Goal: Ask a question: Seek information or help from site administrators or community

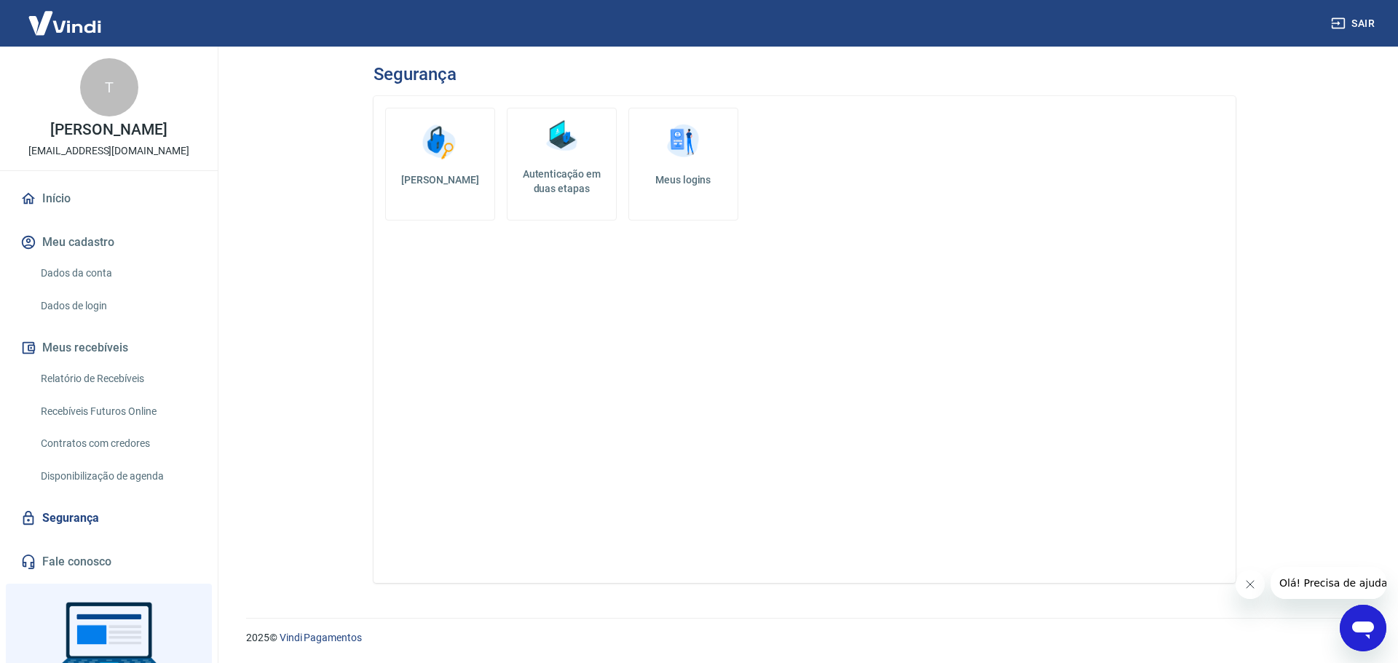
click at [580, 152] on img at bounding box center [562, 136] width 44 height 44
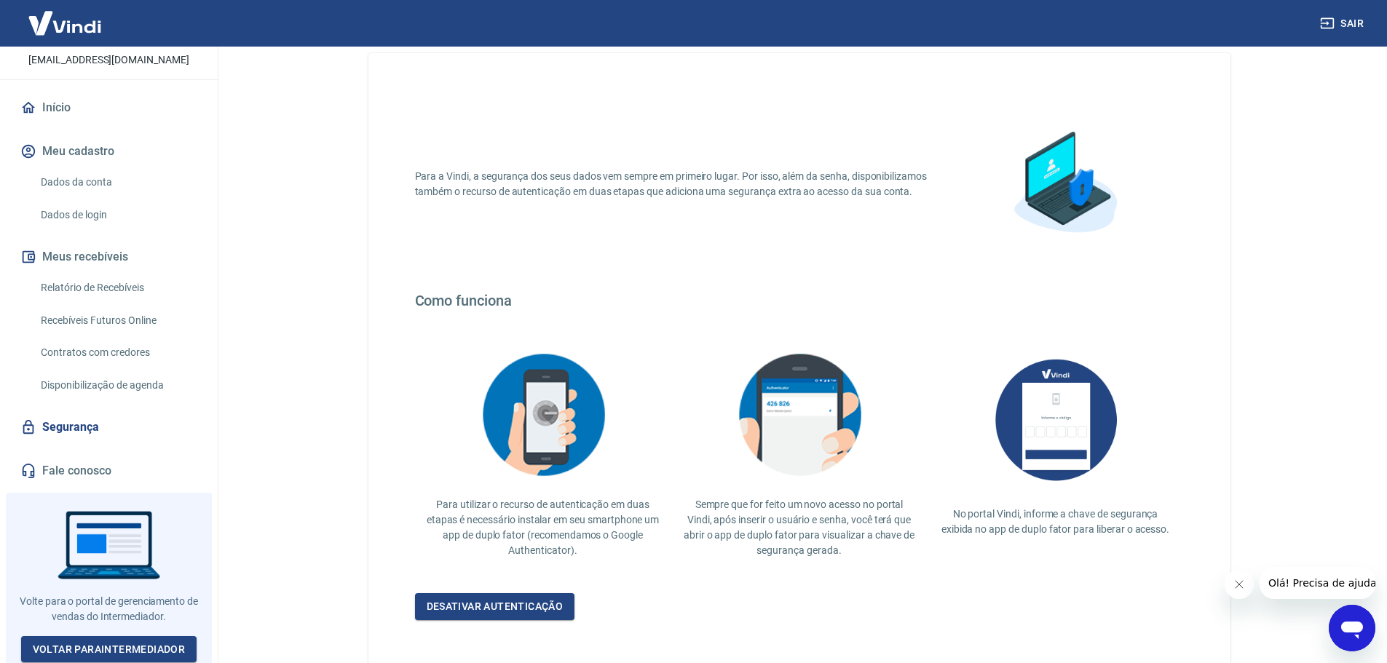
scroll to position [127, 0]
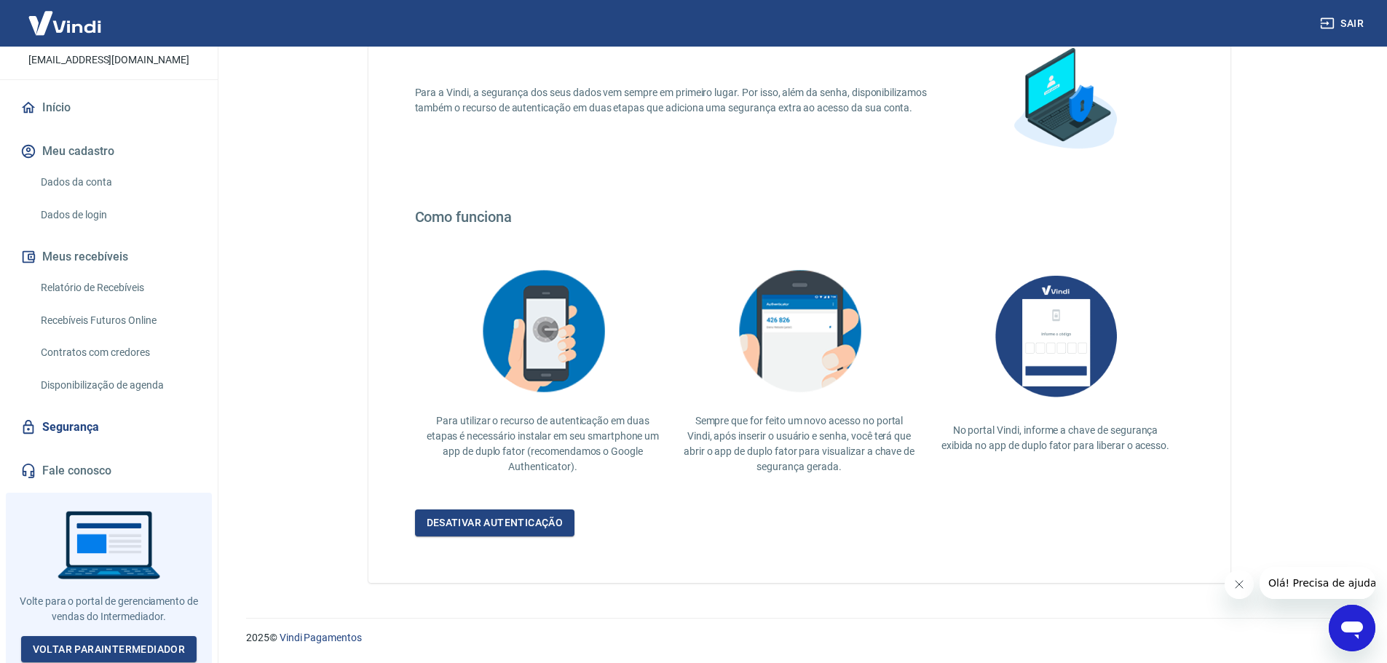
click at [1356, 646] on div "Abrir janela de mensagens" at bounding box center [1352, 629] width 44 height 44
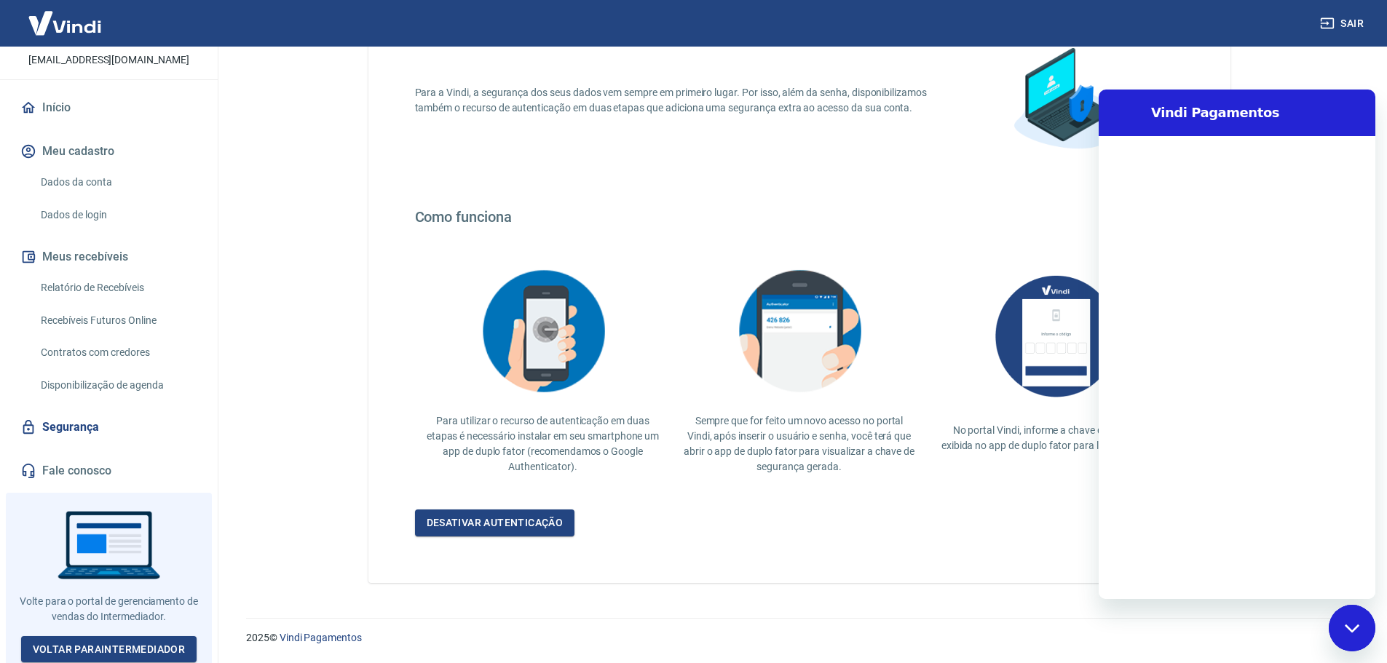
scroll to position [0, 0]
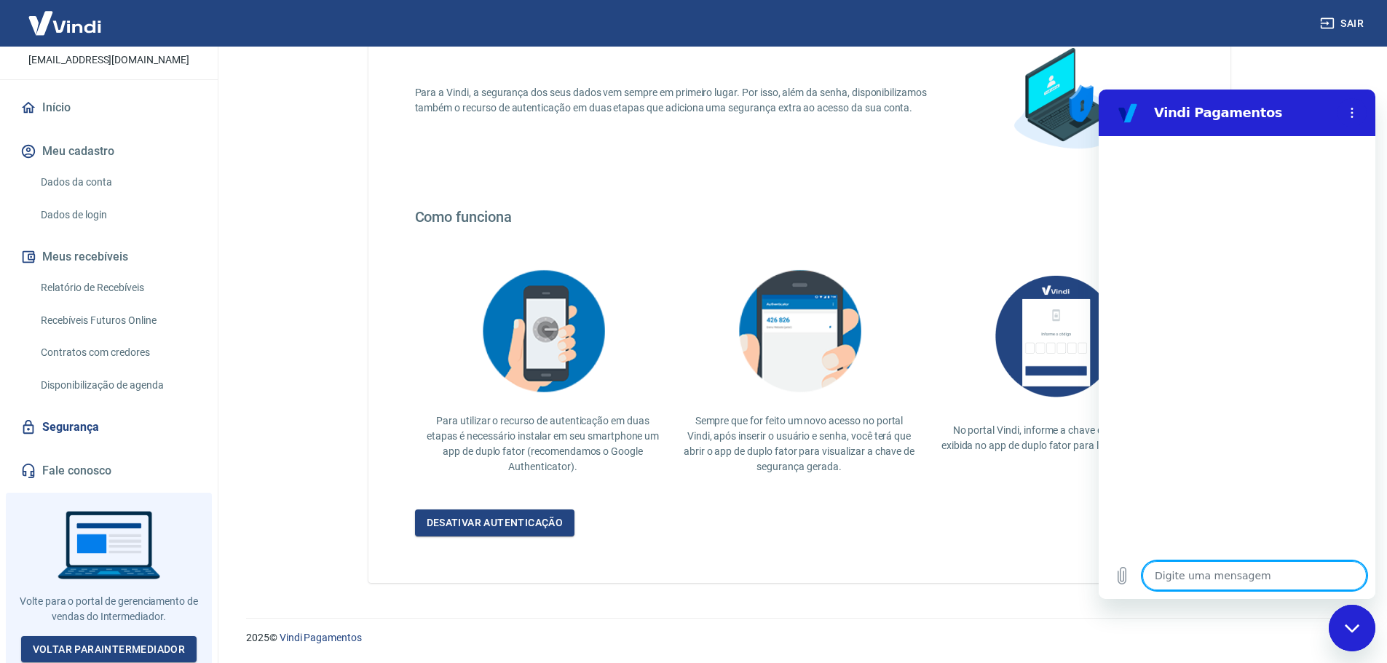
type textarea "c"
type textarea "x"
type textarea "co"
type textarea "x"
type textarea "com"
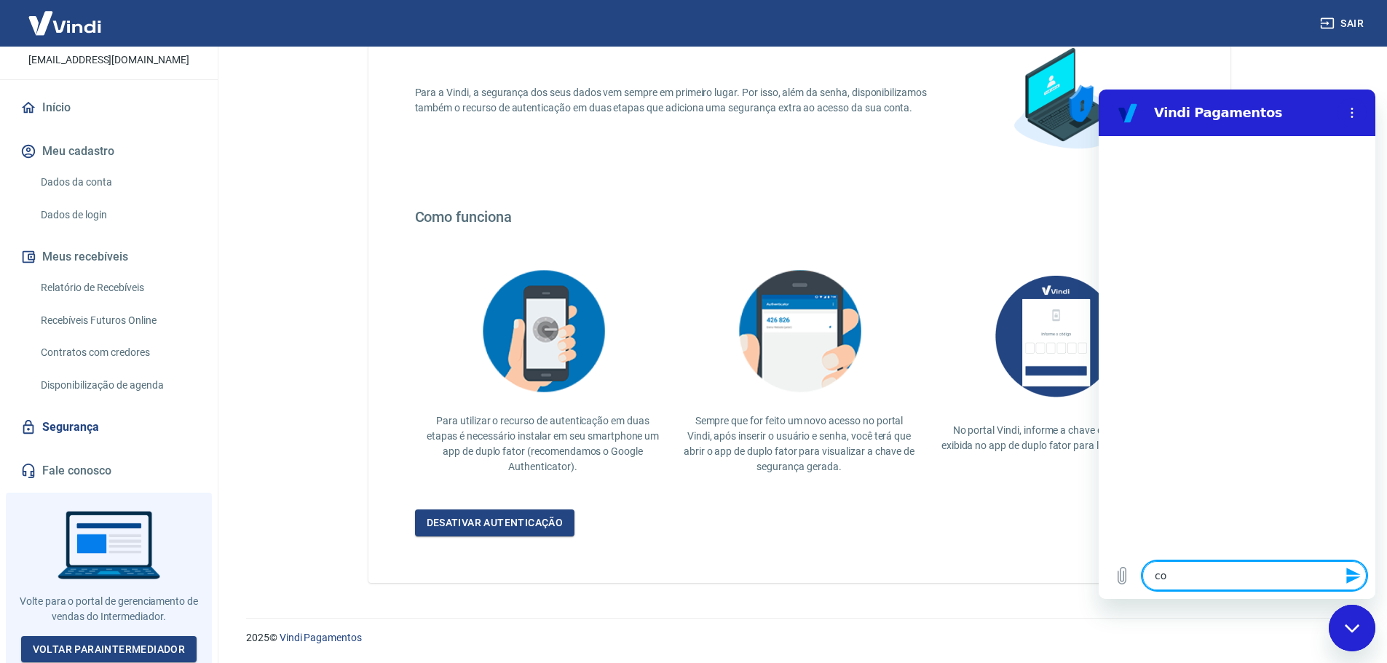
type textarea "x"
type textarea "como"
type textarea "x"
type textarea "como"
type textarea "x"
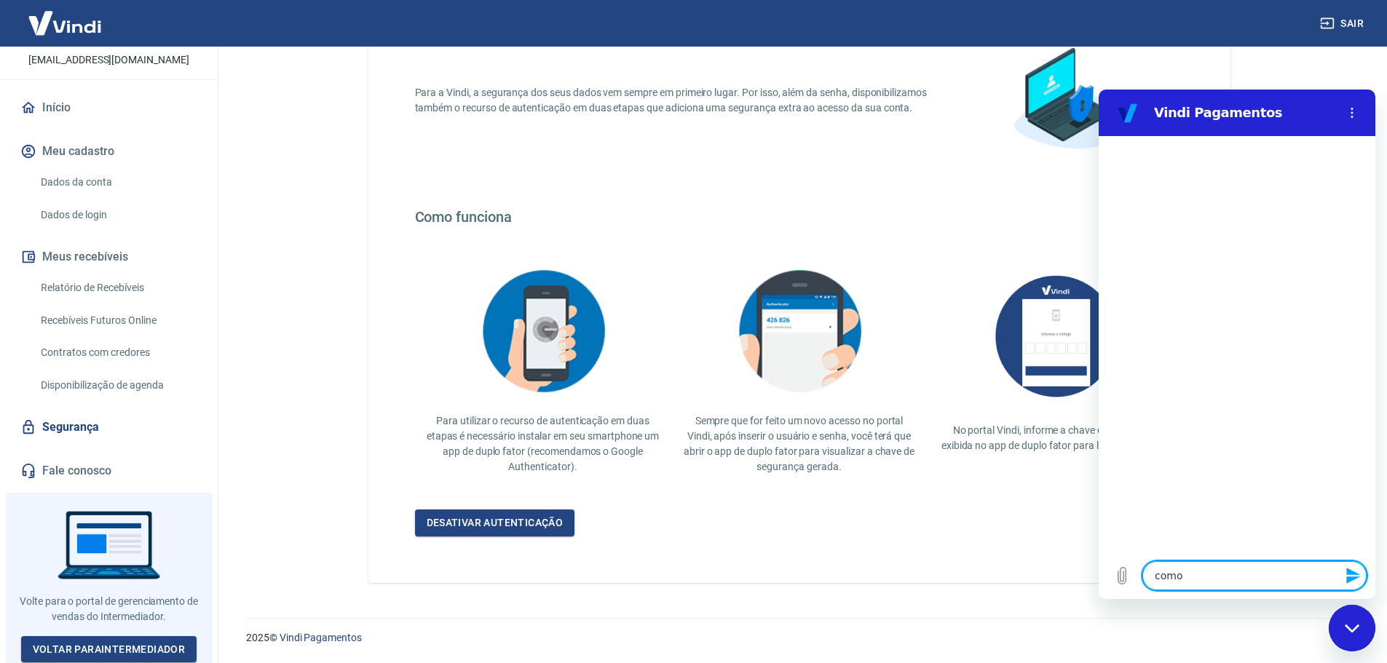
type textarea "como c"
type textarea "x"
type textarea "como co"
type textarea "x"
type textarea "como col"
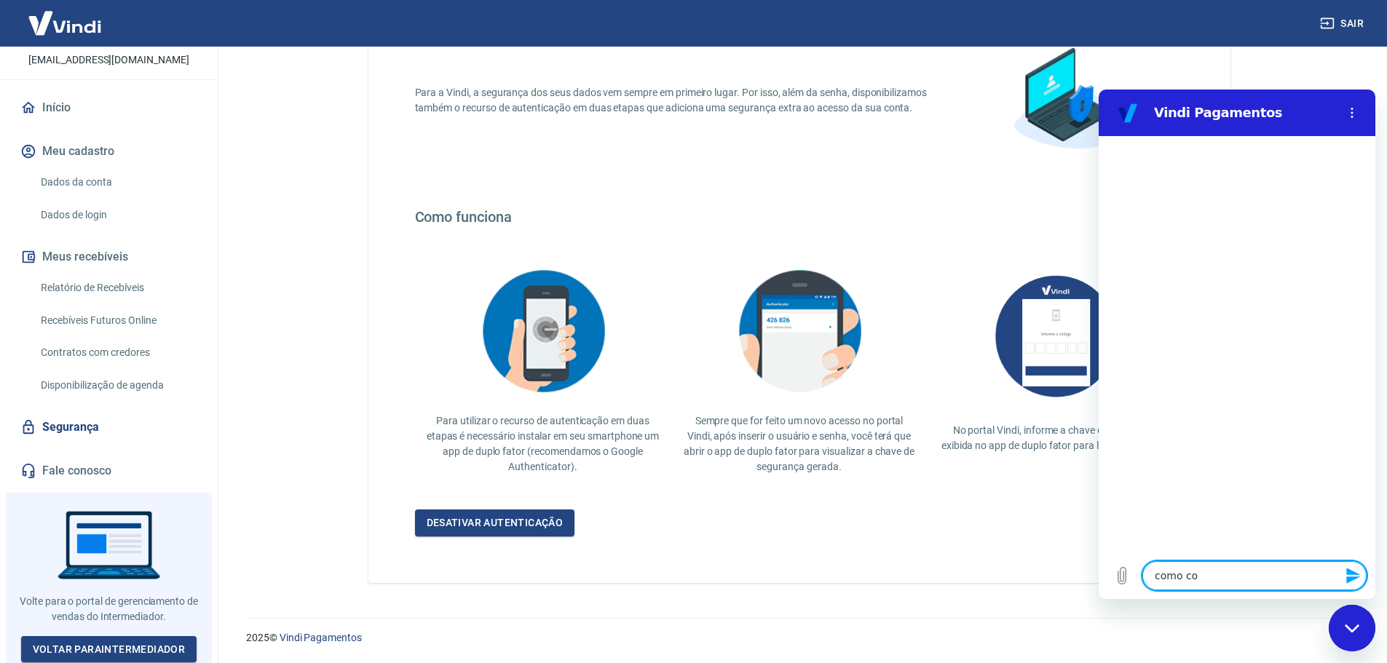
type textarea "x"
type textarea "como colo"
type textarea "x"
type textarea "como coloc"
type textarea "x"
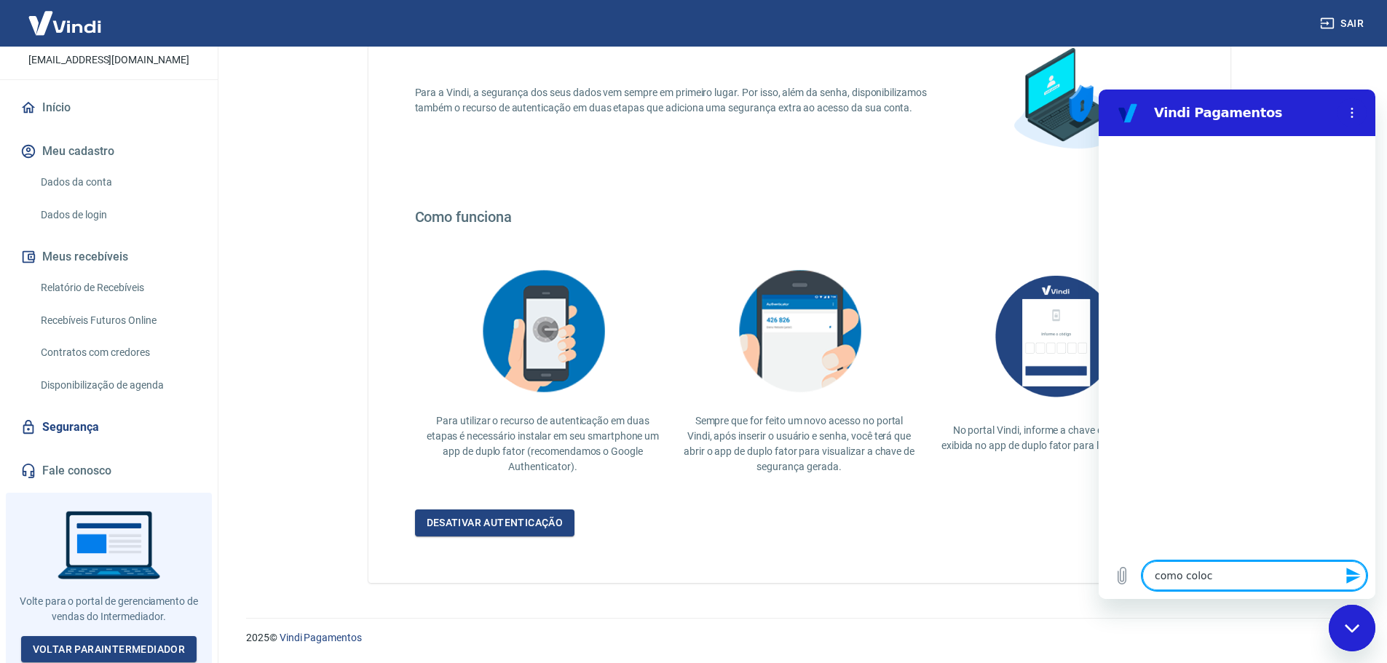
type textarea "como coloco"
type textarea "x"
type textarea "como coloco"
type textarea "x"
type textarea "como coloco o"
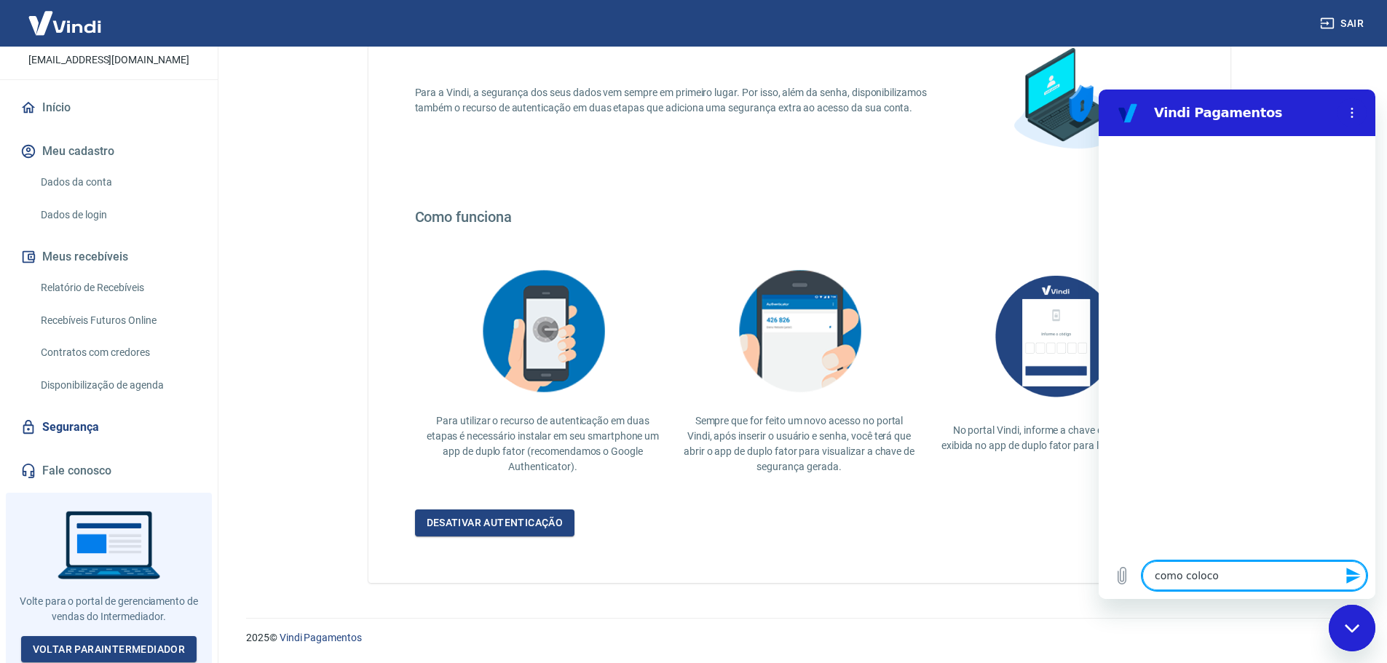
type textarea "x"
type textarea "como coloco o"
type textarea "x"
type textarea "como coloco o a"
type textarea "x"
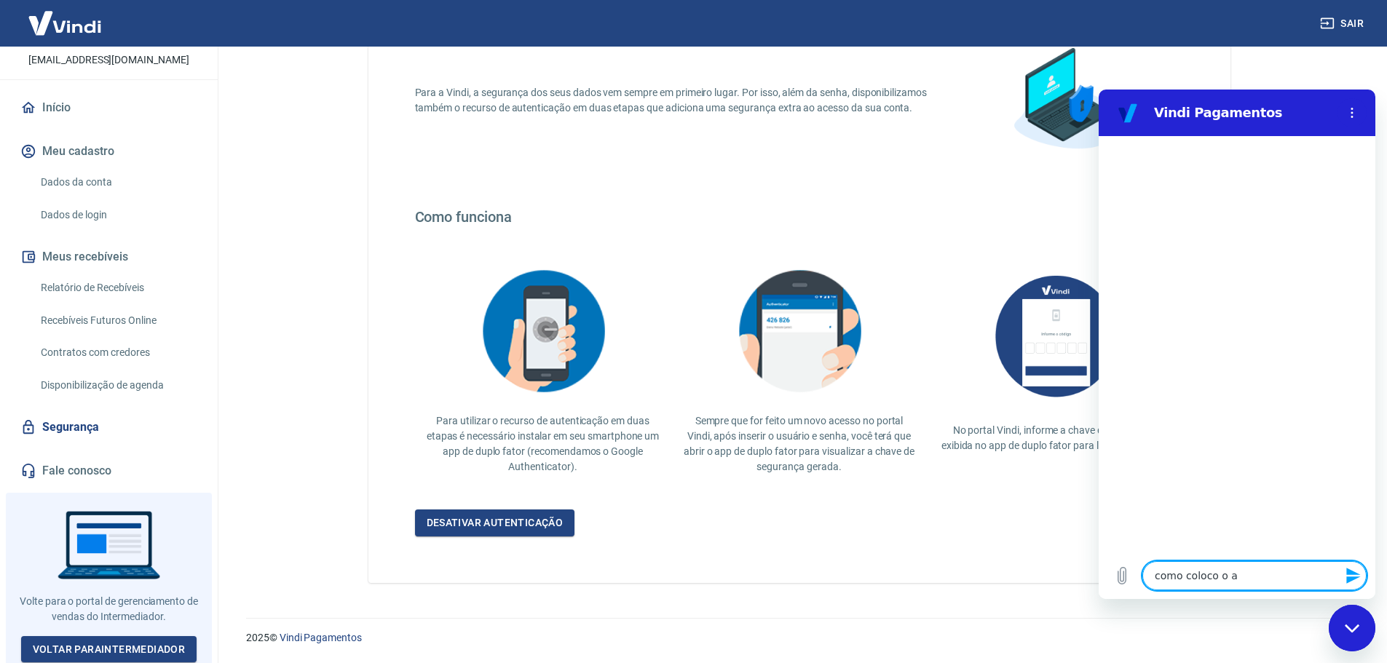
type textarea "como coloco o au"
type textarea "x"
type textarea "como coloco o aut"
type textarea "x"
type textarea "como coloco o aute"
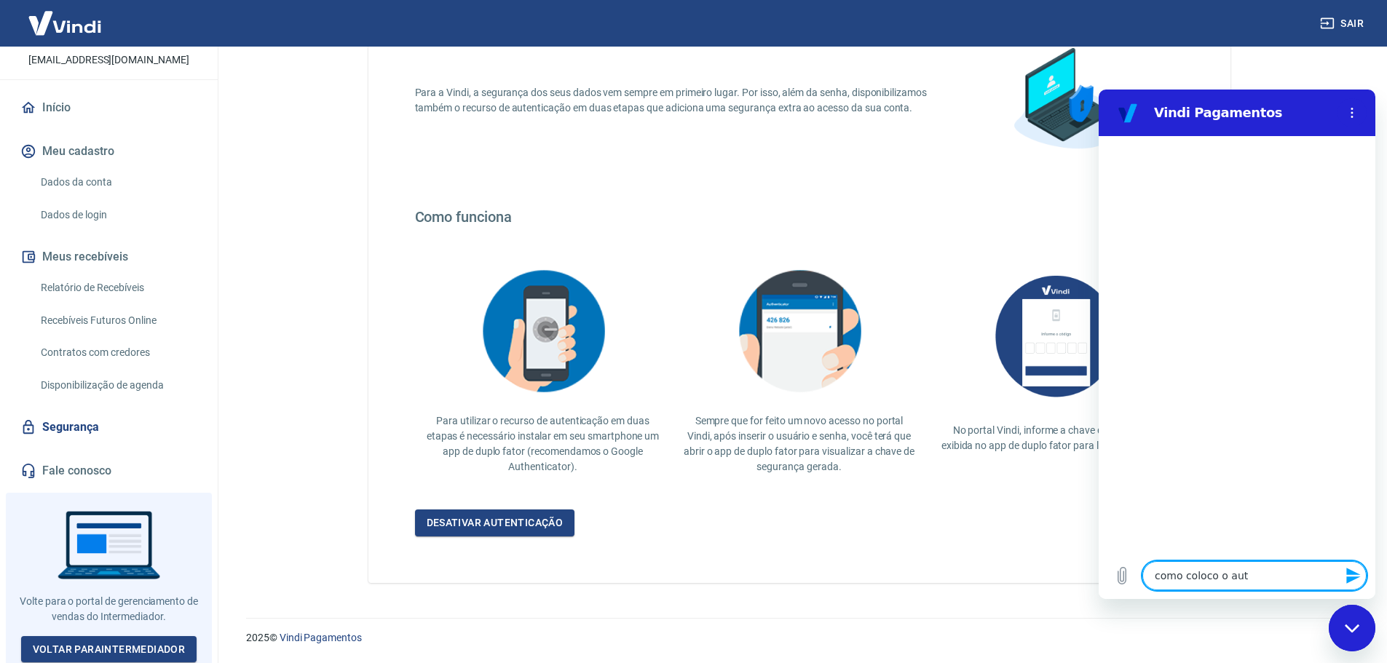
type textarea "x"
type textarea "como coloco o auten"
type textarea "x"
type textarea "como coloco o autent"
type textarea "x"
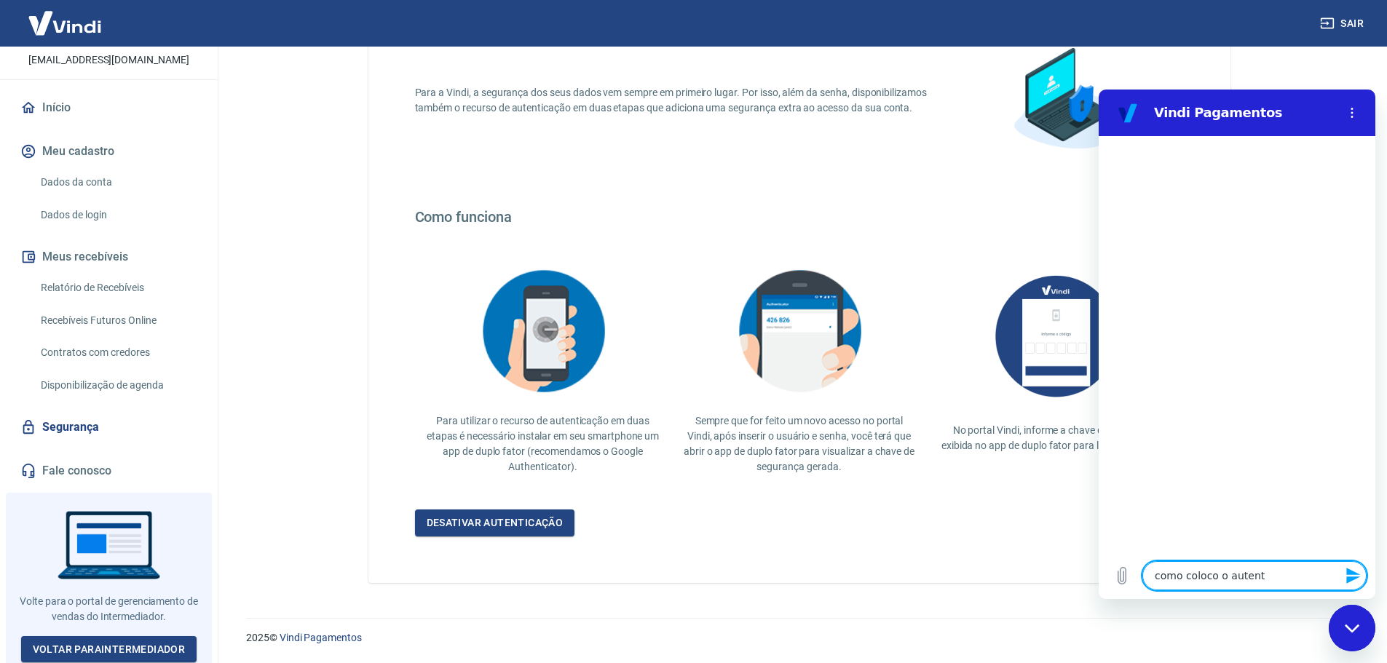
type textarea "como coloco o autenti"
type textarea "x"
type textarea "como coloco o autentic"
type textarea "x"
type textarea "como coloco o autentica"
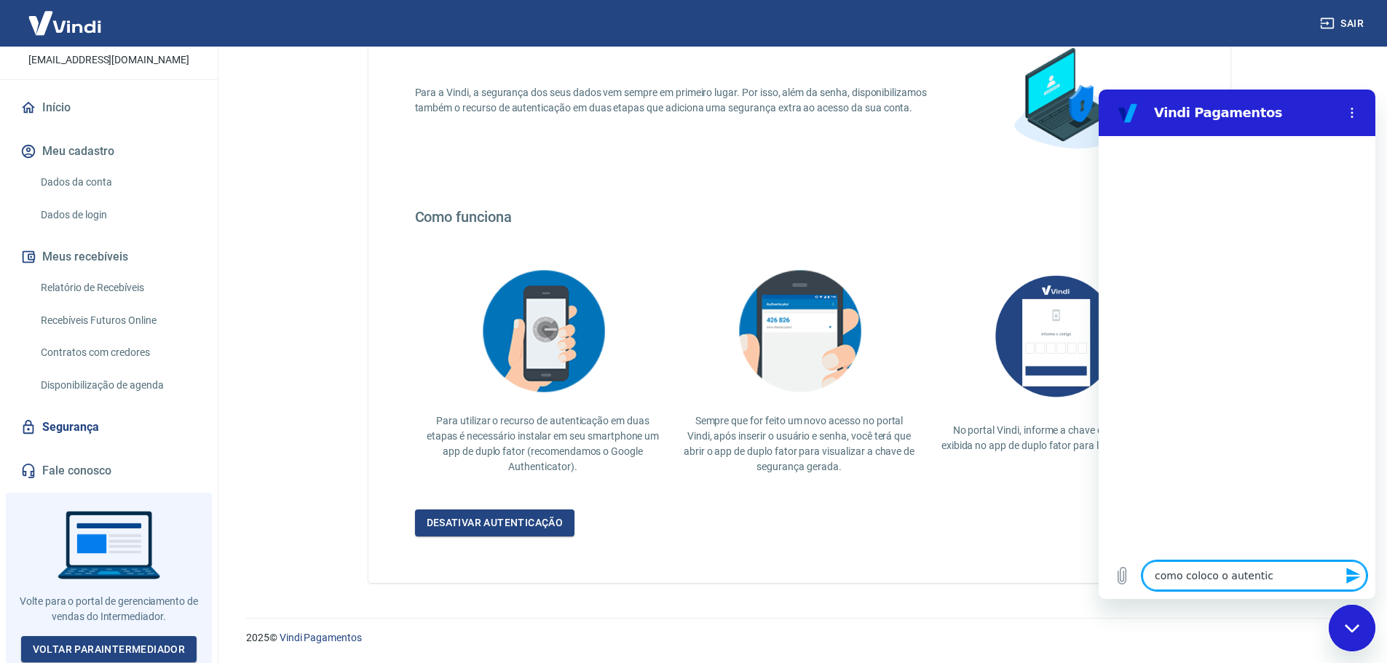
type textarea "x"
type textarea "como coloco o autenticad"
type textarea "x"
type textarea "como coloco o autenticado"
type textarea "x"
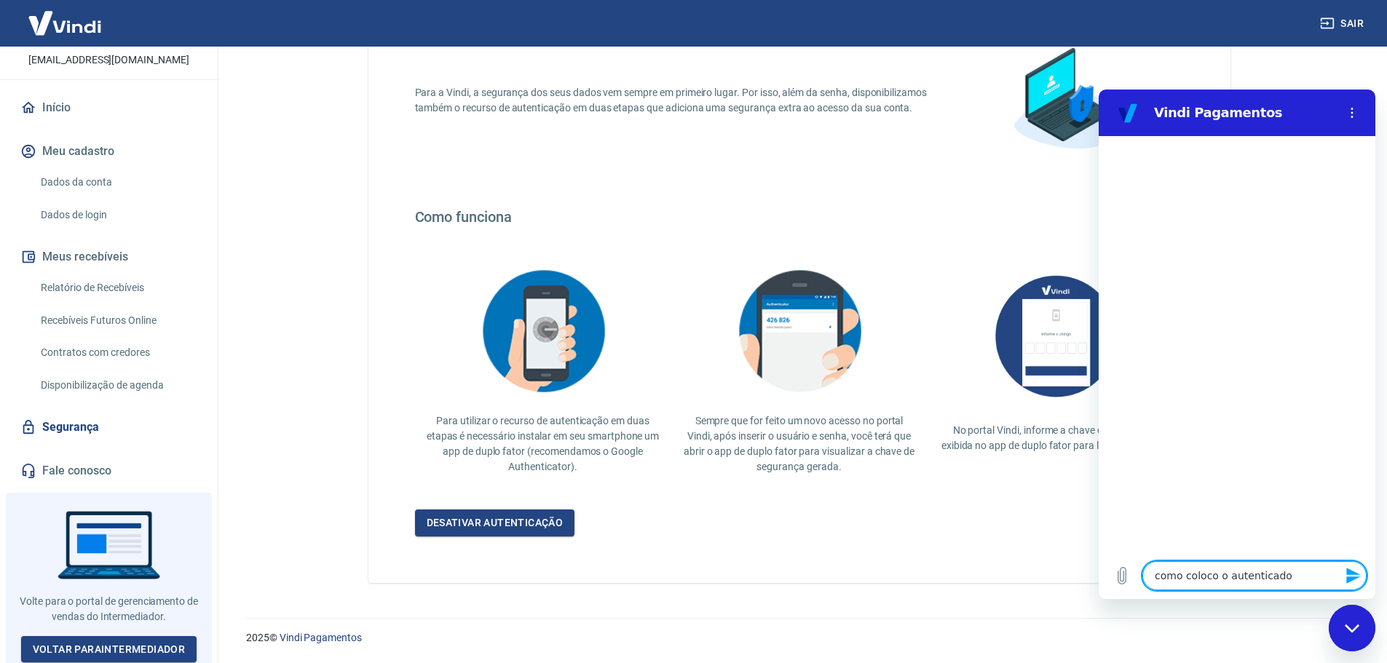
type textarea "como coloco o autenticador"
type textarea "x"
type textarea "como coloco o autenticador?"
type textarea "x"
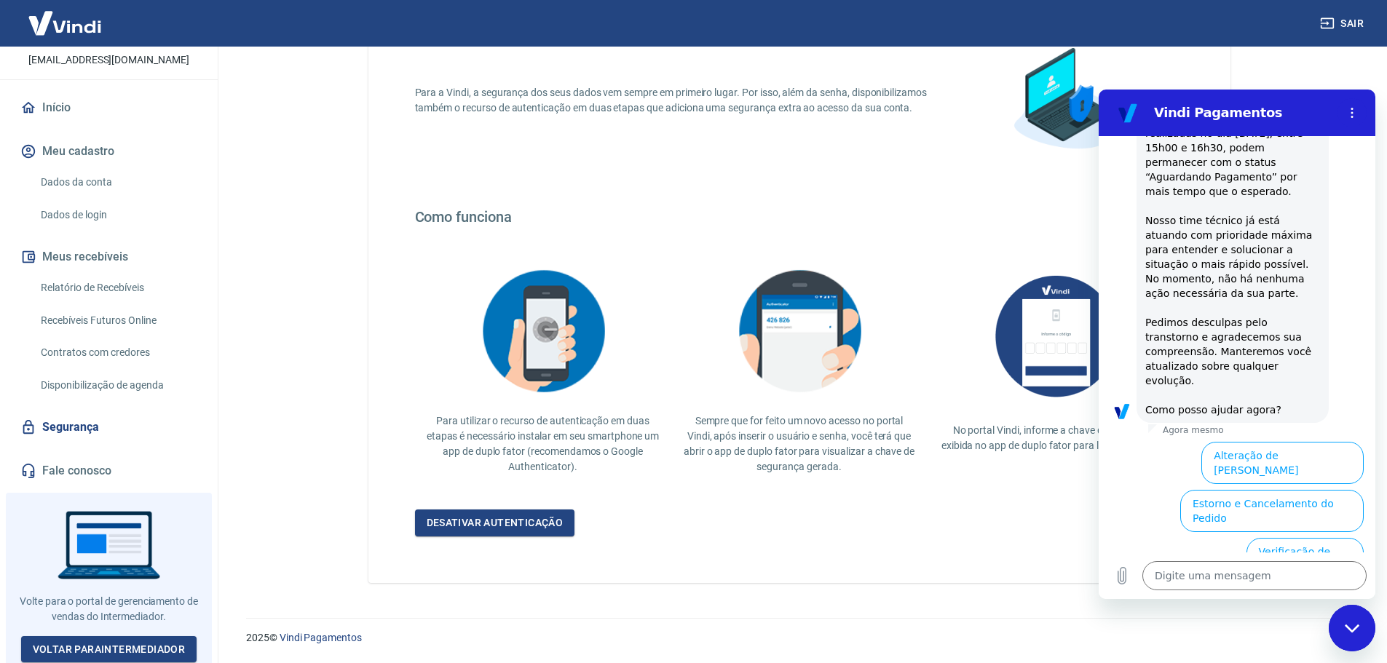
scroll to position [355, 0]
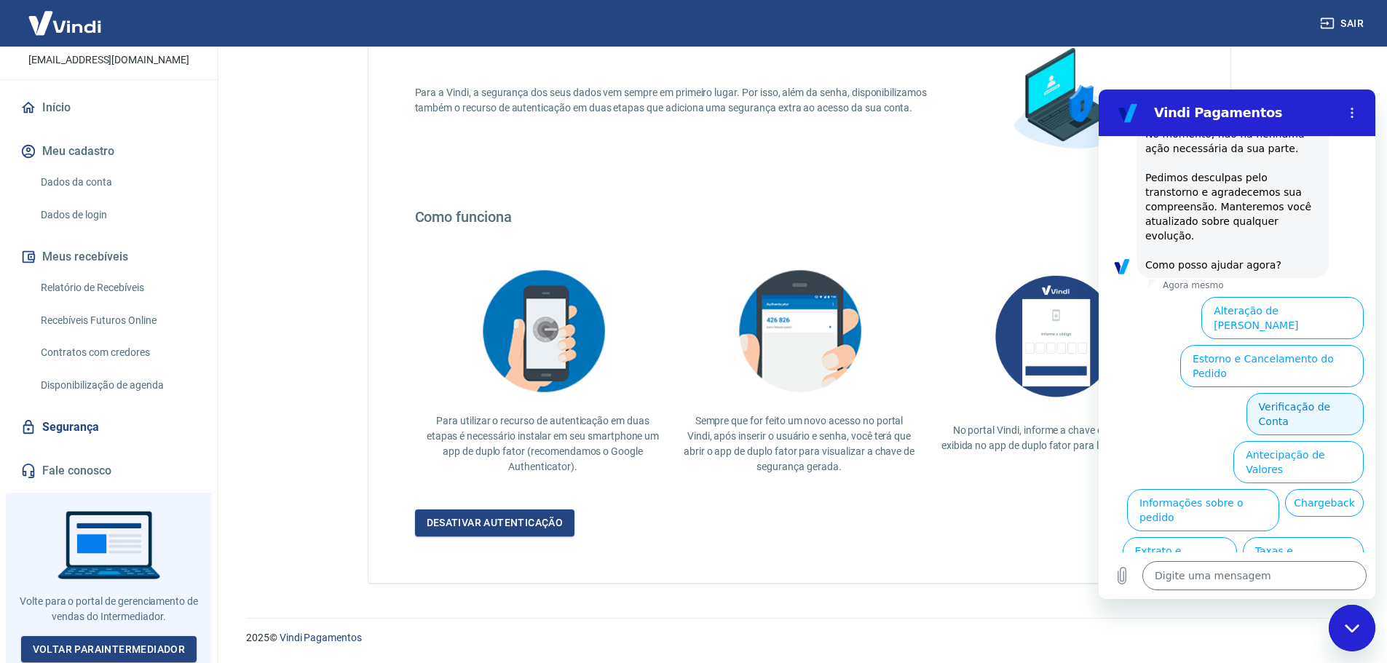
click at [1295, 393] on button "Verificação de Conta" at bounding box center [1305, 414] width 117 height 42
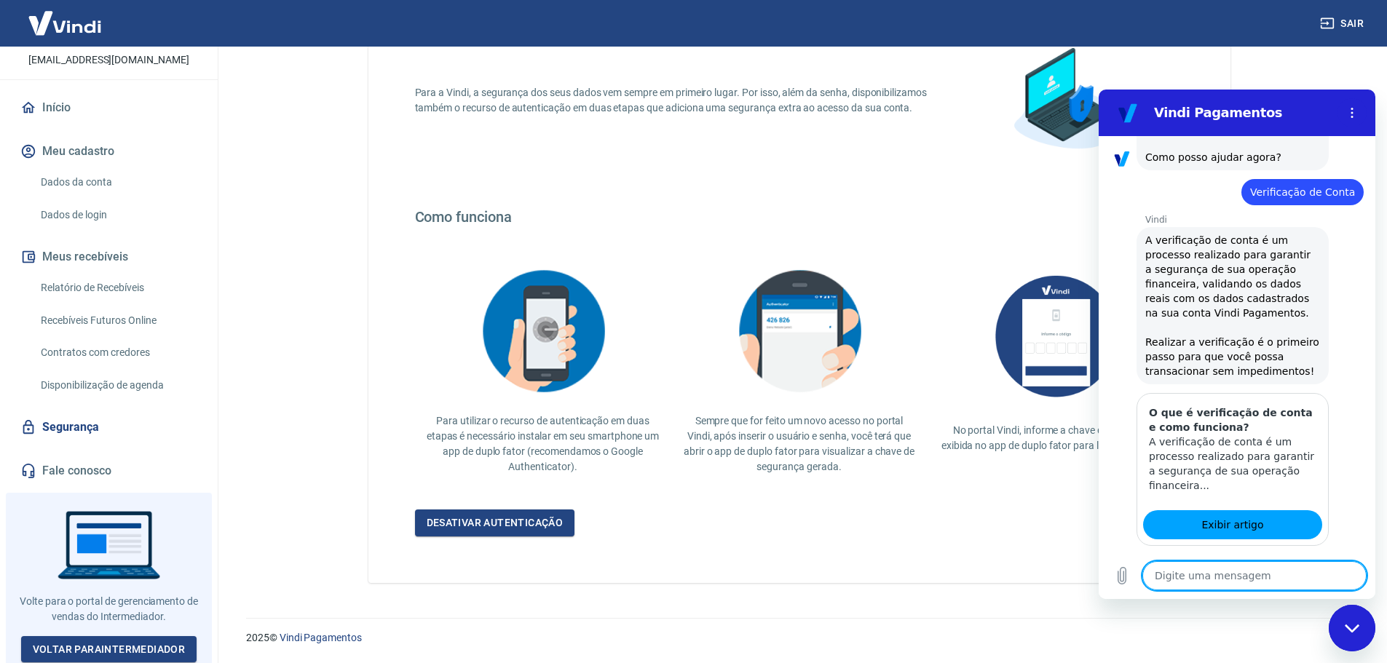
scroll to position [499, 0]
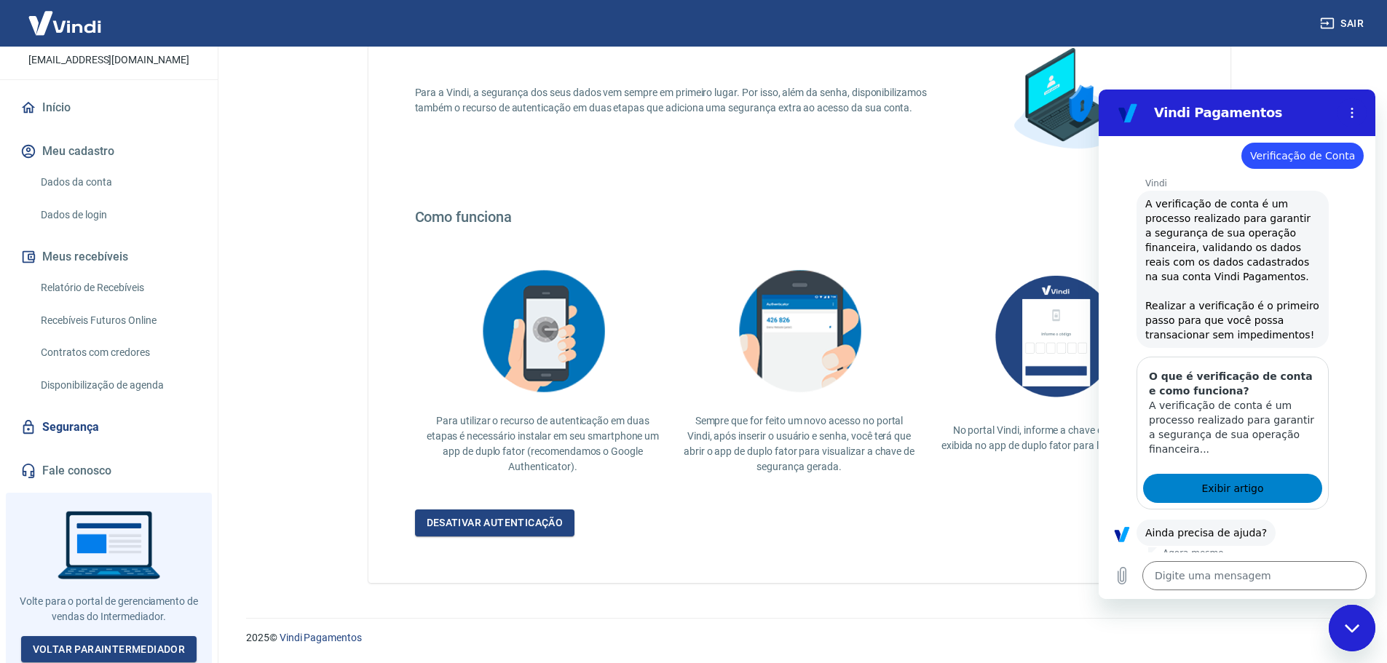
click at [1241, 480] on span "Exibir artigo" at bounding box center [1232, 488] width 62 height 17
type textarea "x"
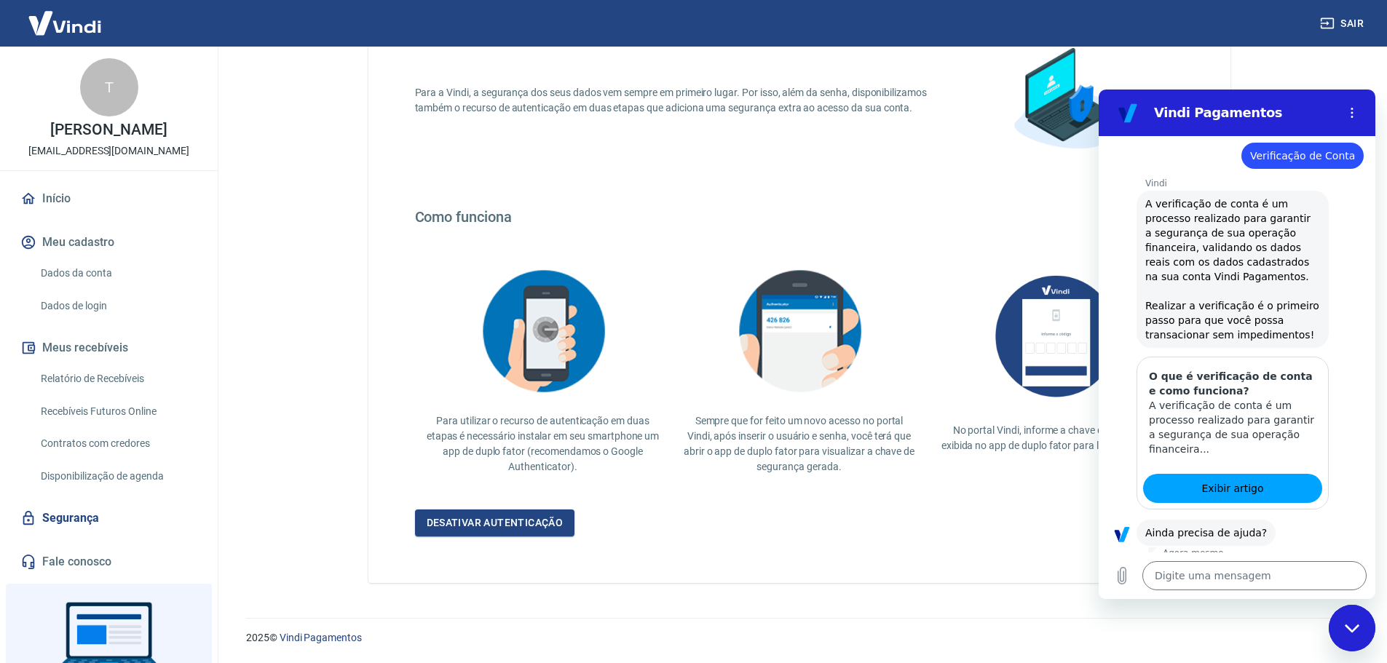
scroll to position [0, 0]
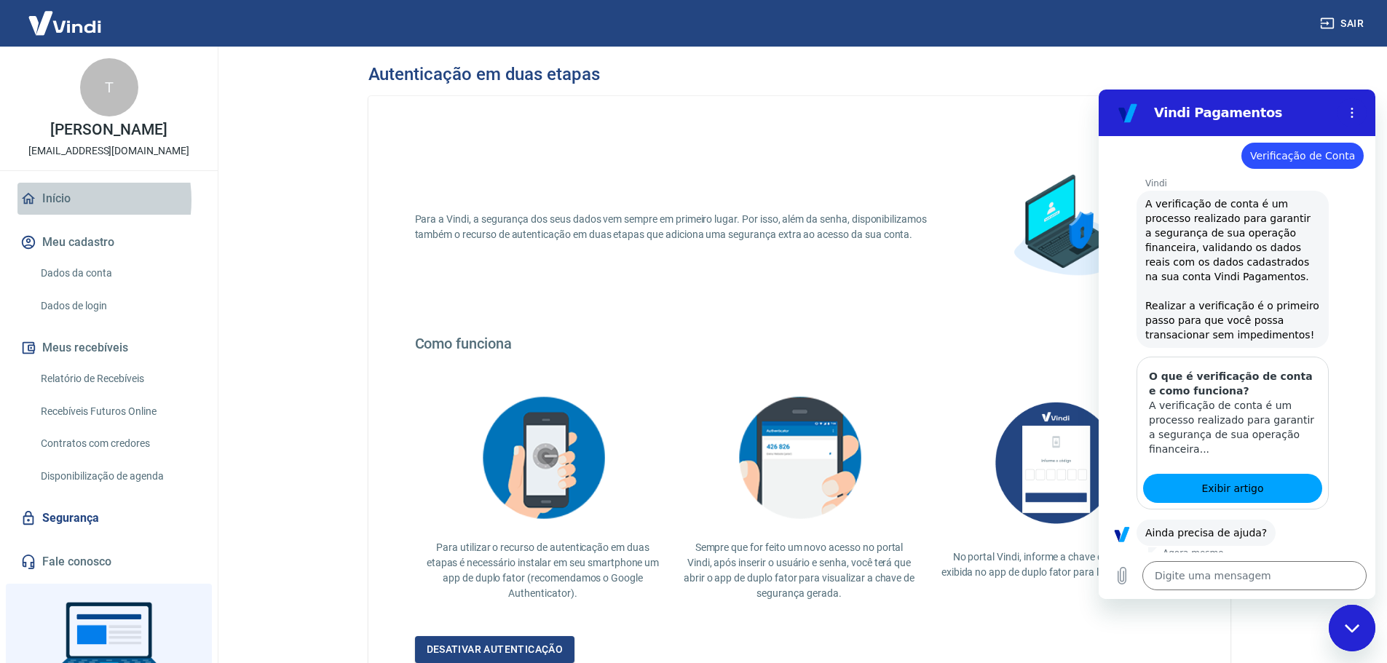
click at [58, 200] on link "Início" at bounding box center [108, 199] width 183 height 32
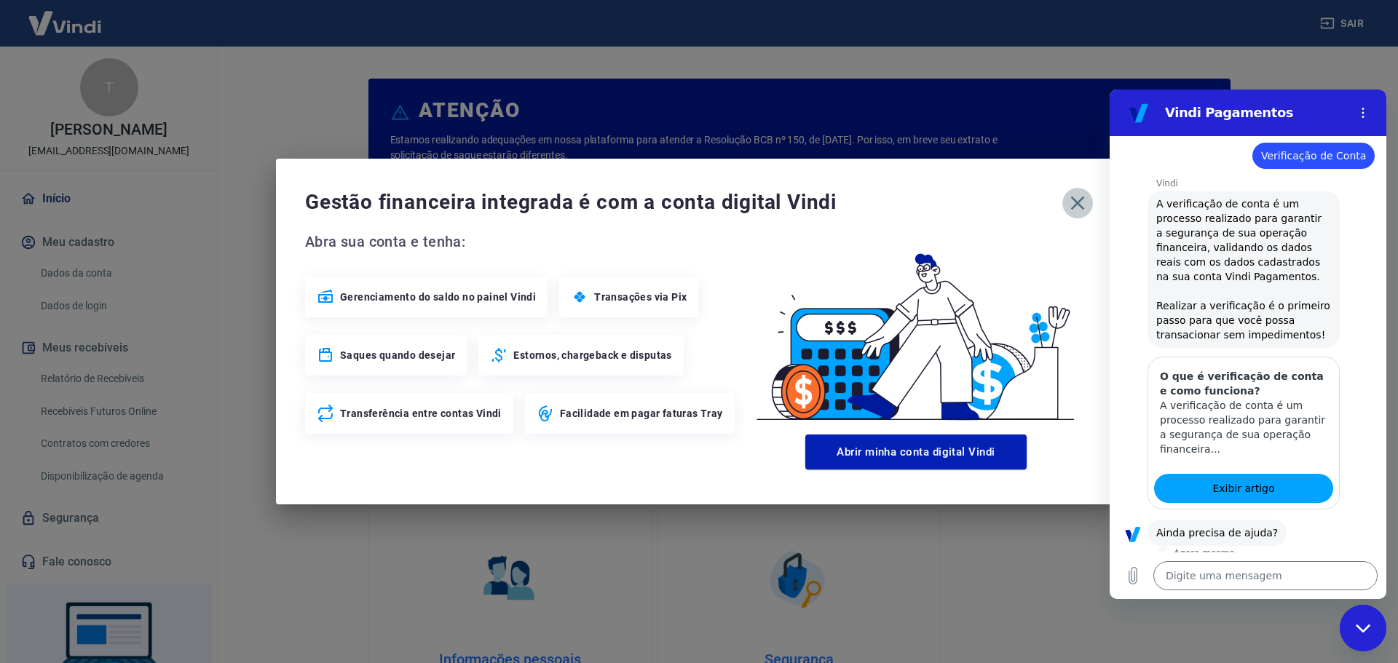
click at [1085, 203] on icon "button" at bounding box center [1077, 203] width 23 height 23
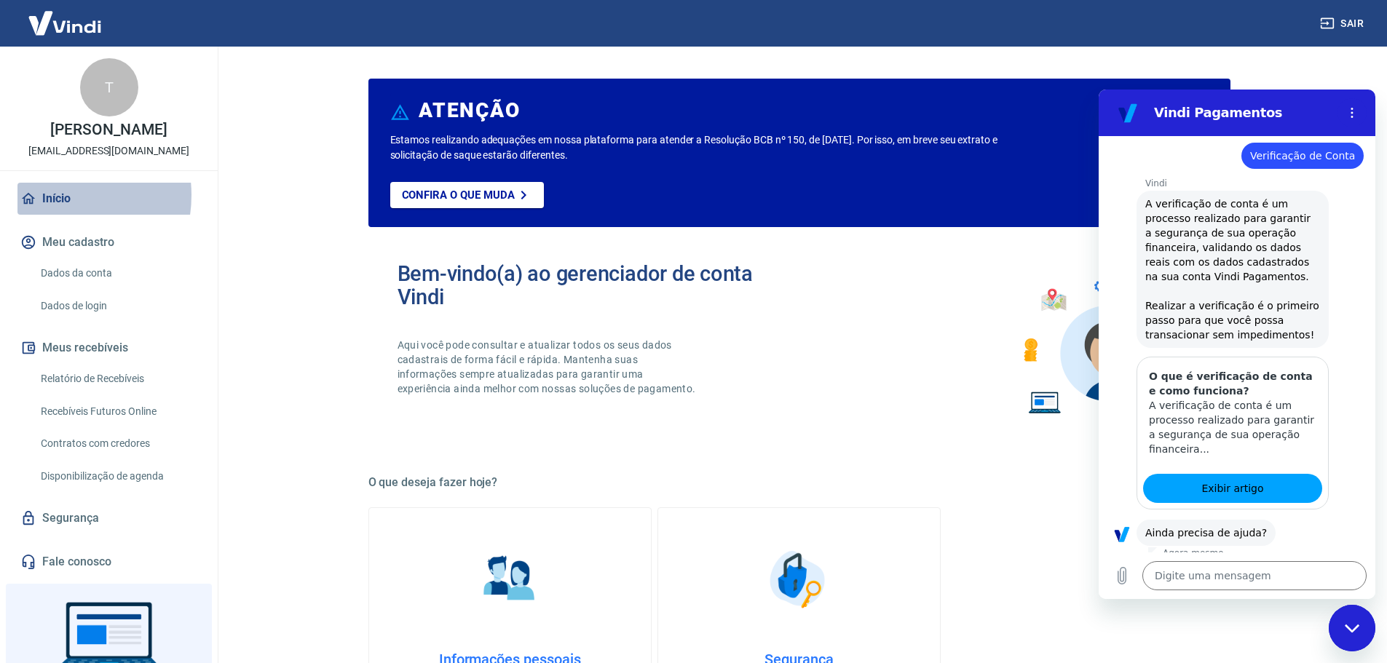
click at [51, 195] on link "Início" at bounding box center [108, 199] width 183 height 32
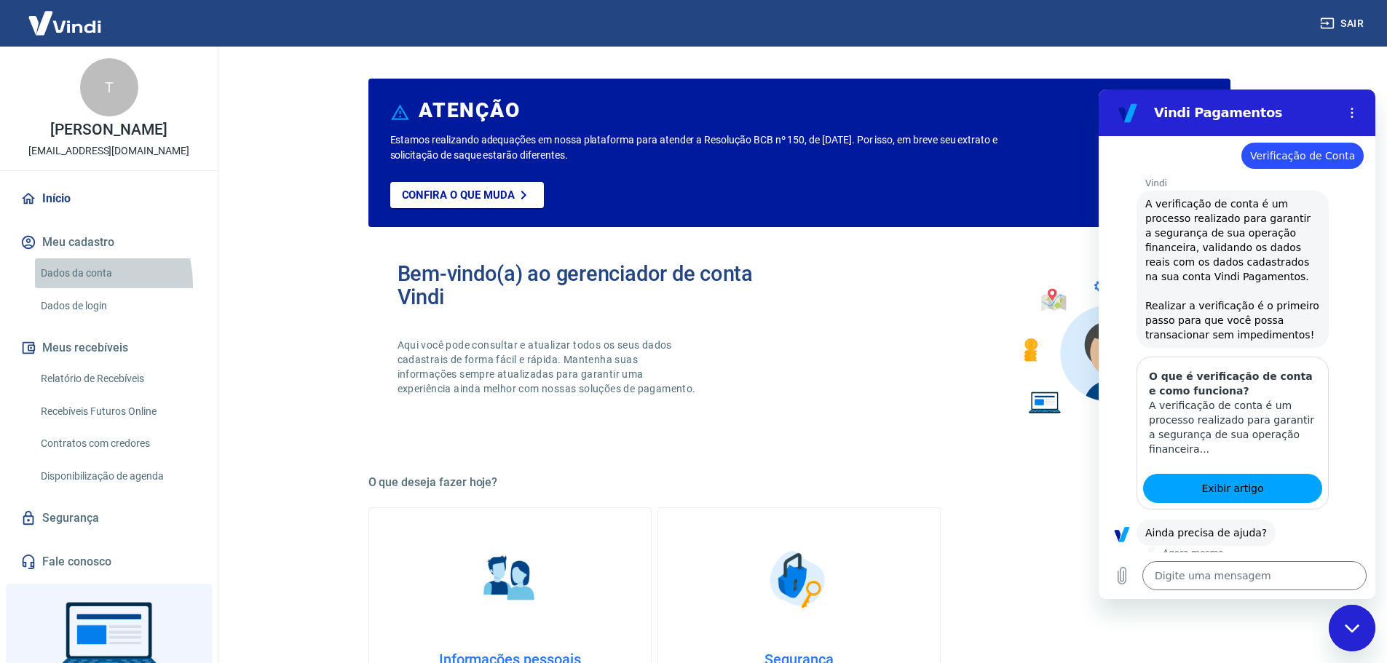
click at [75, 285] on link "Dados da conta" at bounding box center [117, 273] width 165 height 30
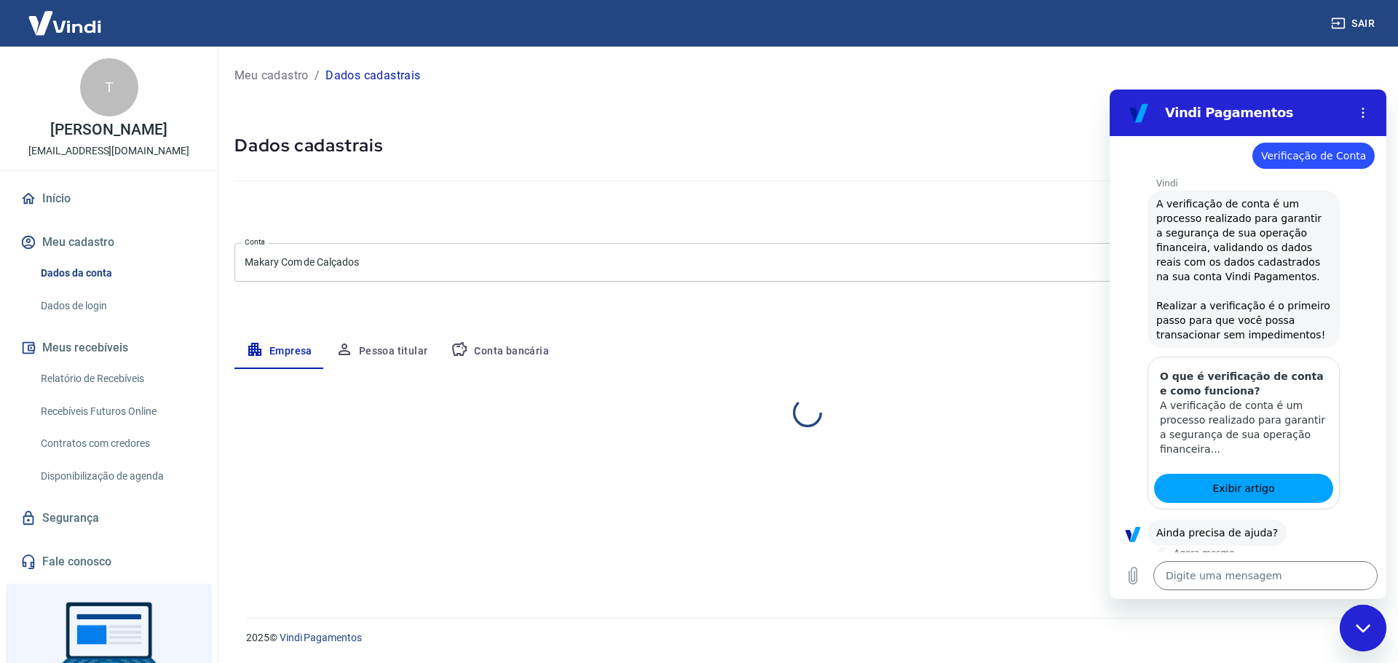
select select "RS"
select select "business"
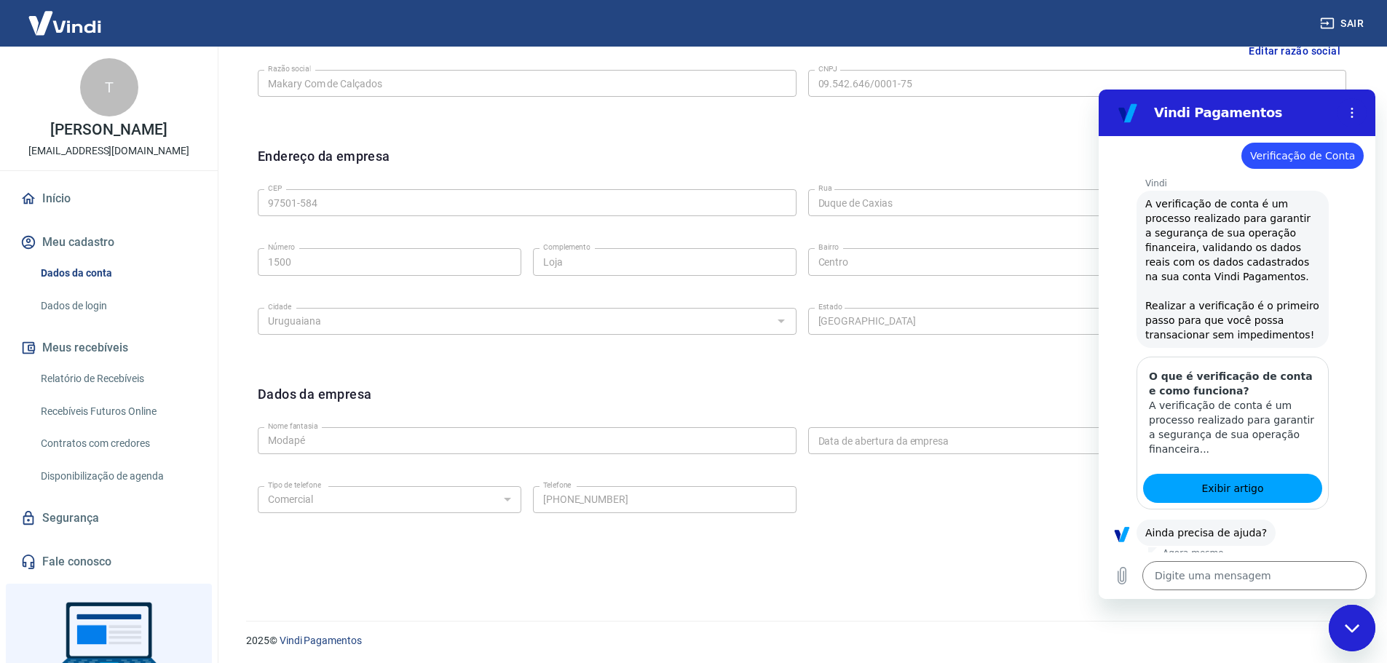
scroll to position [387, 0]
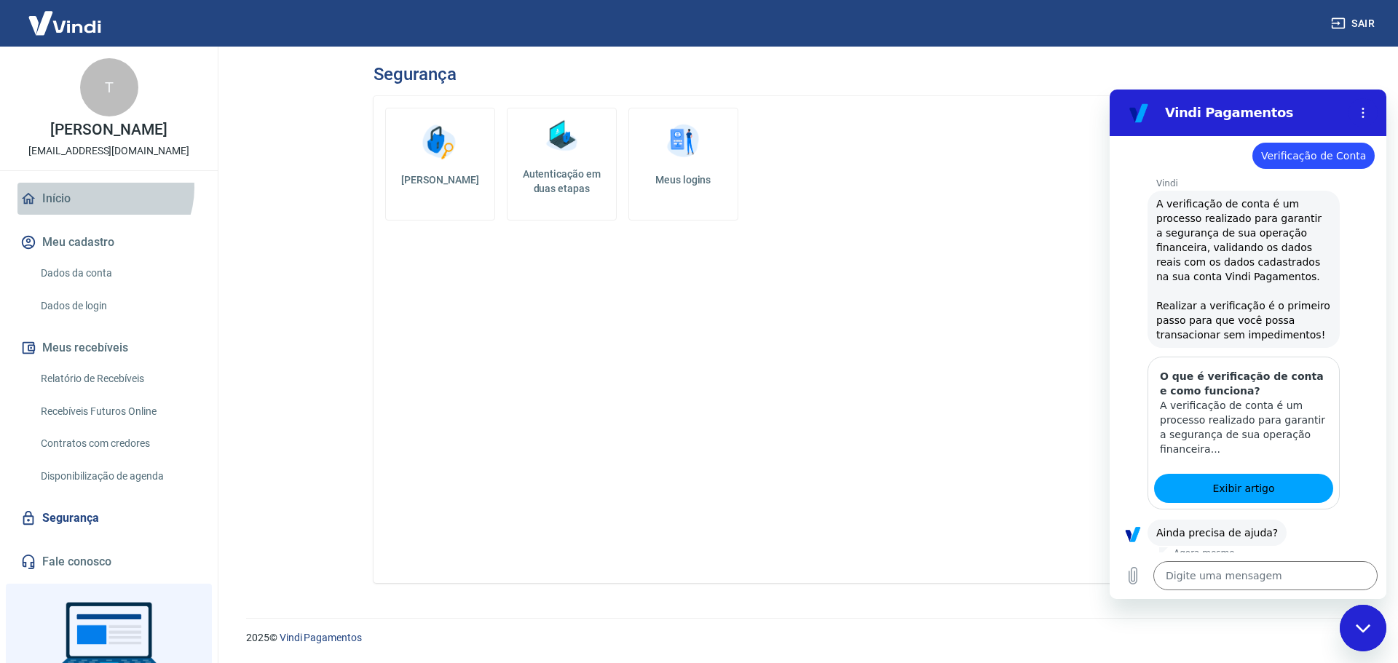
click at [99, 188] on link "Início" at bounding box center [108, 199] width 183 height 32
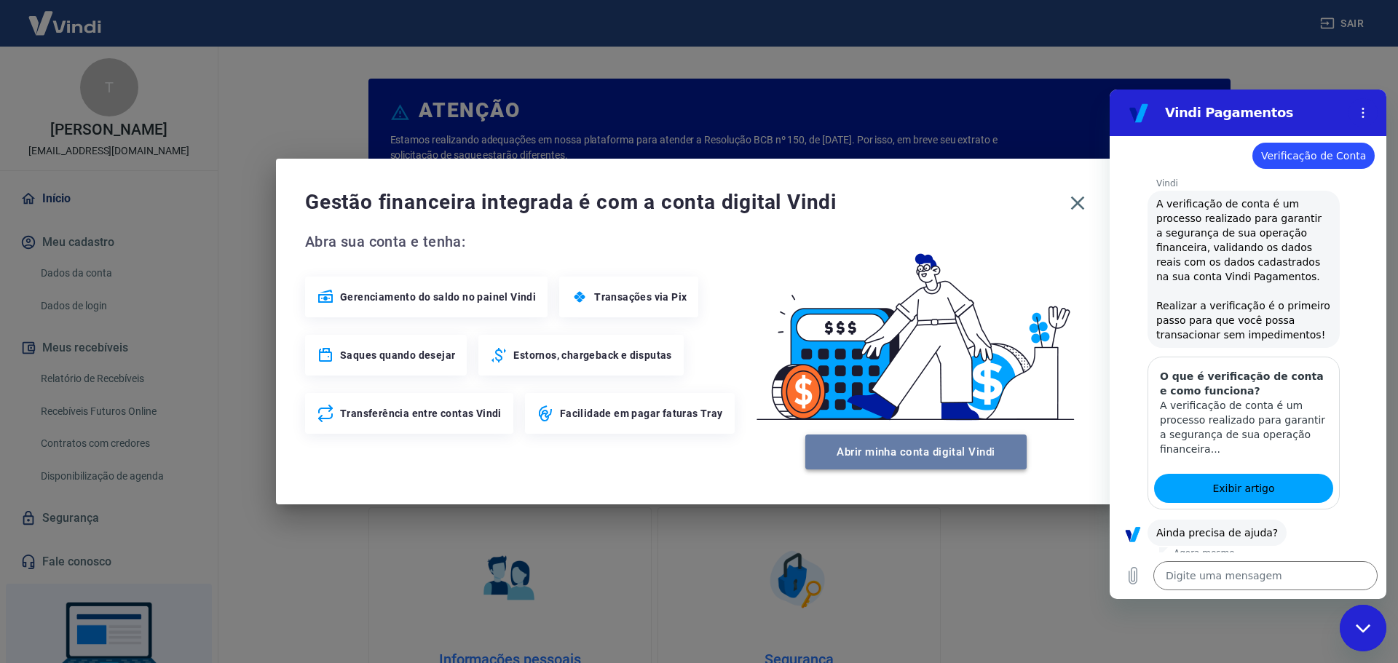
click at [864, 457] on button "Abrir minha conta digital Vindi" at bounding box center [915, 452] width 221 height 35
click at [1071, 207] on div "Gestão financeira integrada é com a conta digital Vindi" at bounding box center [699, 203] width 788 height 31
click at [1074, 199] on div "Gestão financeira integrada é com a conta digital Vindi" at bounding box center [699, 203] width 788 height 31
click at [1368, 630] on icon "Fechar janela de mensagens" at bounding box center [1363, 628] width 15 height 9
type textarea "x"
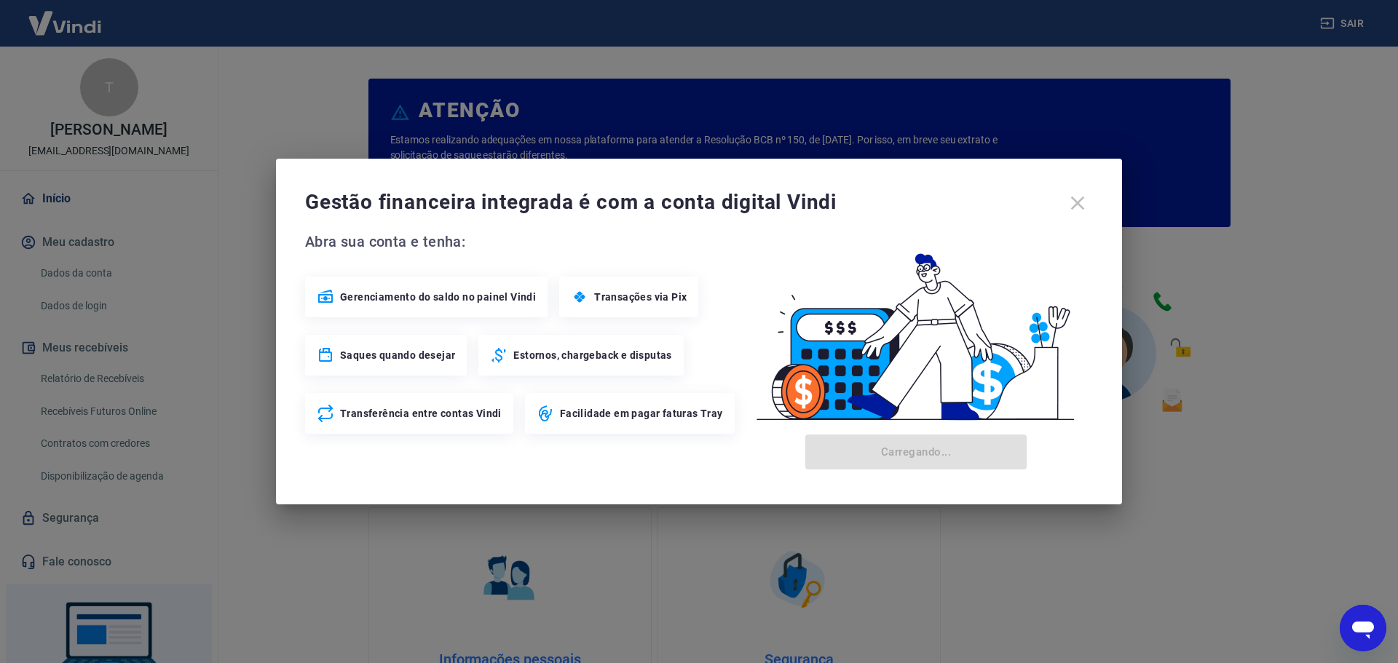
click at [1060, 205] on body "Sair T [PERSON_NAME] [PERSON_NAME][EMAIL_ADDRESS][DOMAIN_NAME] Início Meu cadas…" at bounding box center [699, 331] width 1398 height 663
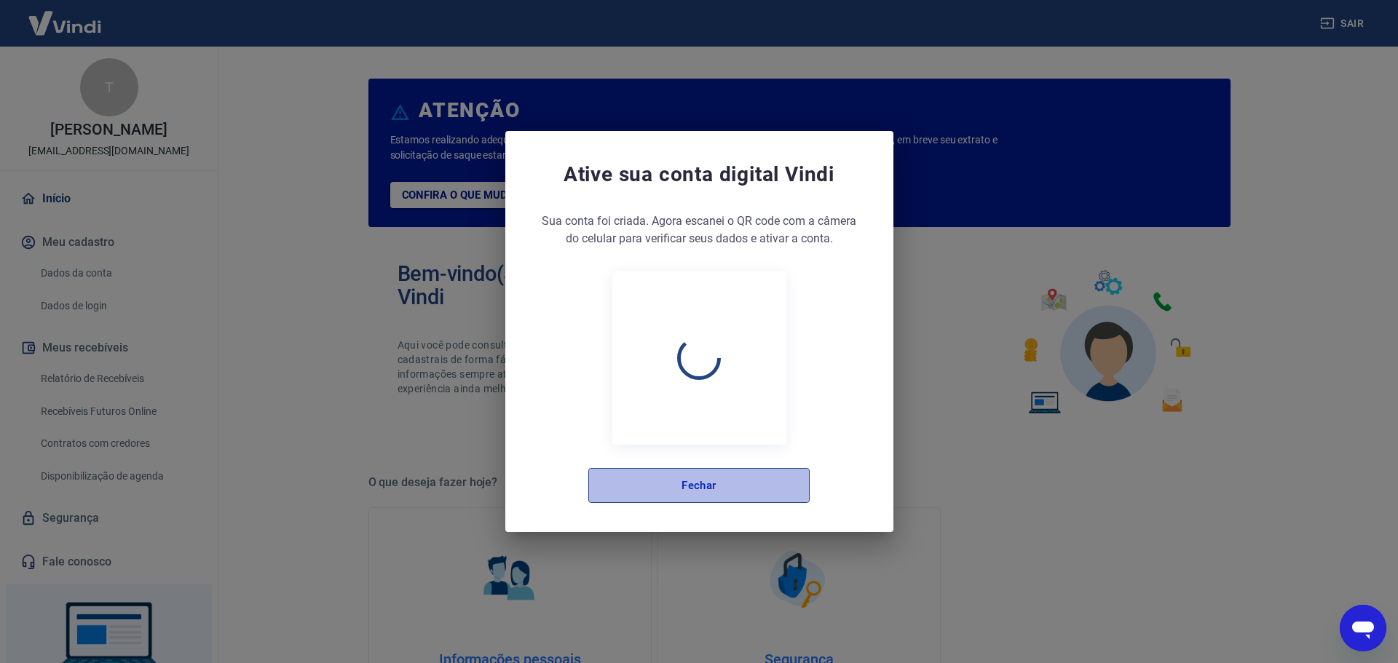
click at [711, 489] on button "Fechar" at bounding box center [698, 485] width 221 height 35
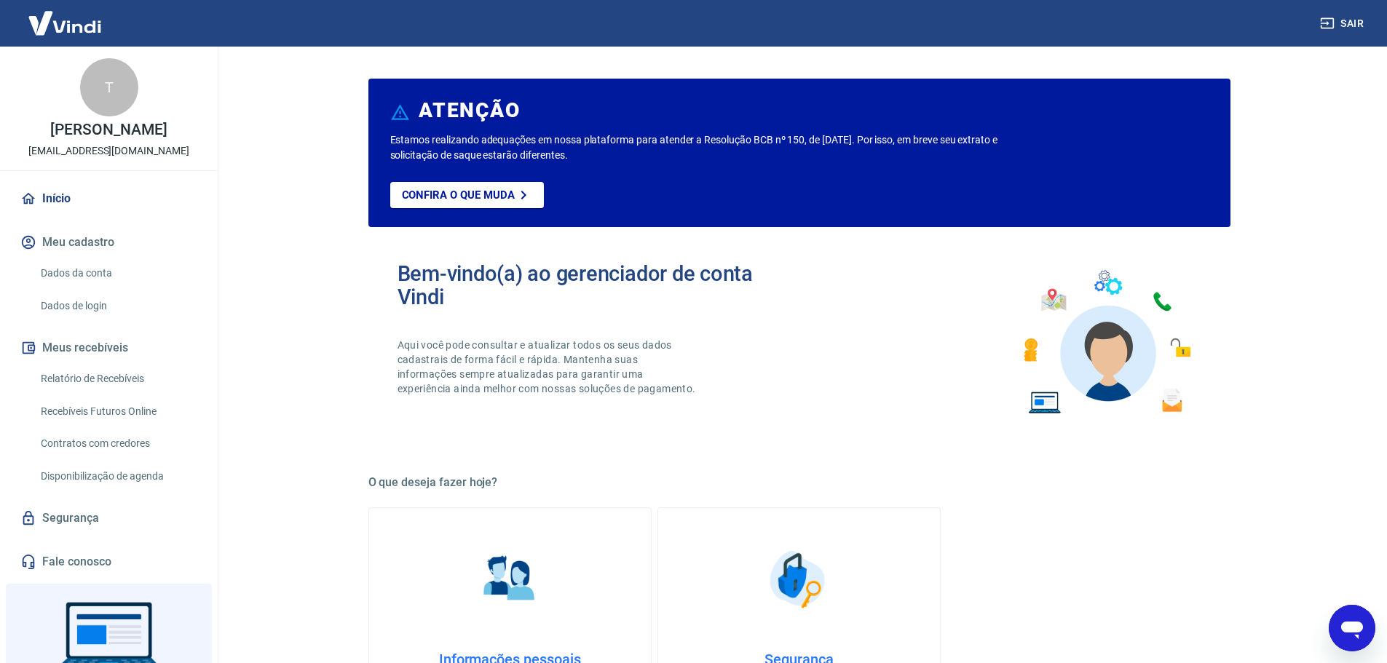
click at [147, 262] on link "Dados da conta" at bounding box center [117, 273] width 165 height 30
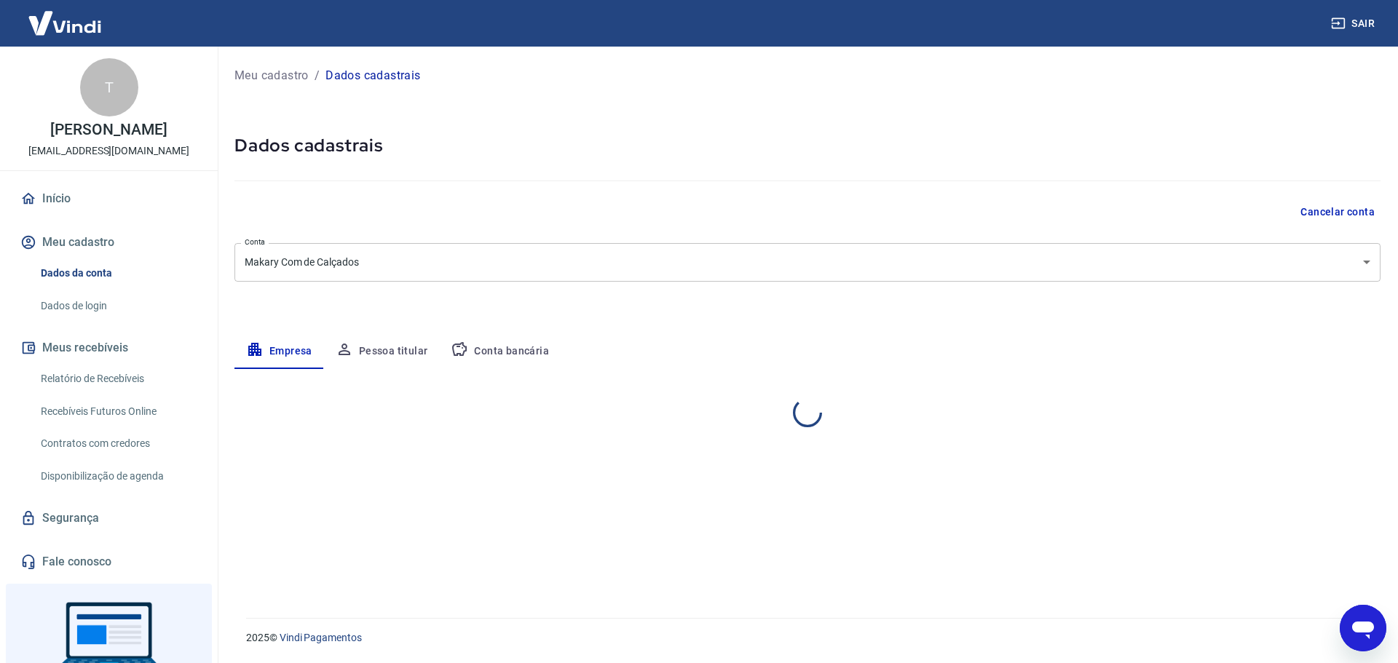
select select "RS"
select select "business"
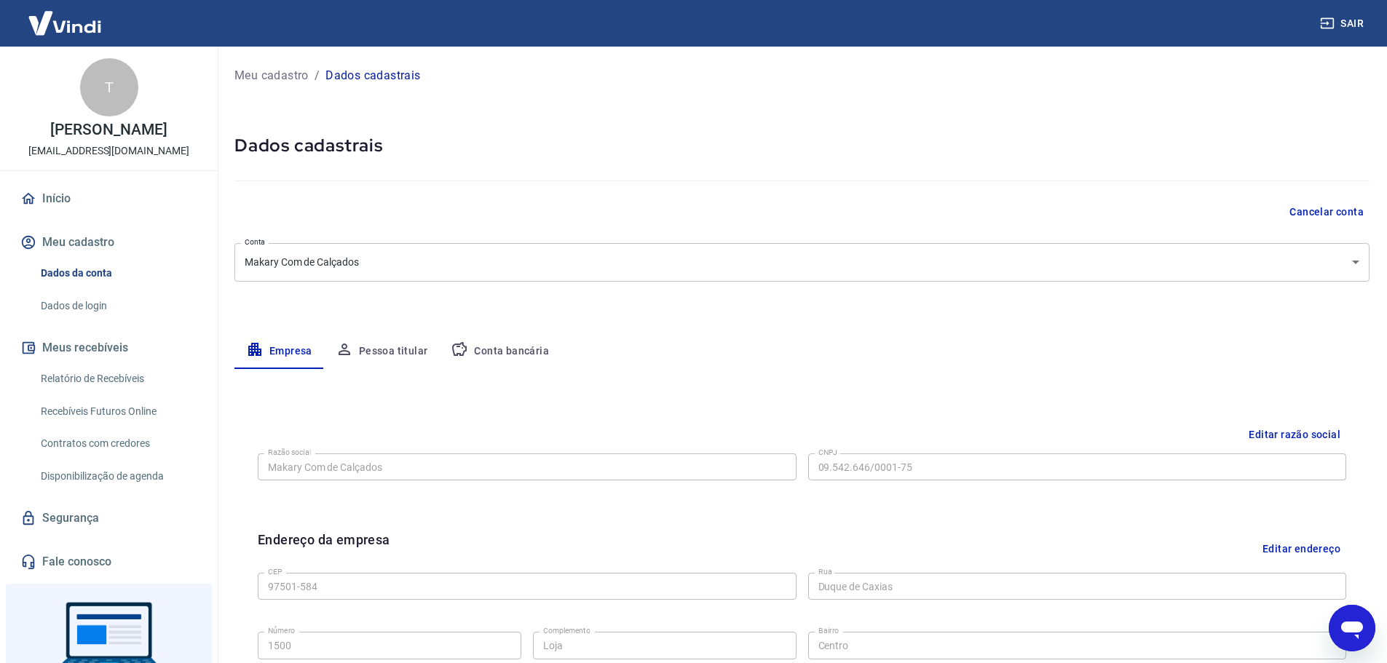
click at [53, 25] on img at bounding box center [64, 23] width 95 height 44
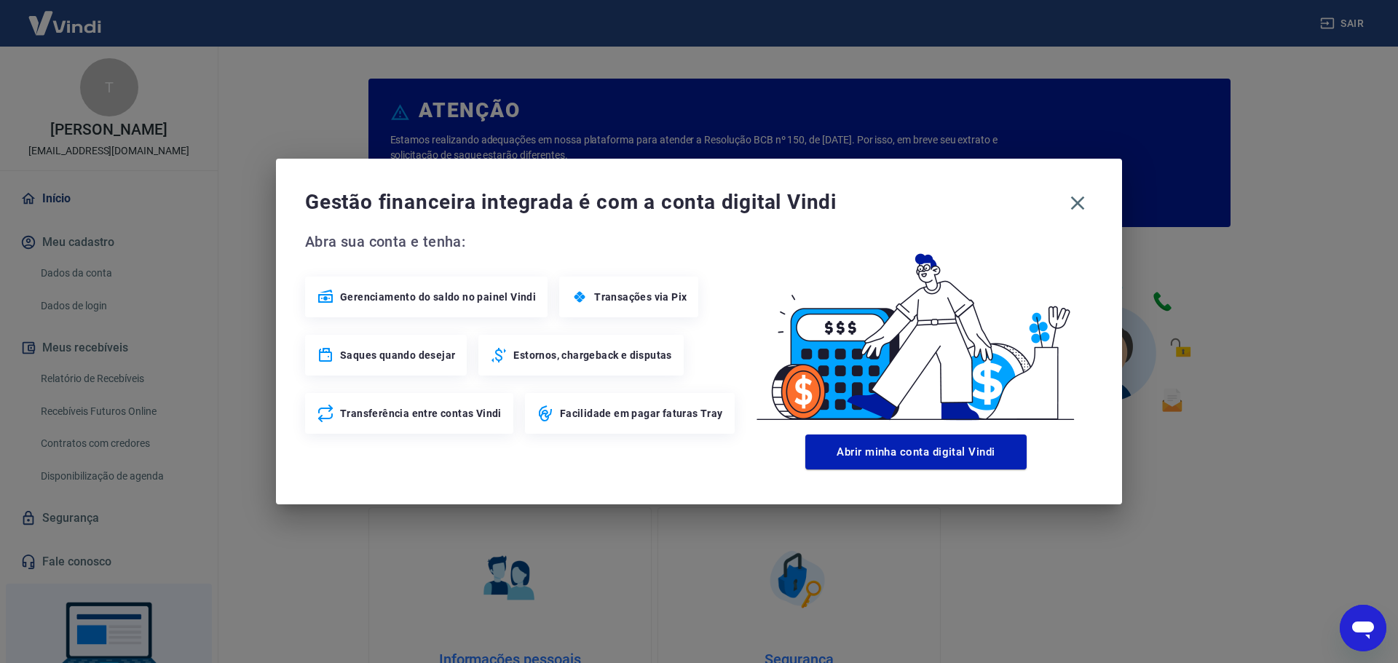
drag, startPoint x: 542, startPoint y: 351, endPoint x: 428, endPoint y: 351, distance: 113.6
click at [534, 352] on span "Estornos, chargeback e disputas" at bounding box center [592, 355] width 158 height 15
drag, startPoint x: 409, startPoint y: 355, endPoint x: 960, endPoint y: 242, distance: 561.9
click at [432, 344] on div "Saques quando desejar" at bounding box center [386, 355] width 162 height 41
click at [1081, 203] on icon "button" at bounding box center [1077, 203] width 23 height 23
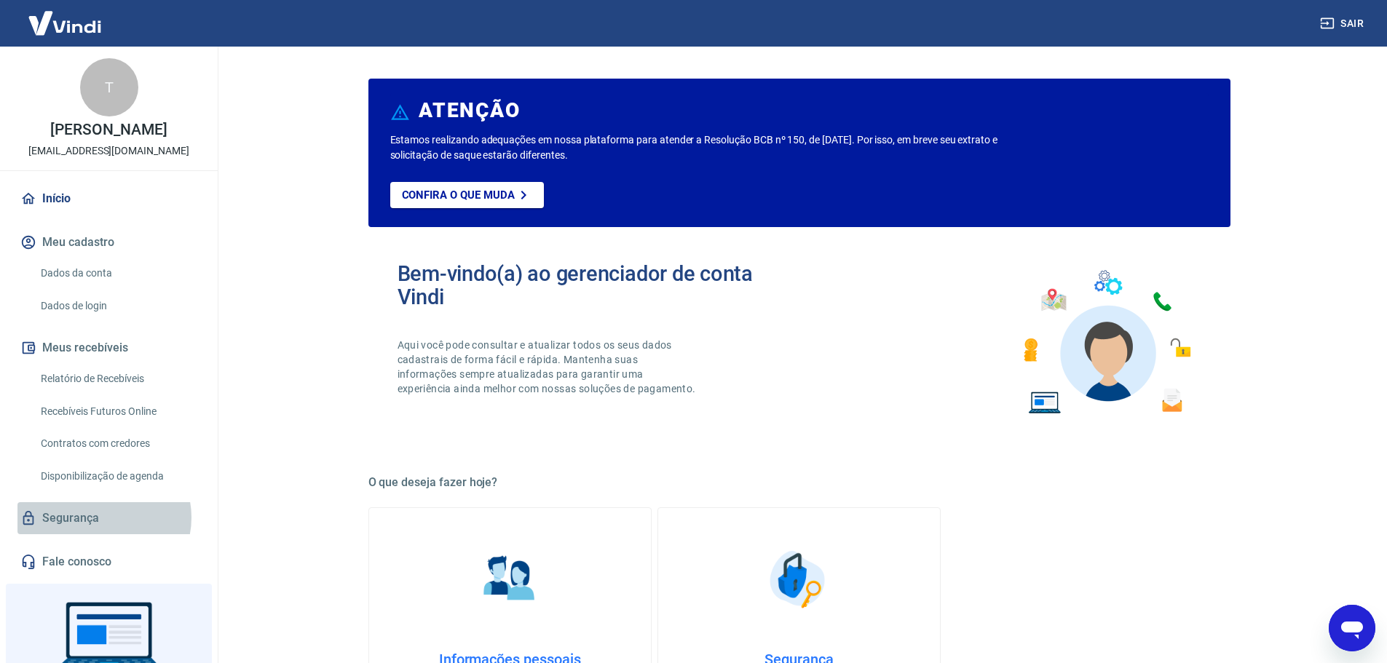
click at [101, 518] on link "Segurança" at bounding box center [108, 518] width 183 height 32
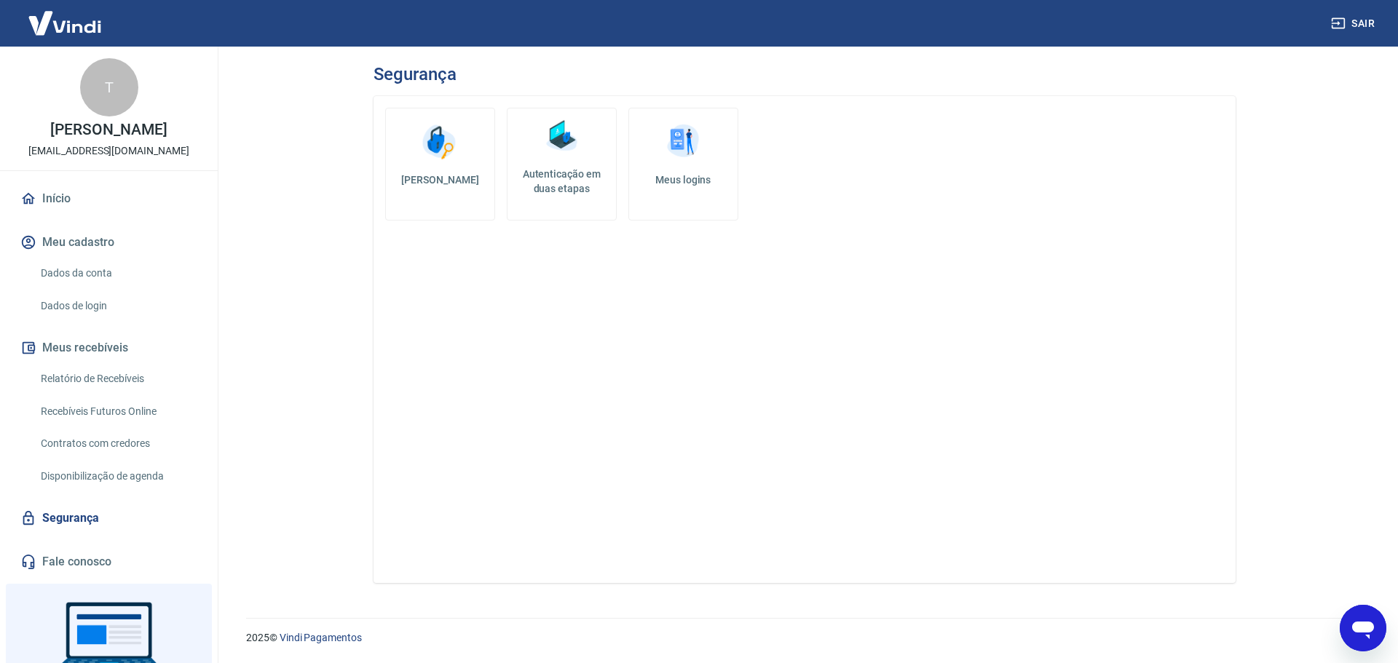
click at [656, 183] on h5 "Meus logins" at bounding box center [683, 180] width 85 height 15
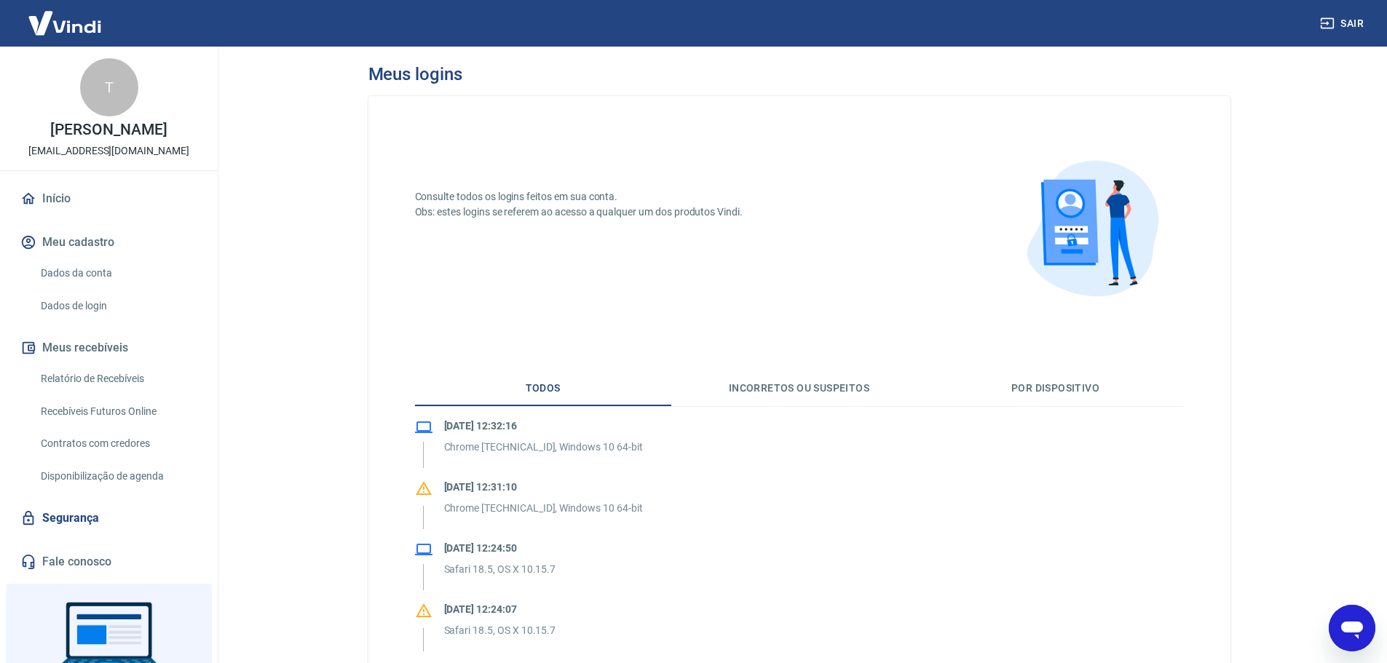
click at [50, 194] on link "Início" at bounding box center [108, 199] width 183 height 32
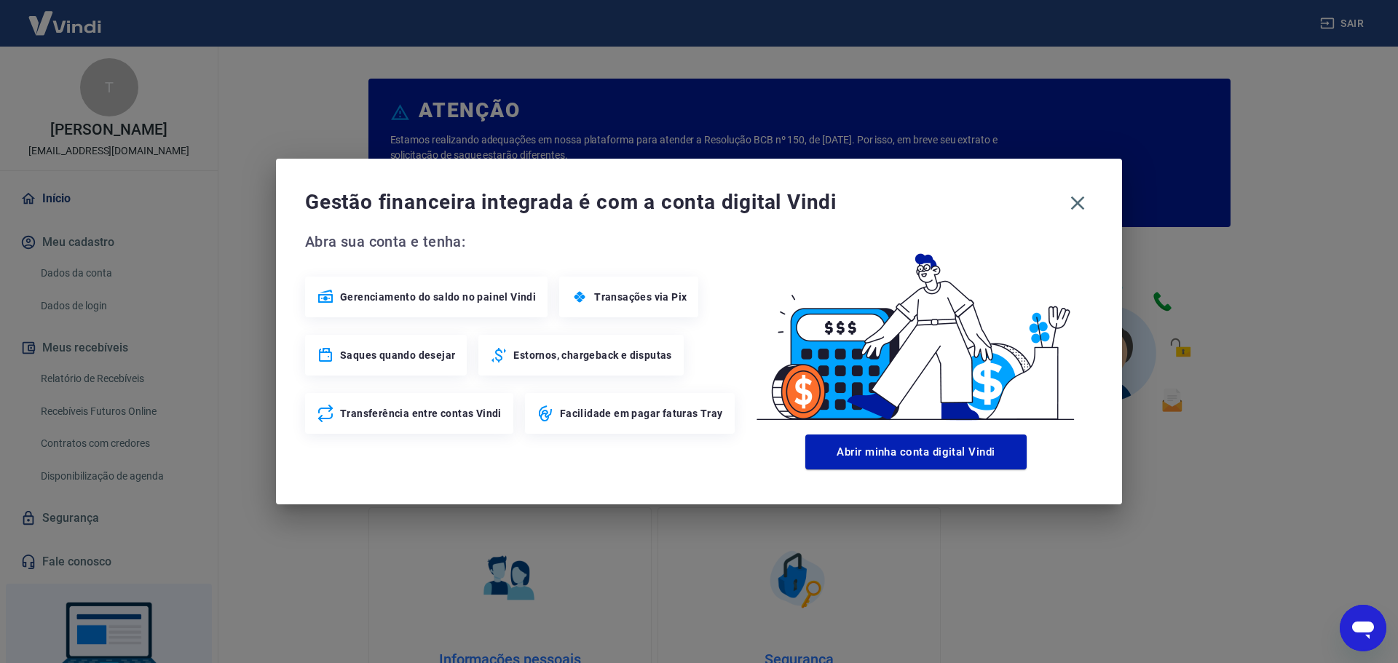
click at [431, 299] on span "Gerenciamento do saldo no painel Vindi" at bounding box center [438, 297] width 196 height 15
click at [1081, 202] on icon "button" at bounding box center [1077, 203] width 23 height 23
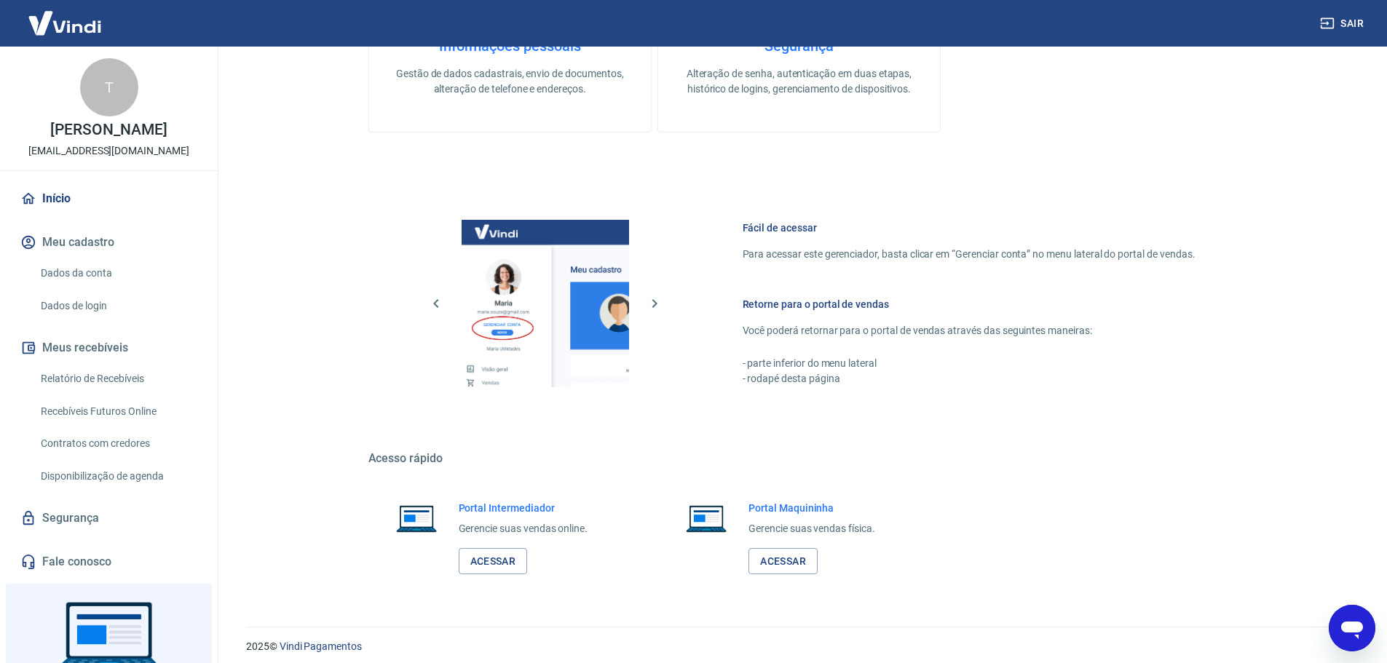
scroll to position [623, 0]
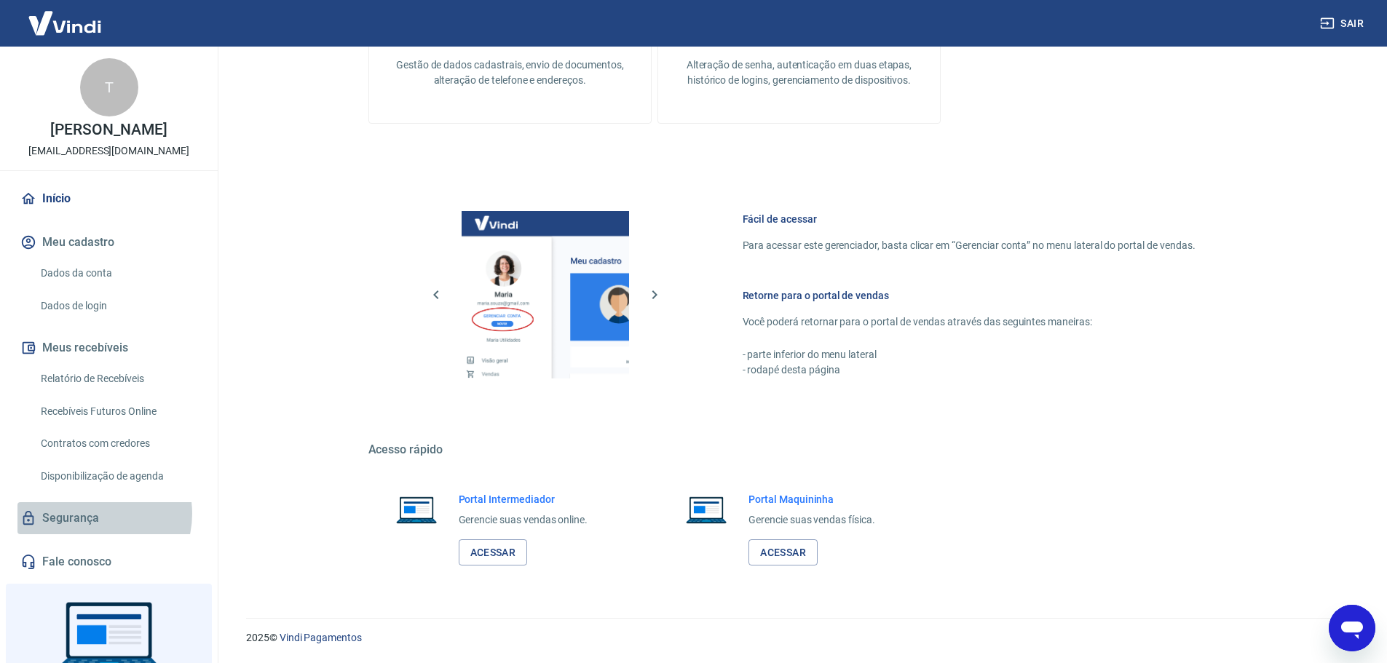
click at [94, 514] on link "Segurança" at bounding box center [108, 518] width 183 height 32
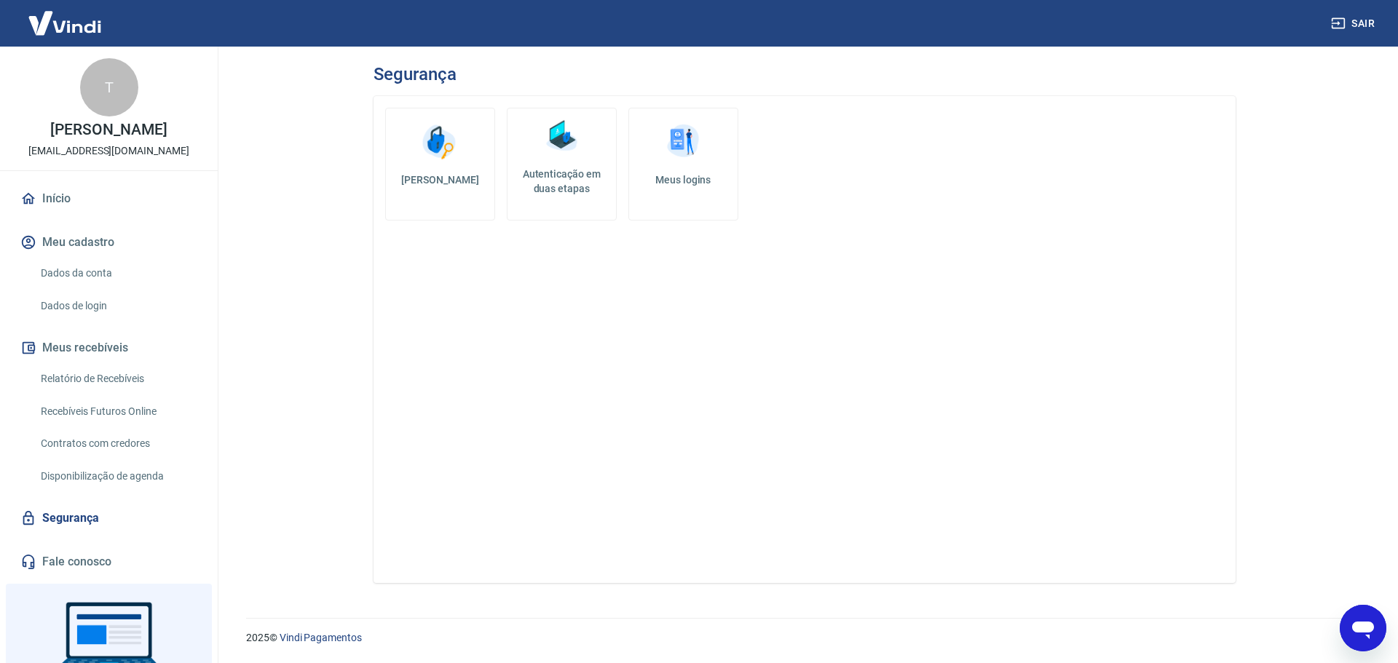
click at [122, 176] on div "T [PERSON_NAME] [EMAIL_ADDRESS][DOMAIN_NAME] Início Meu cadastro Dados da conta…" at bounding box center [109, 313] width 218 height 532
click at [85, 20] on img at bounding box center [64, 23] width 95 height 44
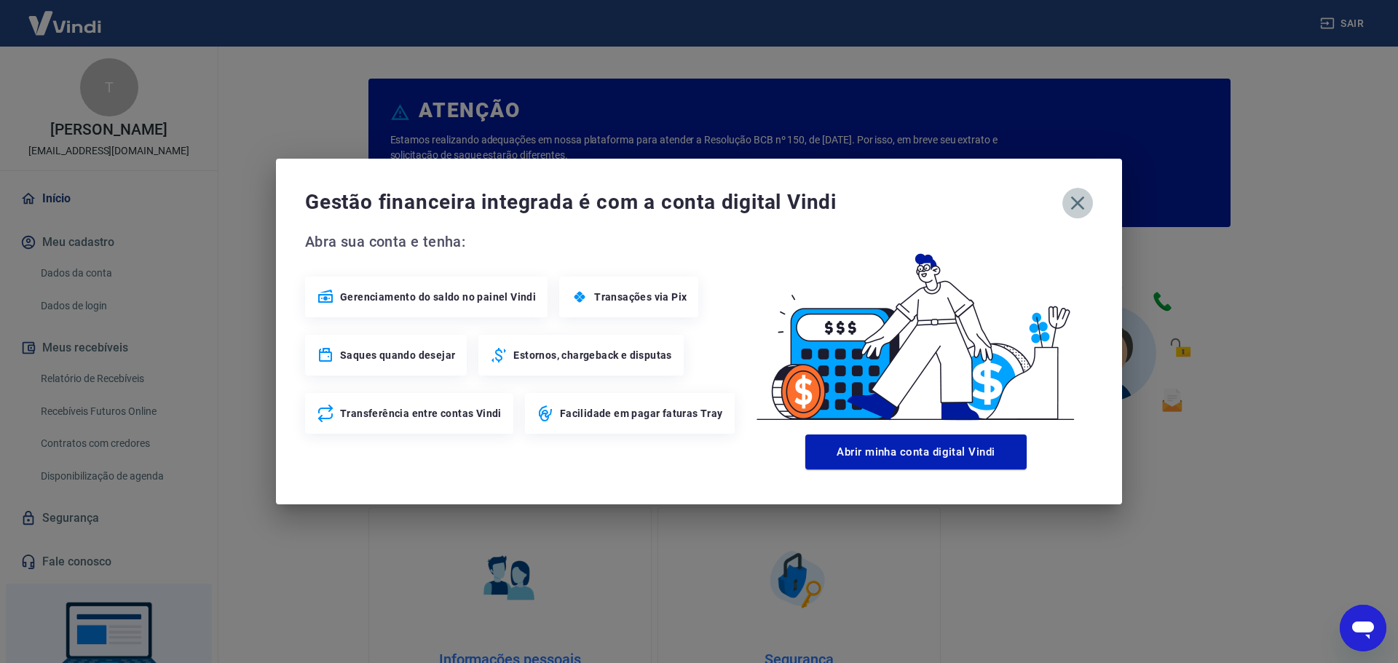
click at [1084, 202] on icon "button" at bounding box center [1077, 203] width 23 height 23
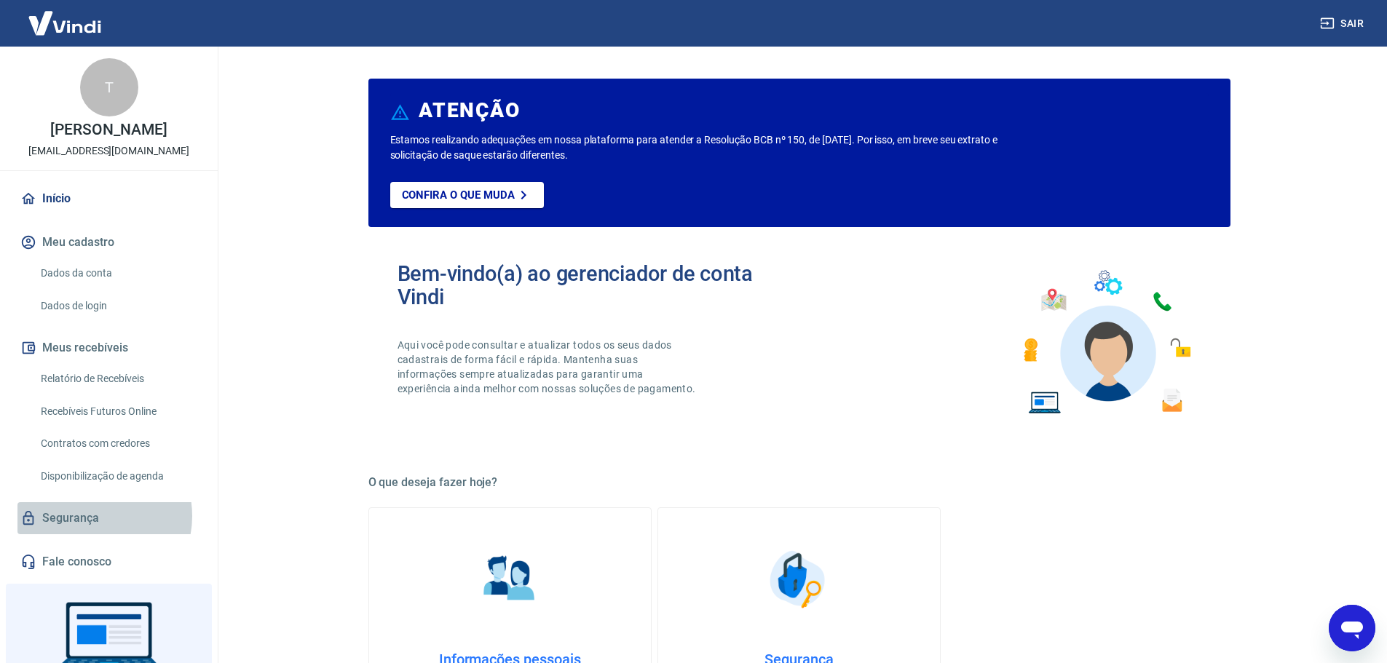
click at [95, 516] on link "Segurança" at bounding box center [108, 518] width 183 height 32
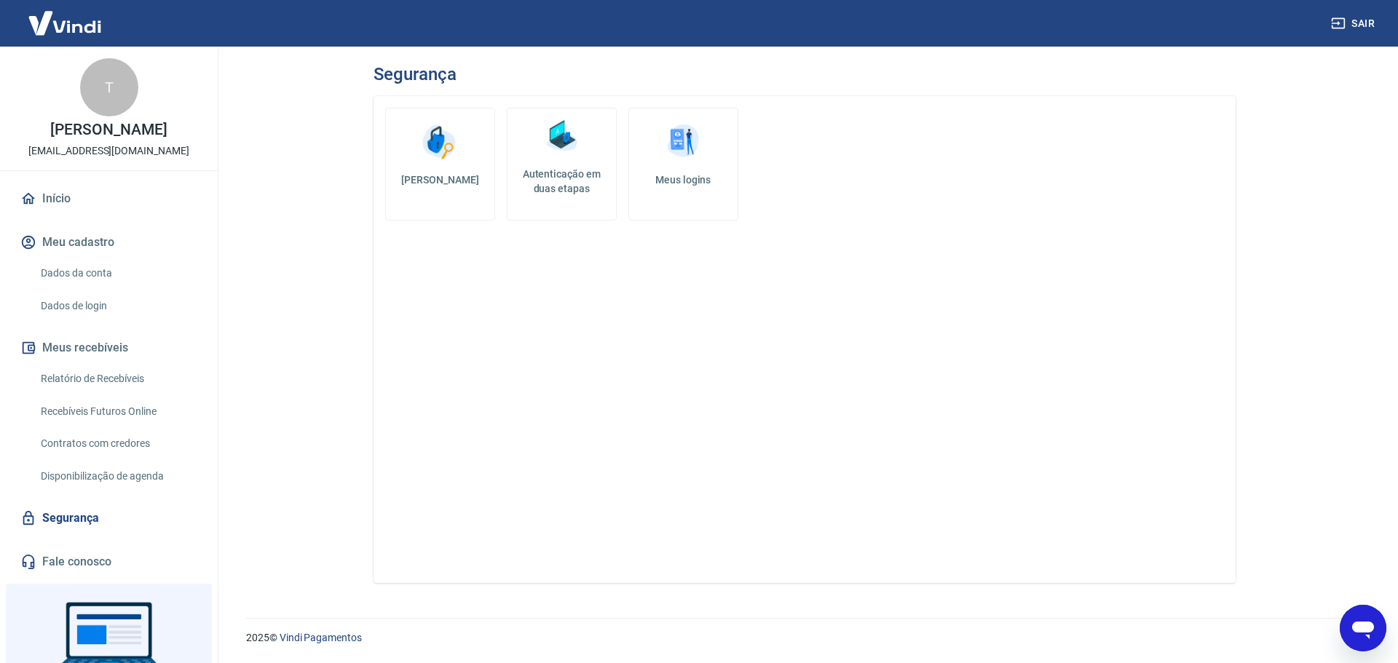
click at [671, 149] on img at bounding box center [683, 142] width 44 height 44
click at [588, 160] on link "Autenticação em duas etapas" at bounding box center [562, 164] width 110 height 113
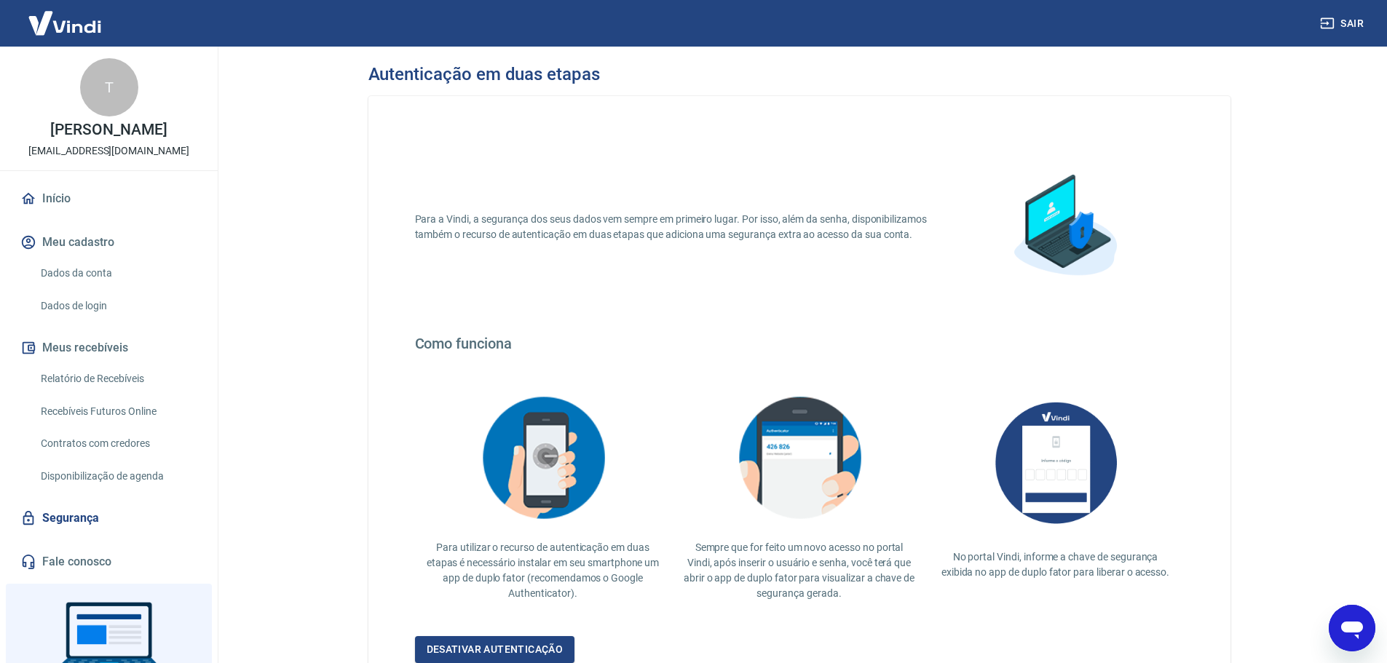
click at [80, 31] on img at bounding box center [64, 23] width 95 height 44
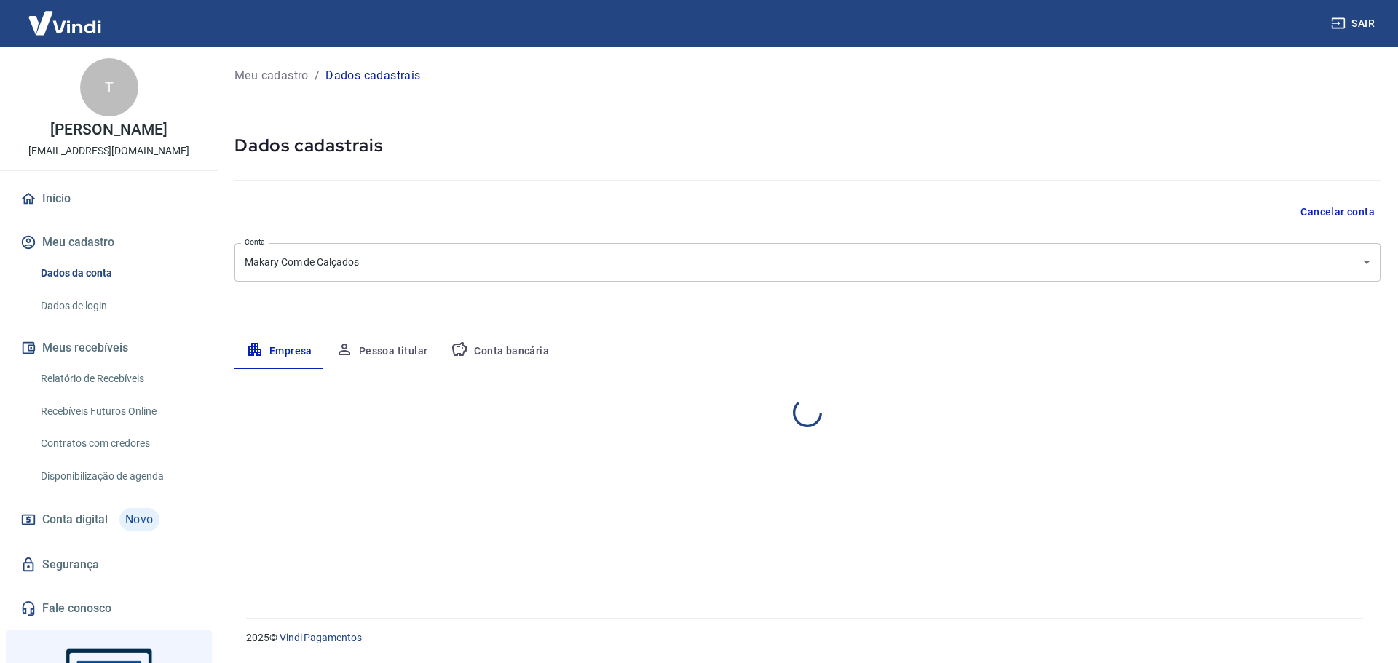
select select "RS"
select select "business"
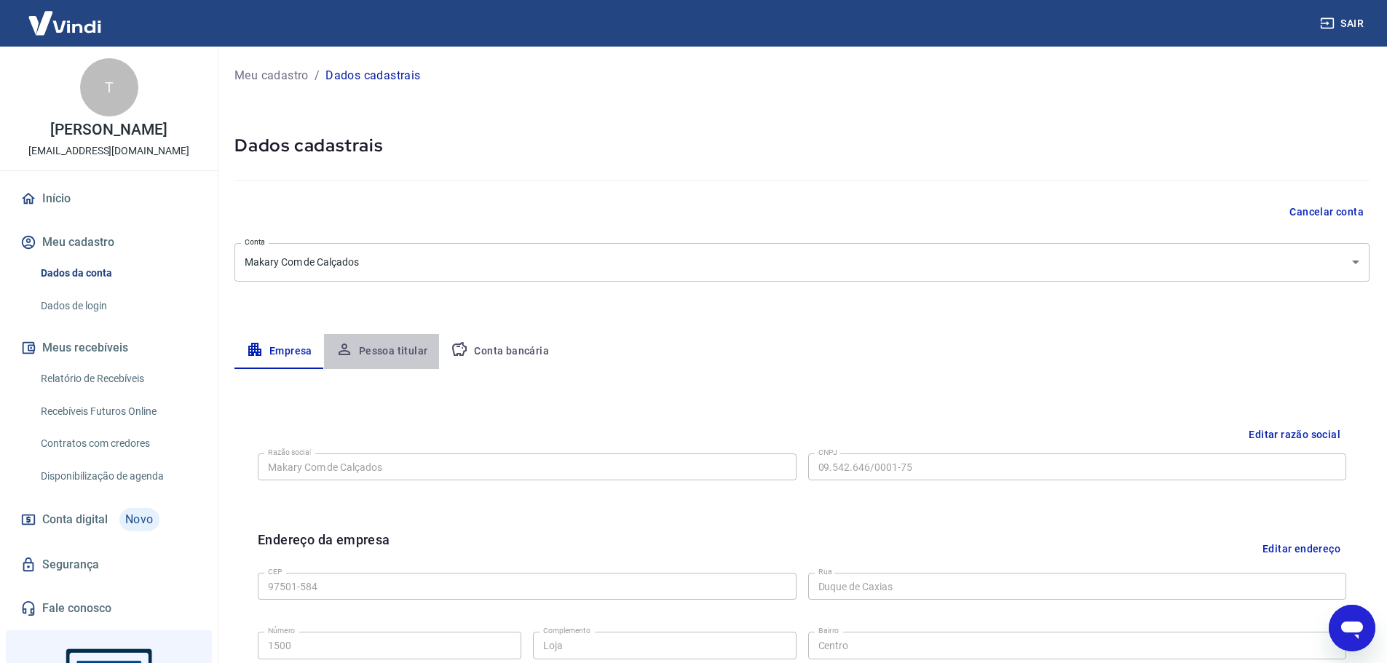
click at [395, 352] on button "Pessoa titular" at bounding box center [382, 351] width 116 height 35
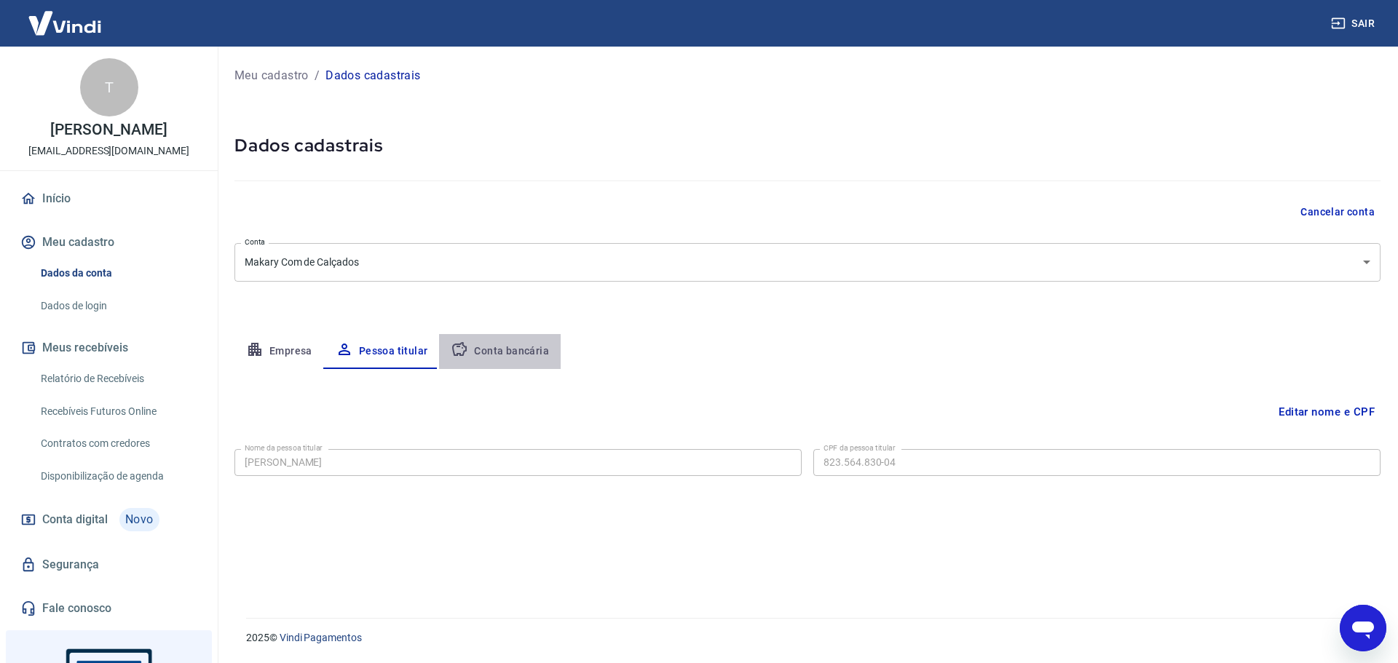
click at [500, 346] on button "Conta bancária" at bounding box center [500, 351] width 122 height 35
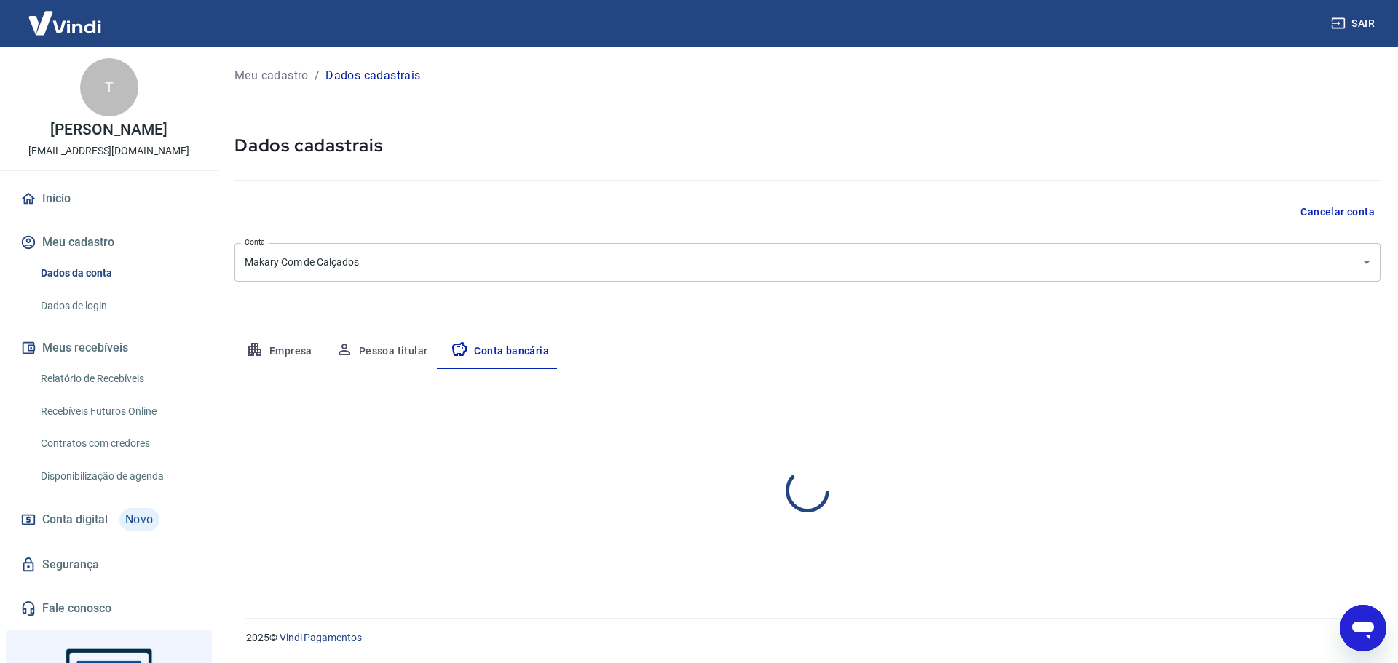
select select "1"
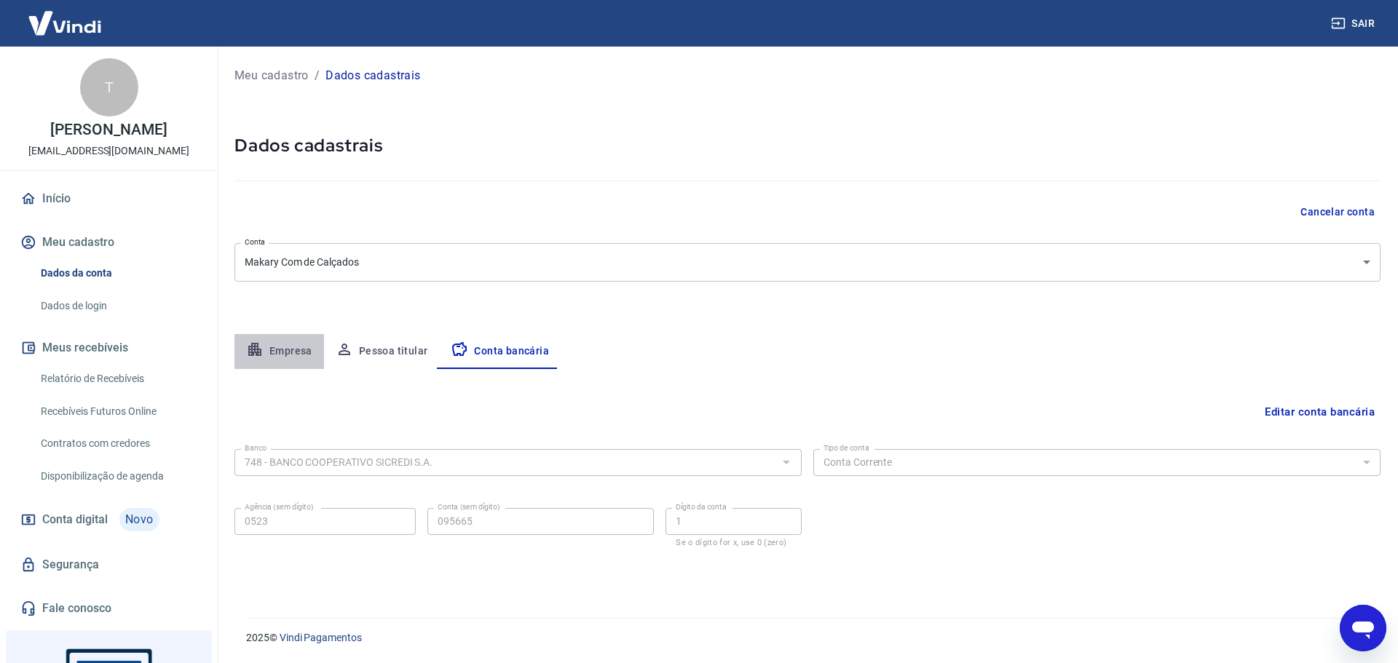
click at [286, 350] on button "Empresa" at bounding box center [279, 351] width 90 height 35
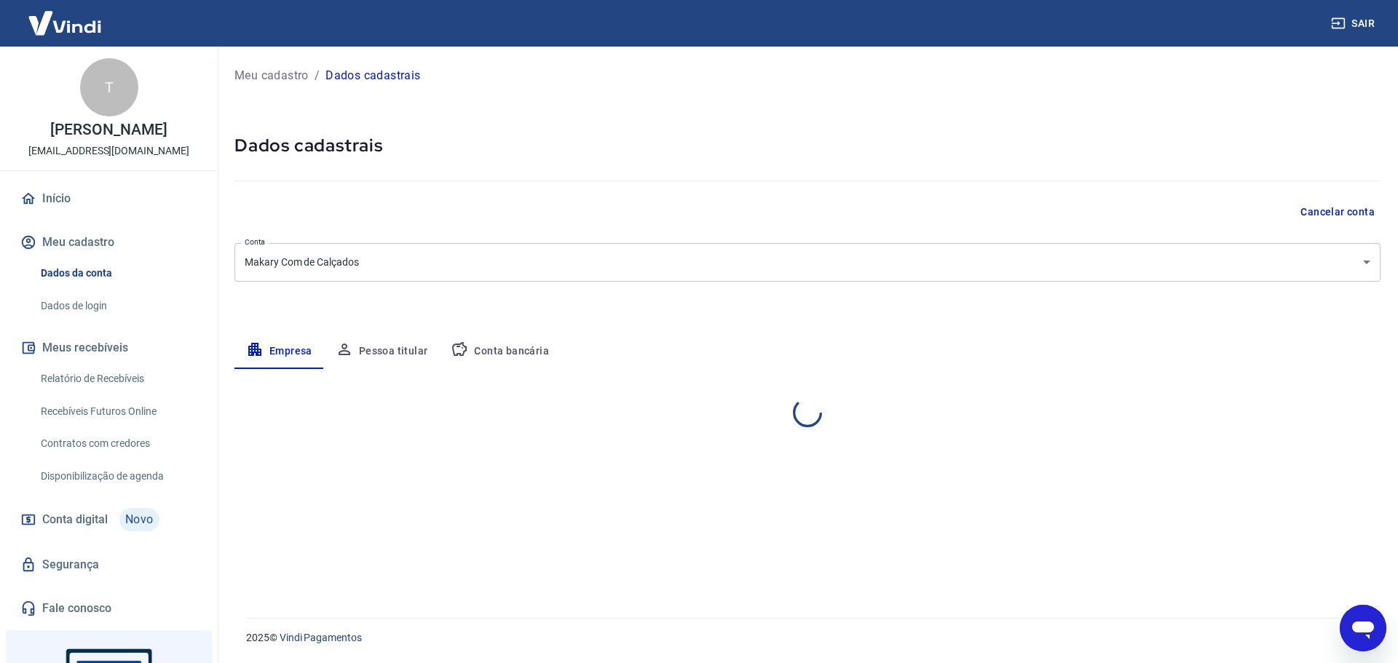
select select "RS"
select select "business"
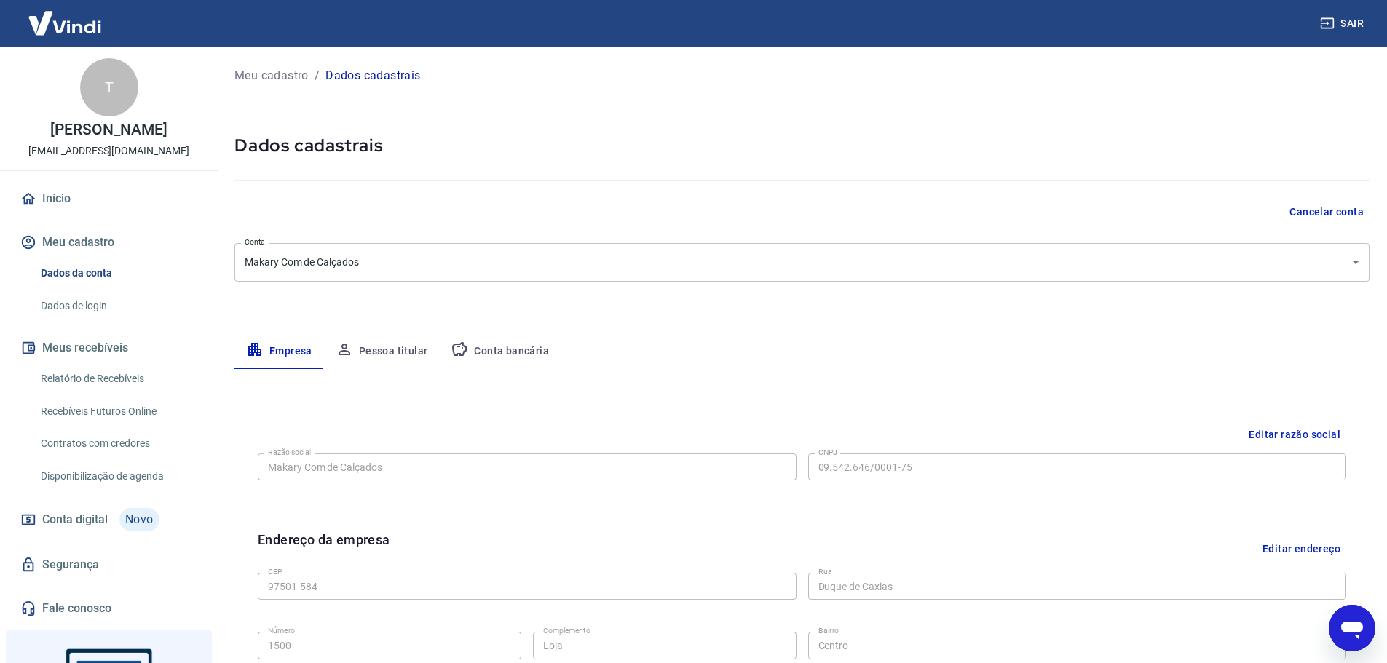
click at [388, 352] on button "Pessoa titular" at bounding box center [382, 351] width 116 height 35
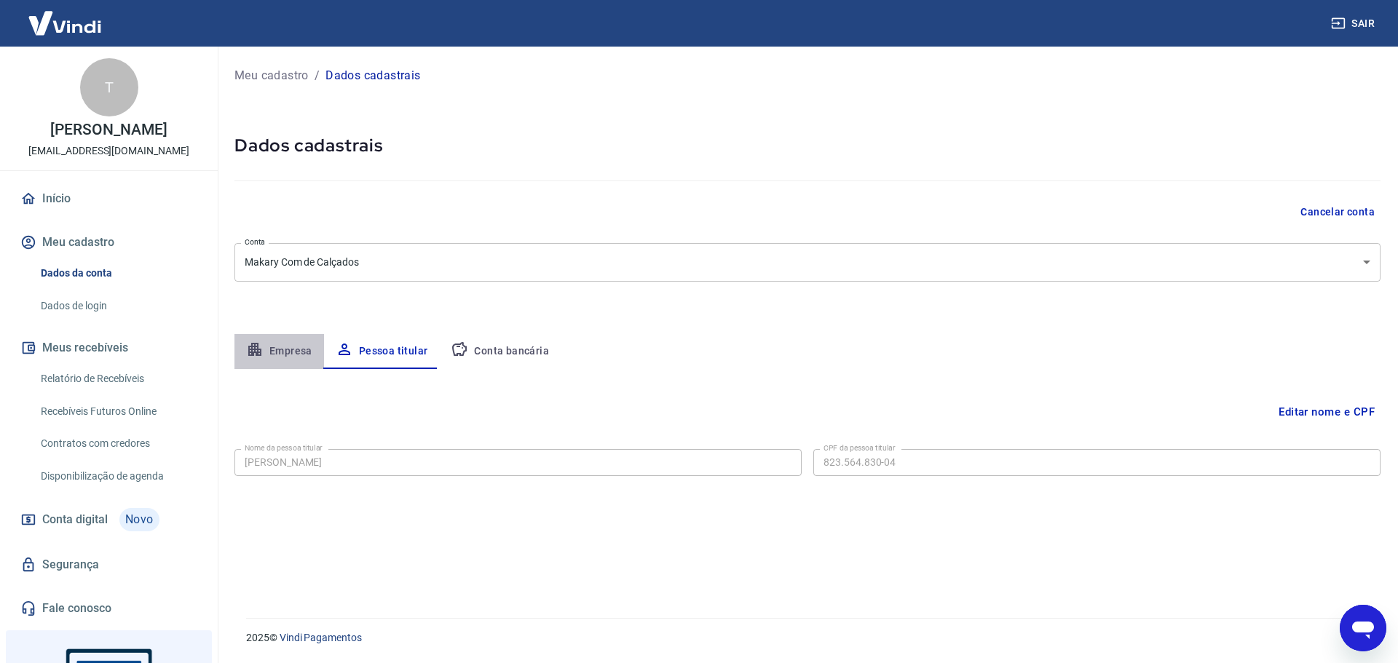
click at [306, 341] on button "Empresa" at bounding box center [279, 351] width 90 height 35
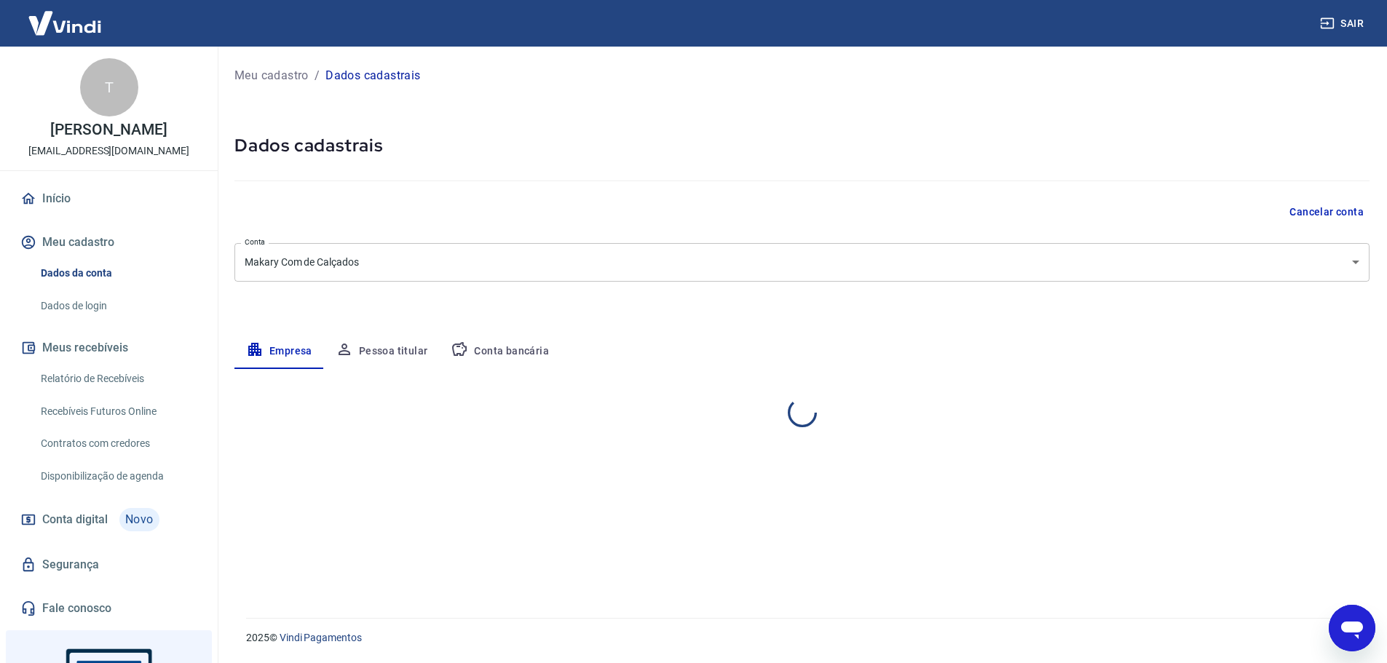
select select "RS"
select select "business"
select select "RS"
select select "business"
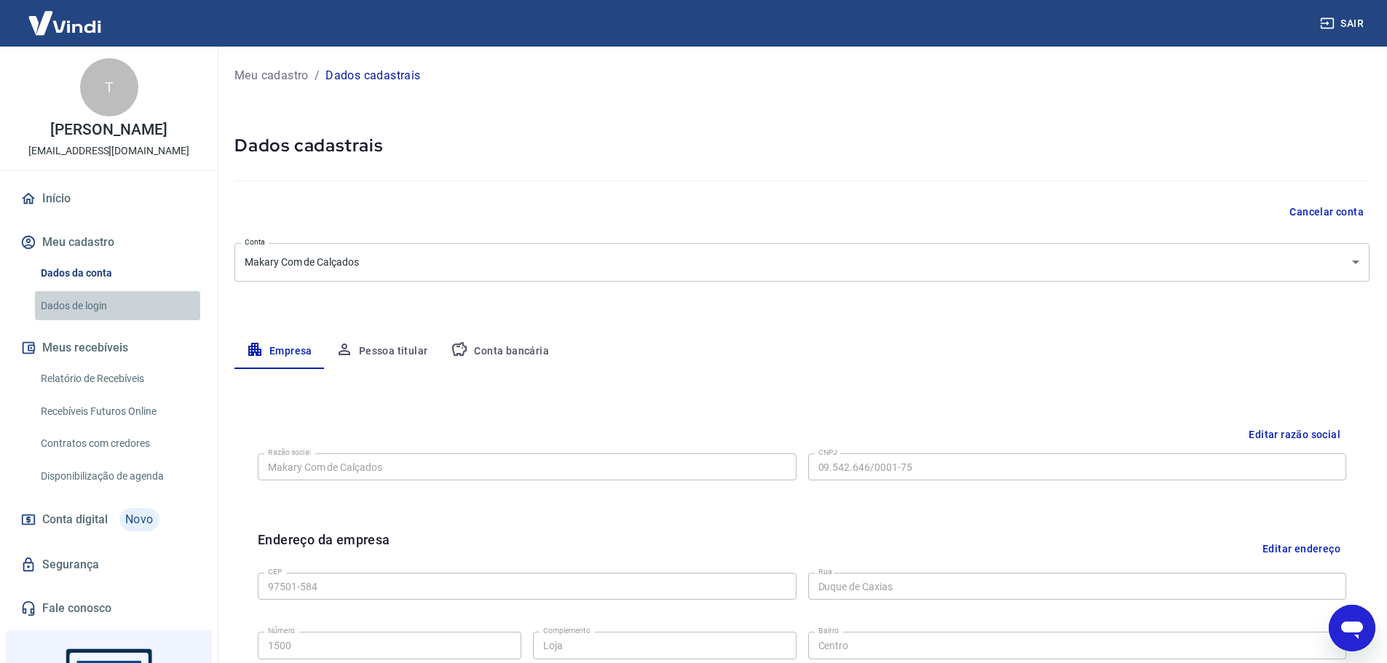
click at [122, 305] on link "Dados de login" at bounding box center [117, 306] width 165 height 30
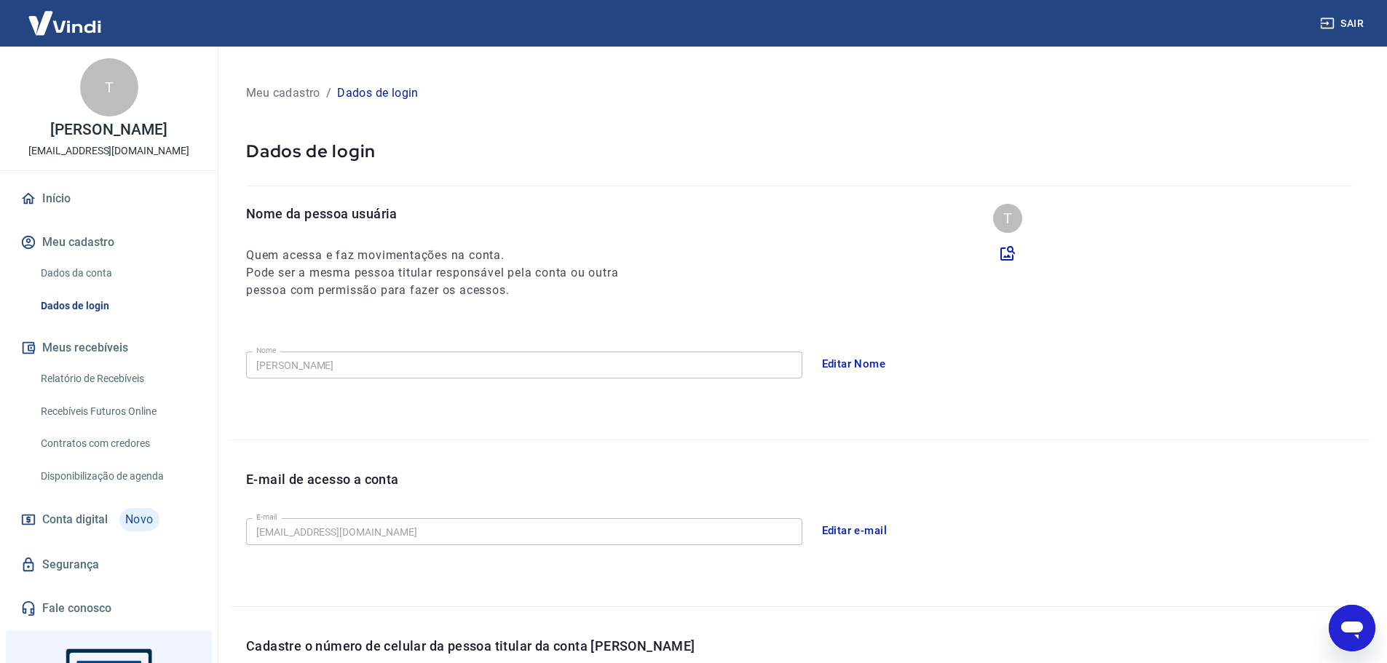
click at [1359, 631] on icon "Abrir janela de mensagens" at bounding box center [1352, 630] width 22 height 17
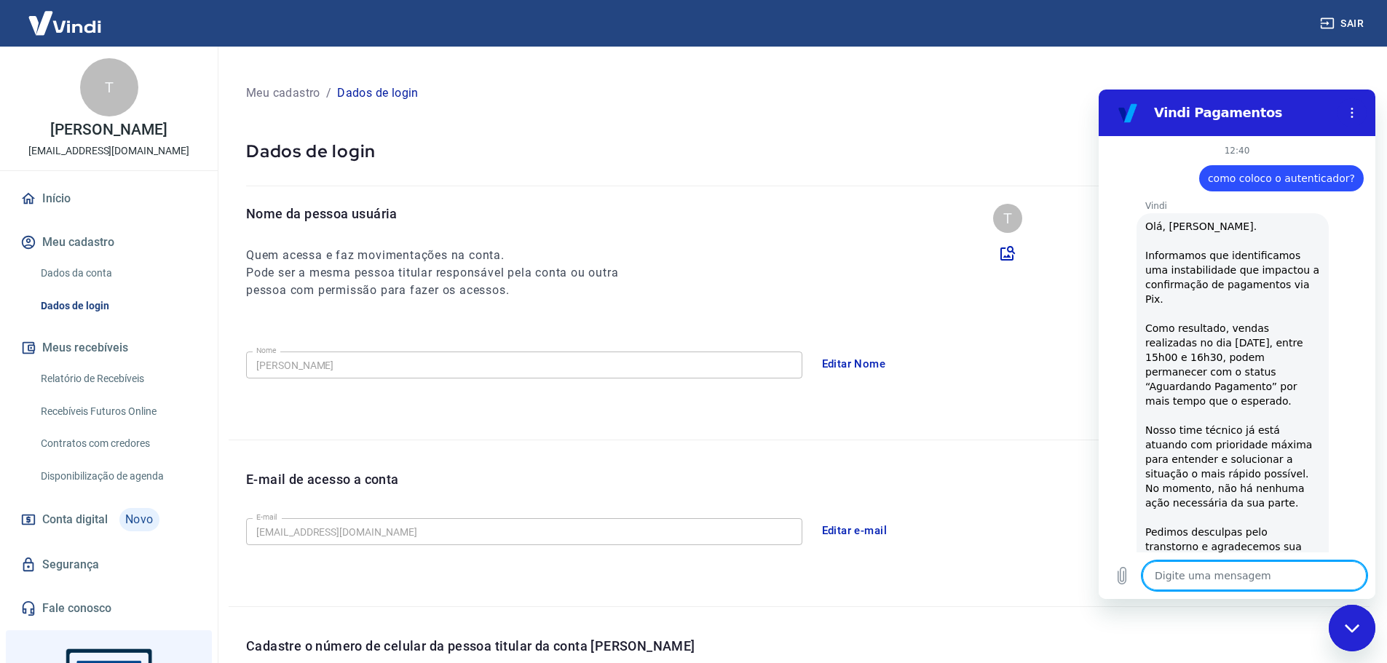
scroll to position [499, 0]
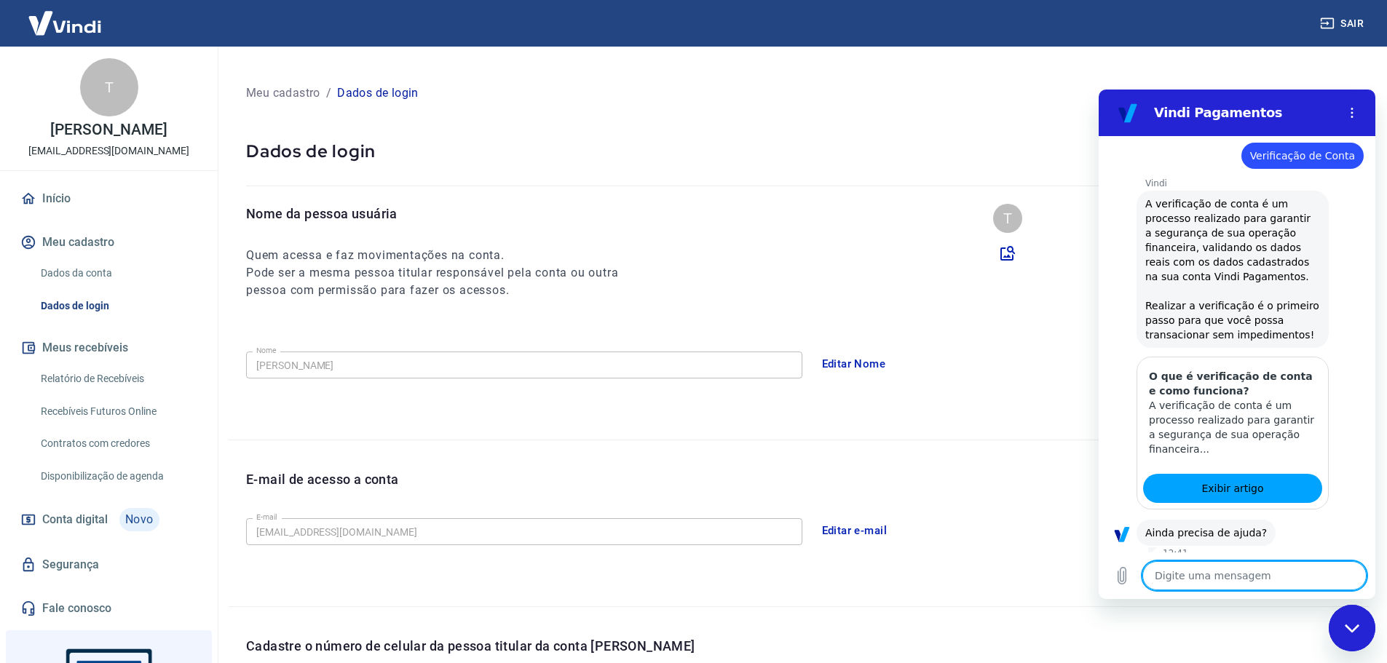
click at [1231, 579] on textarea at bounding box center [1254, 575] width 224 height 29
type textarea "o"
type textarea "x"
type textarea "o"
type textarea "x"
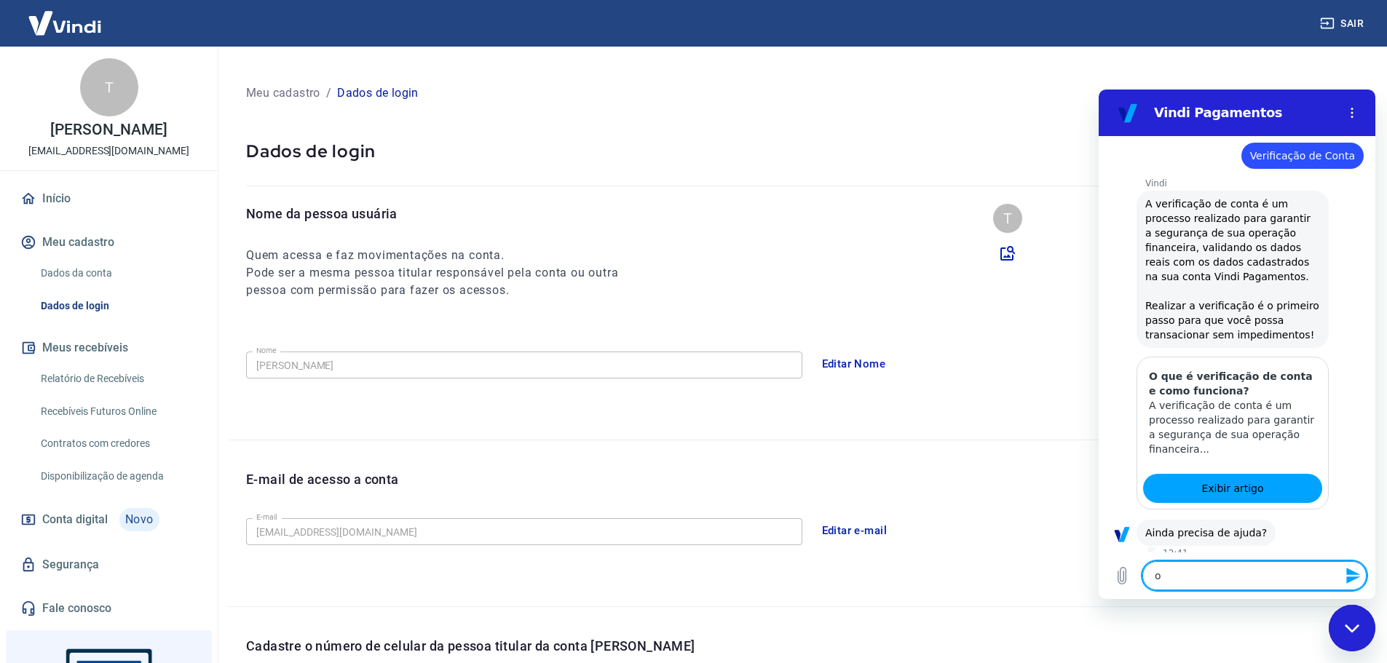
type textarea "o q"
type textarea "x"
type textarea "o qu"
type textarea "x"
type textarea "o que"
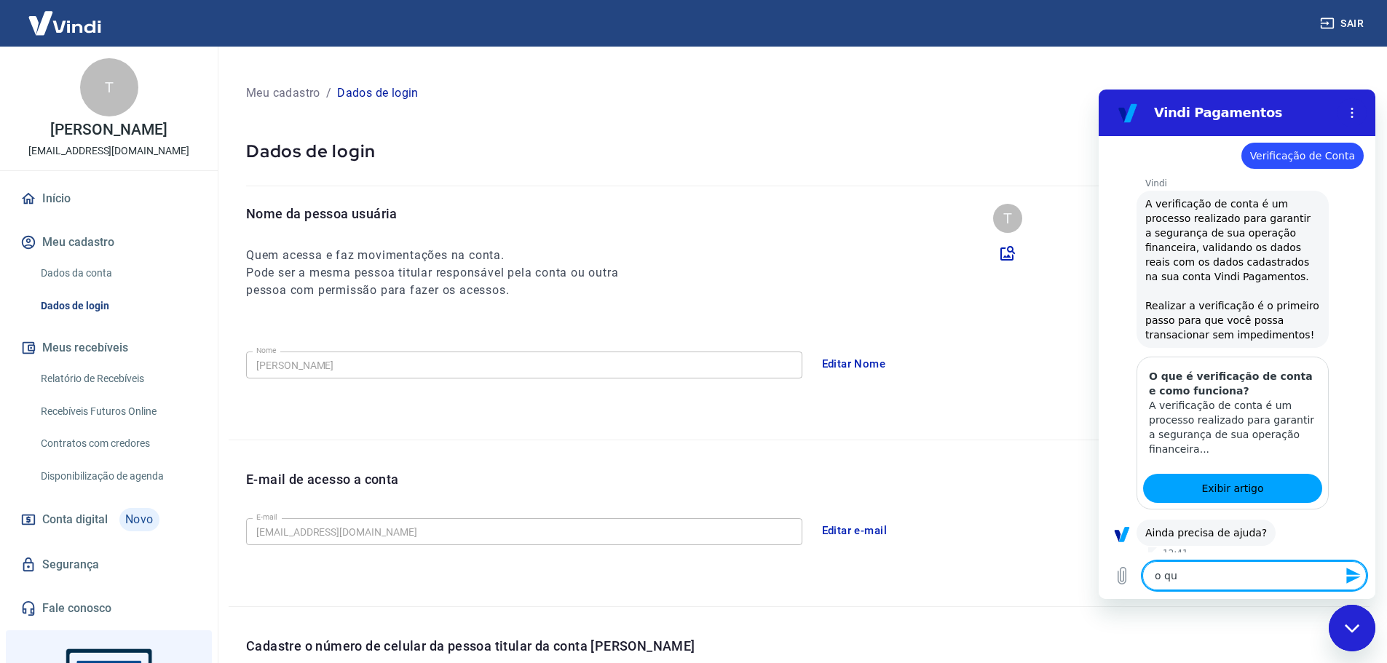
type textarea "x"
type textarea "o que"
type textarea "x"
type textarea "o que f"
type textarea "x"
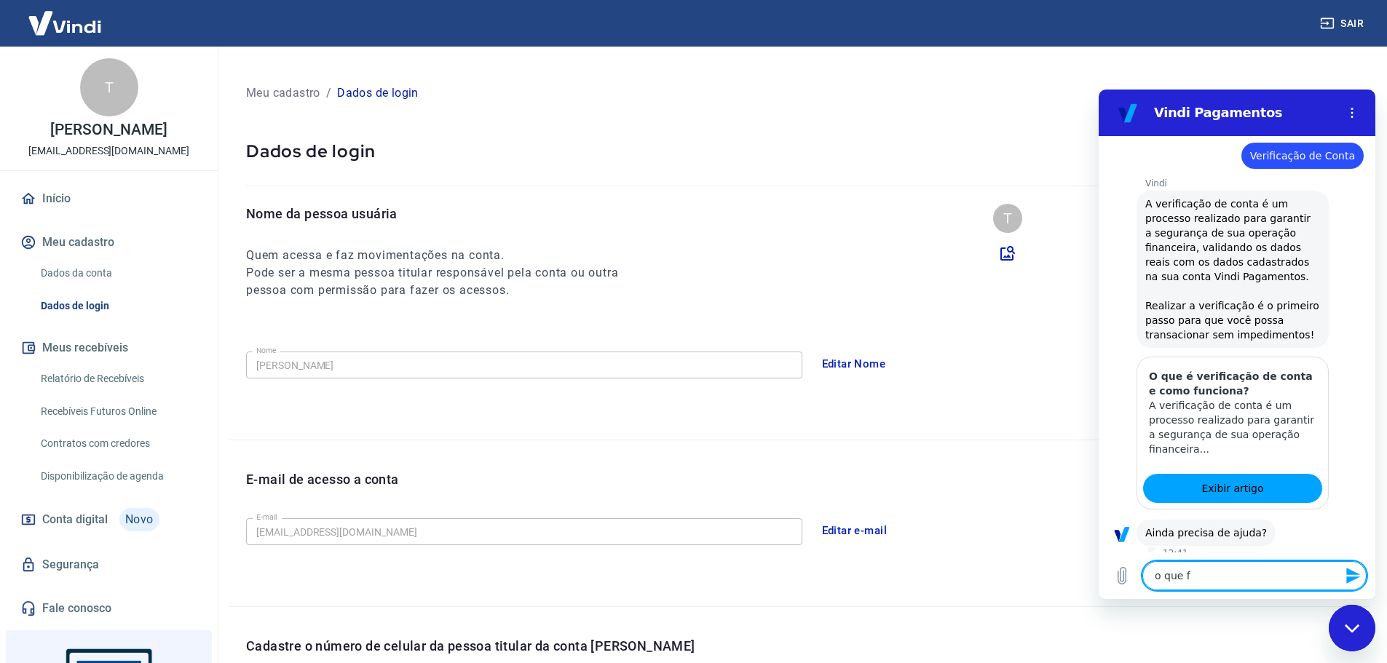
type textarea "o que fa"
type textarea "x"
type textarea "o que fal"
type textarea "x"
type textarea "o que falt"
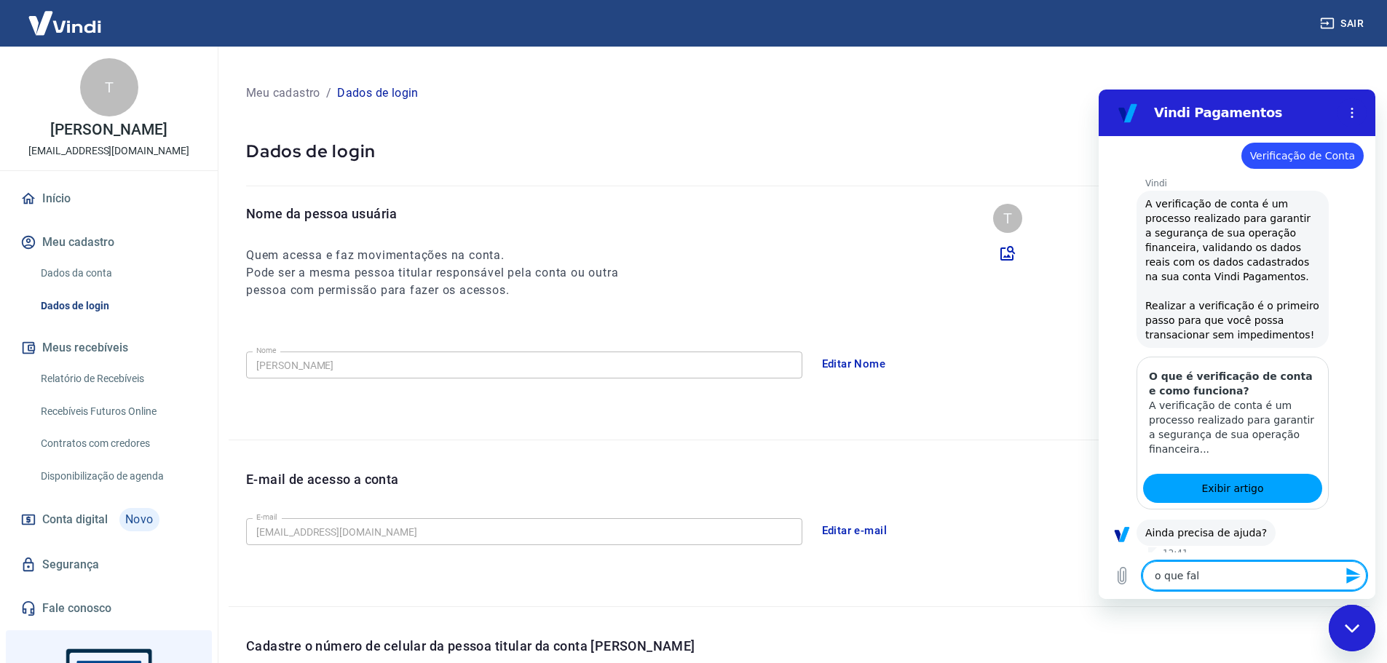
type textarea "x"
type textarea "o que falta"
type textarea "x"
type textarea "o que falta"
type textarea "x"
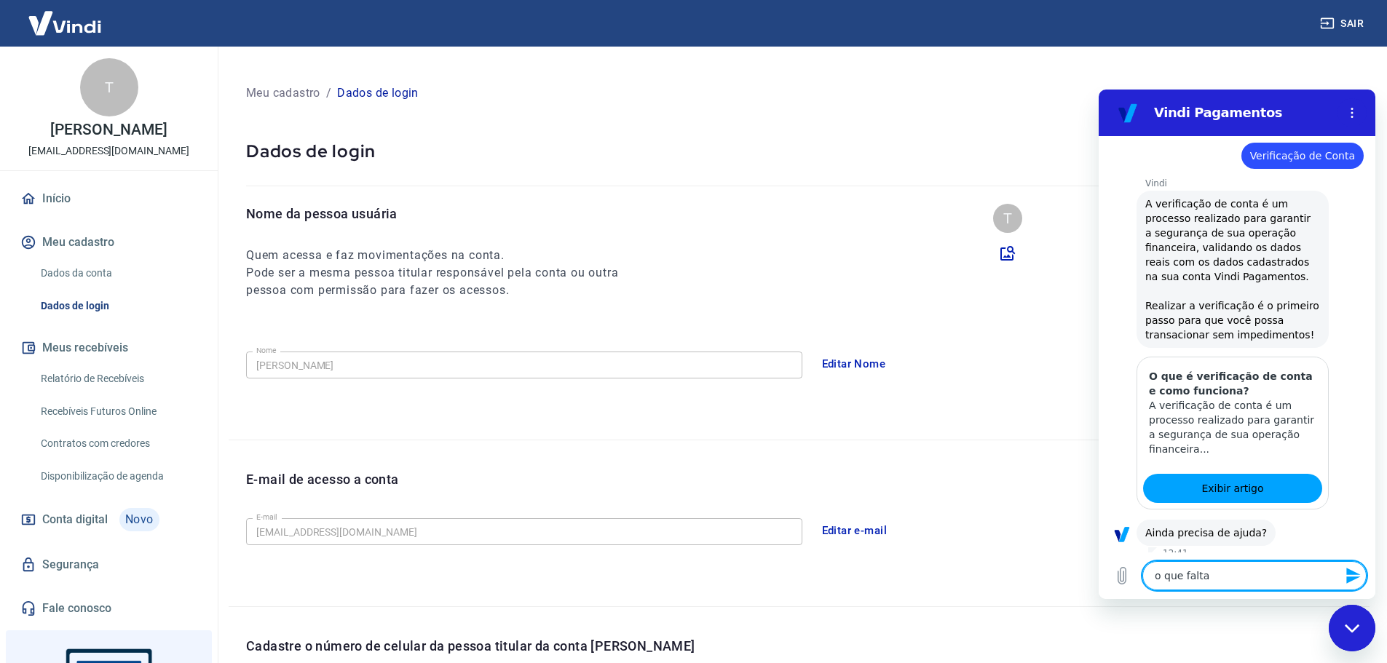
type textarea "o que falta f"
type textarea "x"
type textarea "o que falta fa"
type textarea "x"
type textarea "o que falta faz"
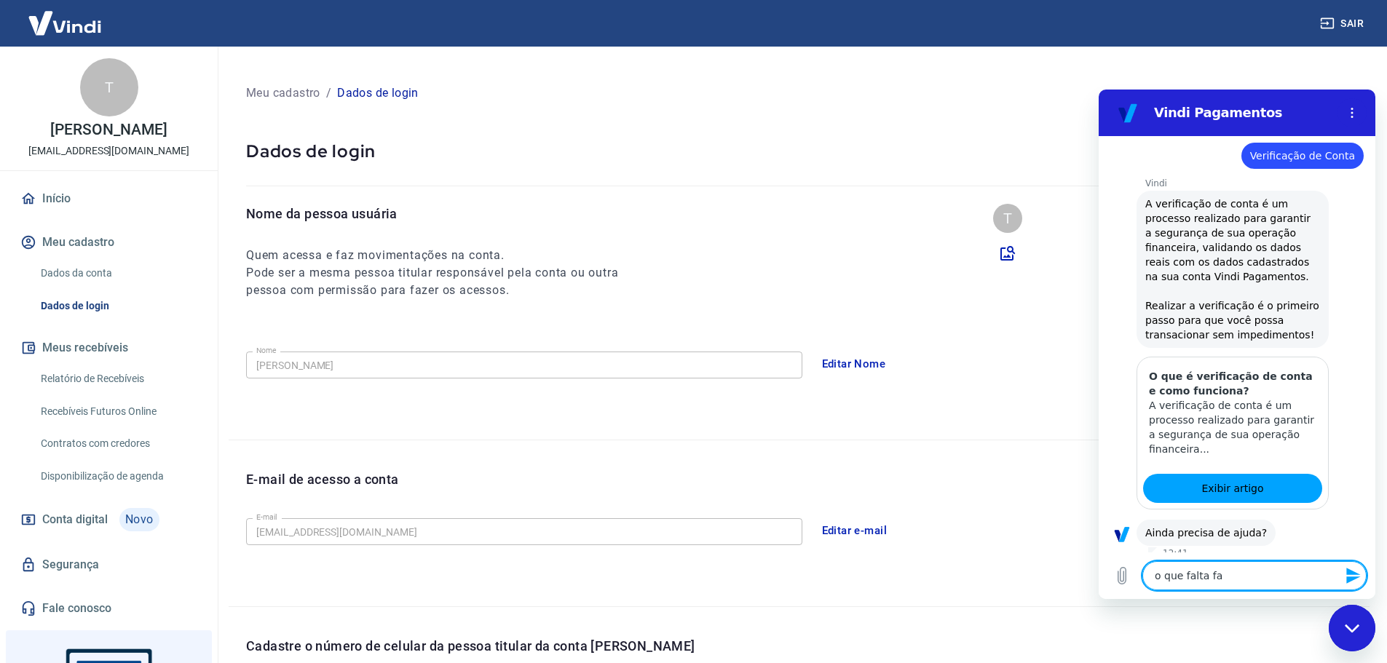
type textarea "x"
type textarea "o que falta faze"
type textarea "x"
type textarea "o que falta fazer"
type textarea "x"
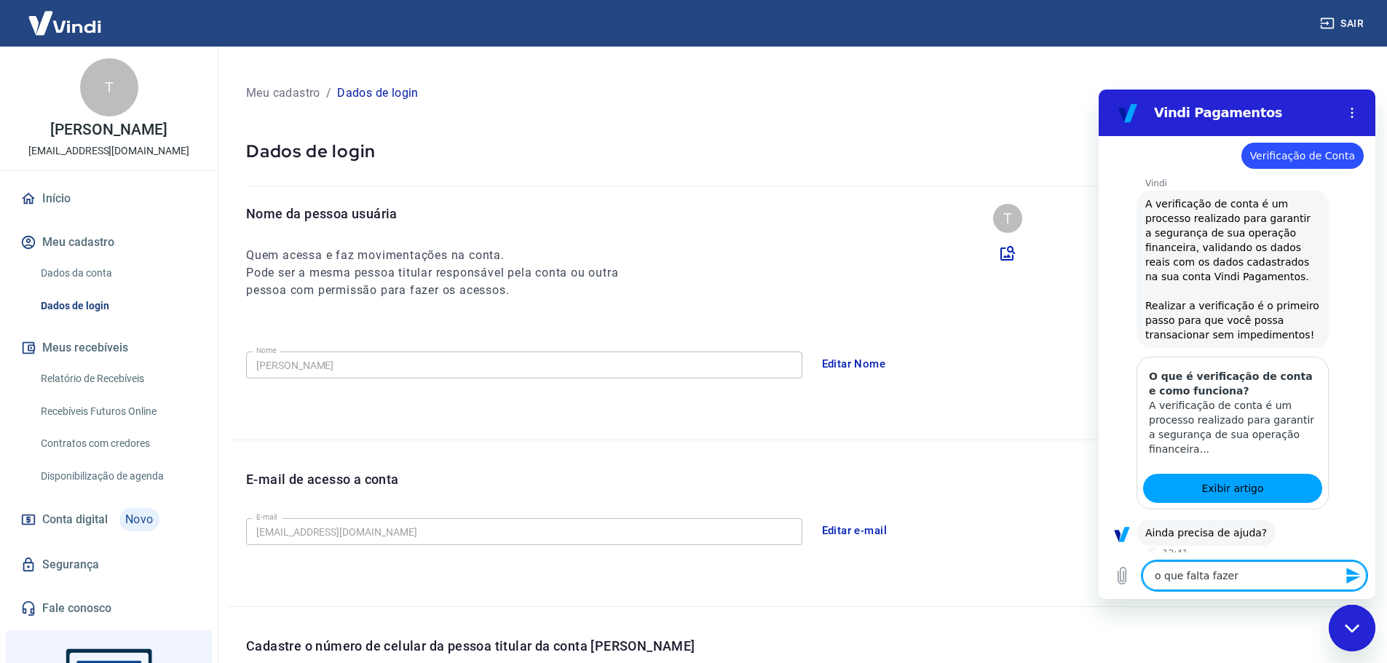
type textarea "o que falta fazer"
type textarea "x"
type textarea "o que falta fazer n"
type textarea "x"
type textarea "o que falta fazer na"
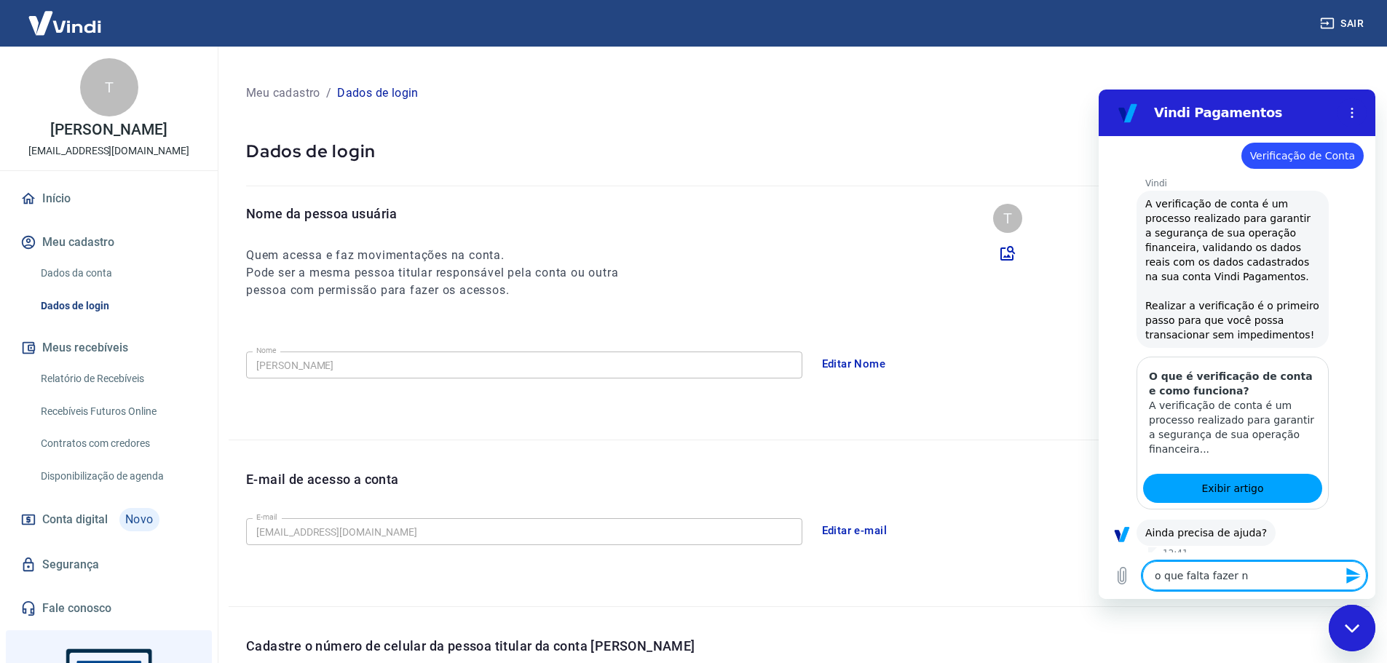
type textarea "x"
type textarea "o que falta fazer na"
type textarea "x"
type textarea "o que falta fazer na c"
type textarea "x"
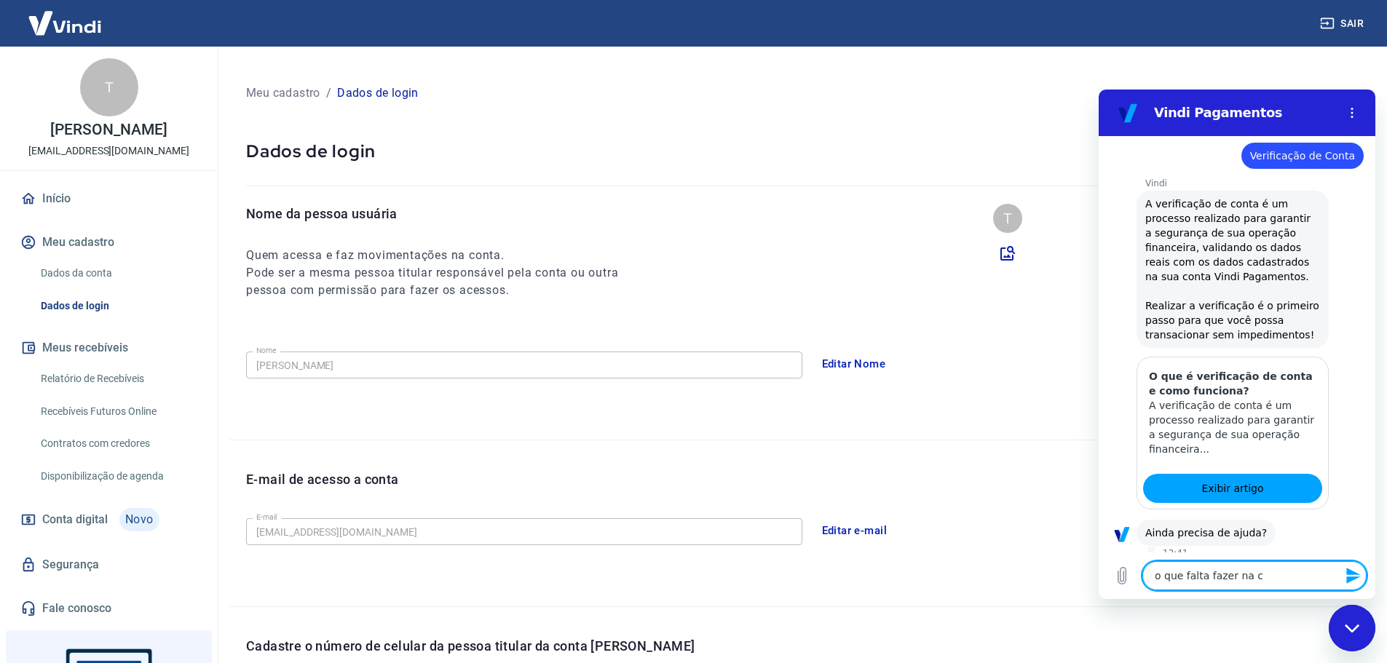
type textarea "o que falta fazer na co"
type textarea "x"
type textarea "o que falta fazer na con"
type textarea "x"
type textarea "o que falta fazer na cont"
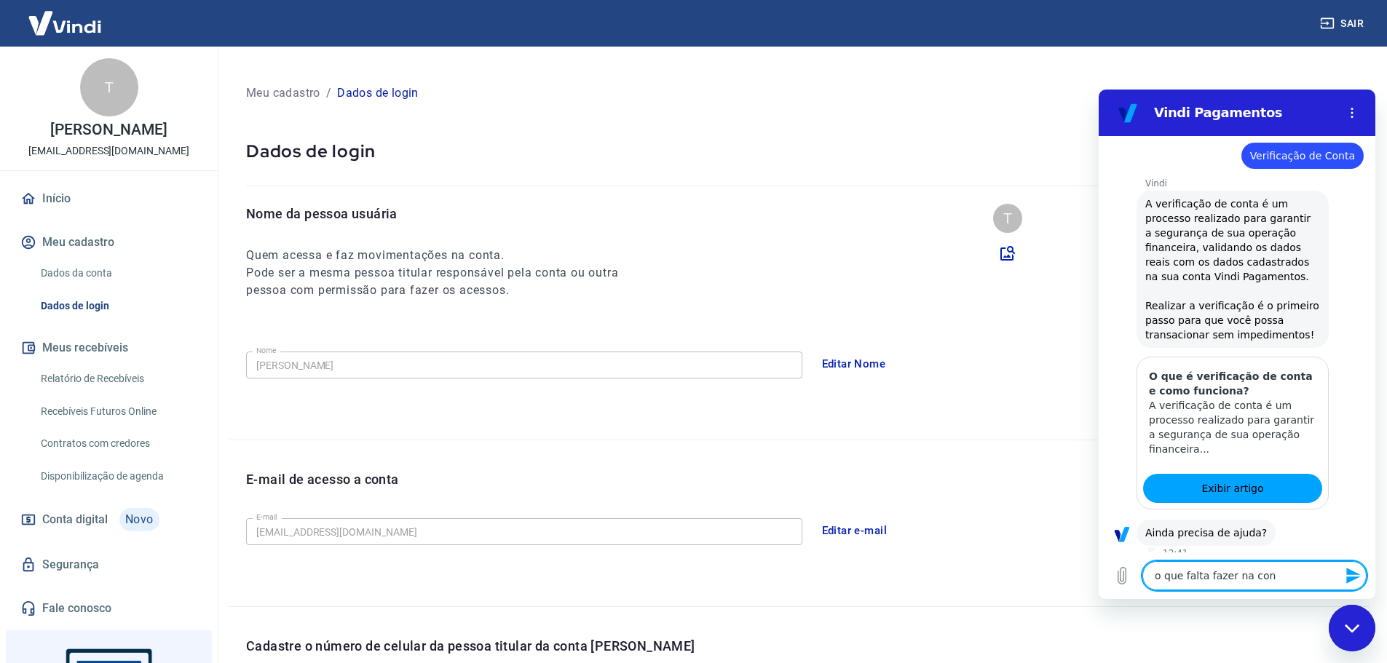
type textarea "x"
type textarea "o que falta fazer na conta"
type textarea "x"
type textarea "o que falta fazer na conta,"
type textarea "x"
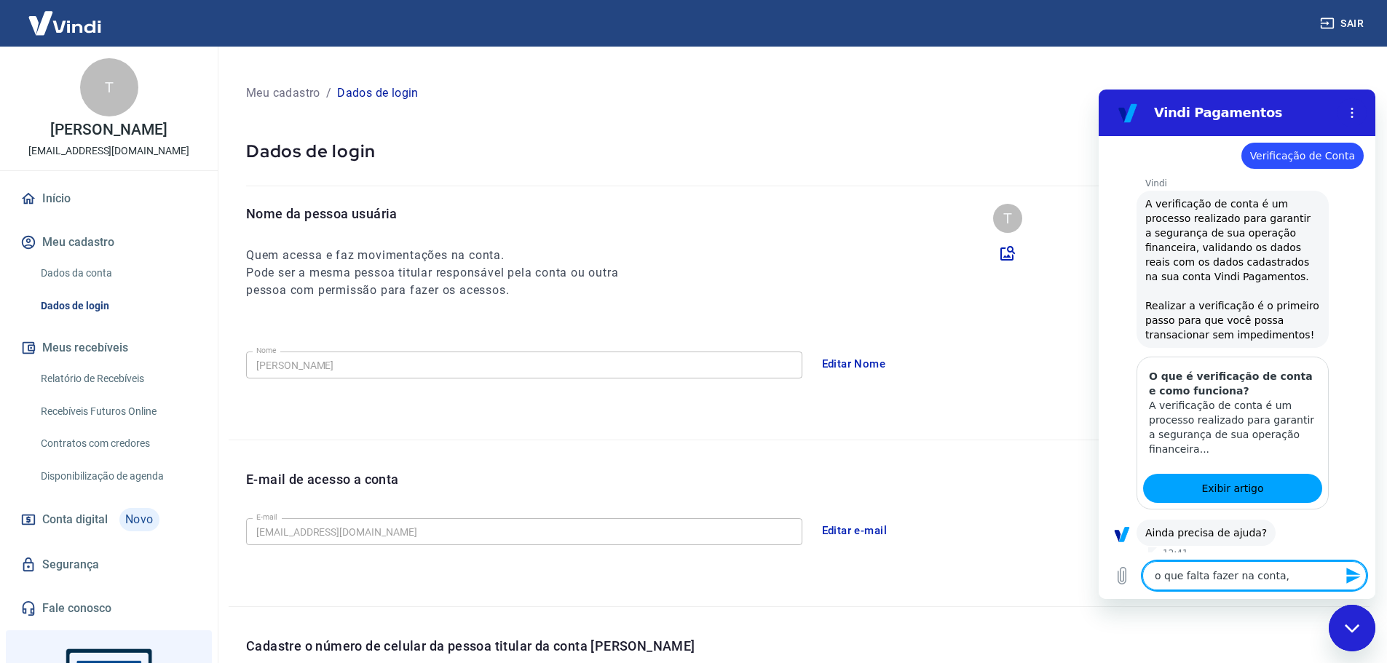
type textarea "o que falta fazer na conta,"
type textarea "x"
type textarea "o que falta fazer na conta, p"
type textarea "x"
type textarea "o que falta fazer na conta, pa"
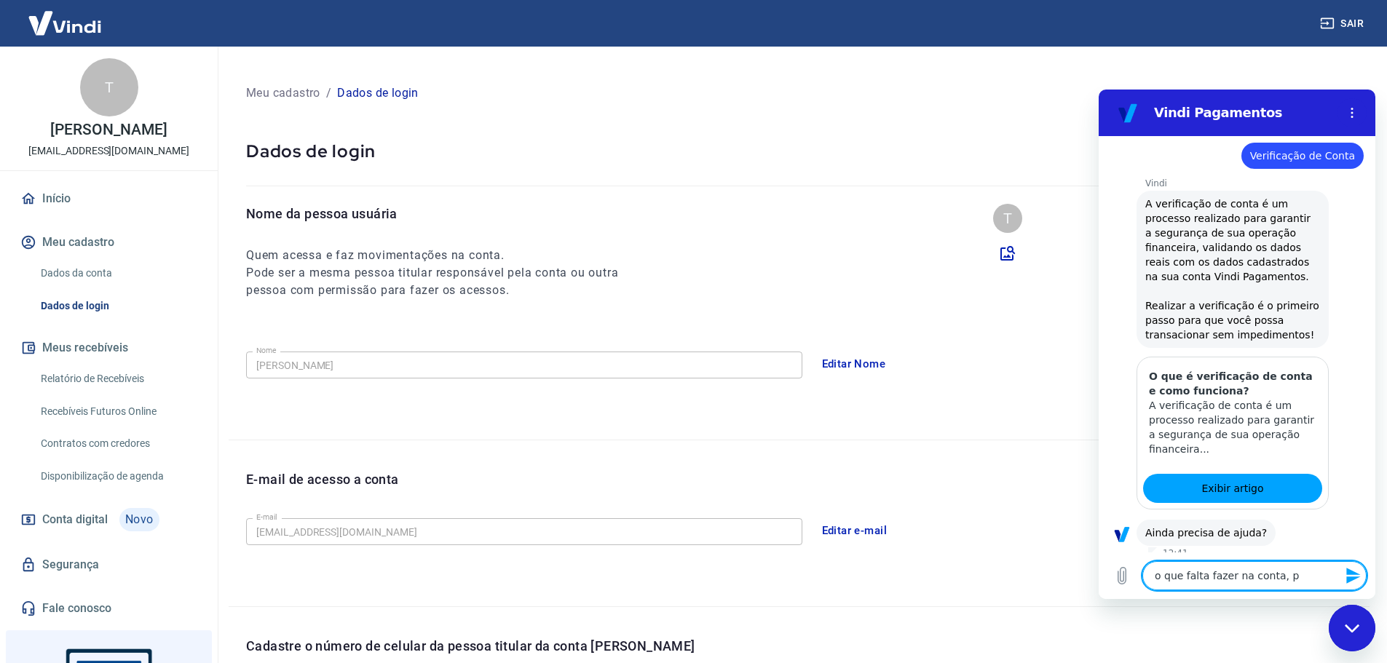
type textarea "x"
type textarea "o que falta fazer na conta, par"
type textarea "x"
type textarea "o que falta fazer na conta, part"
type textarea "x"
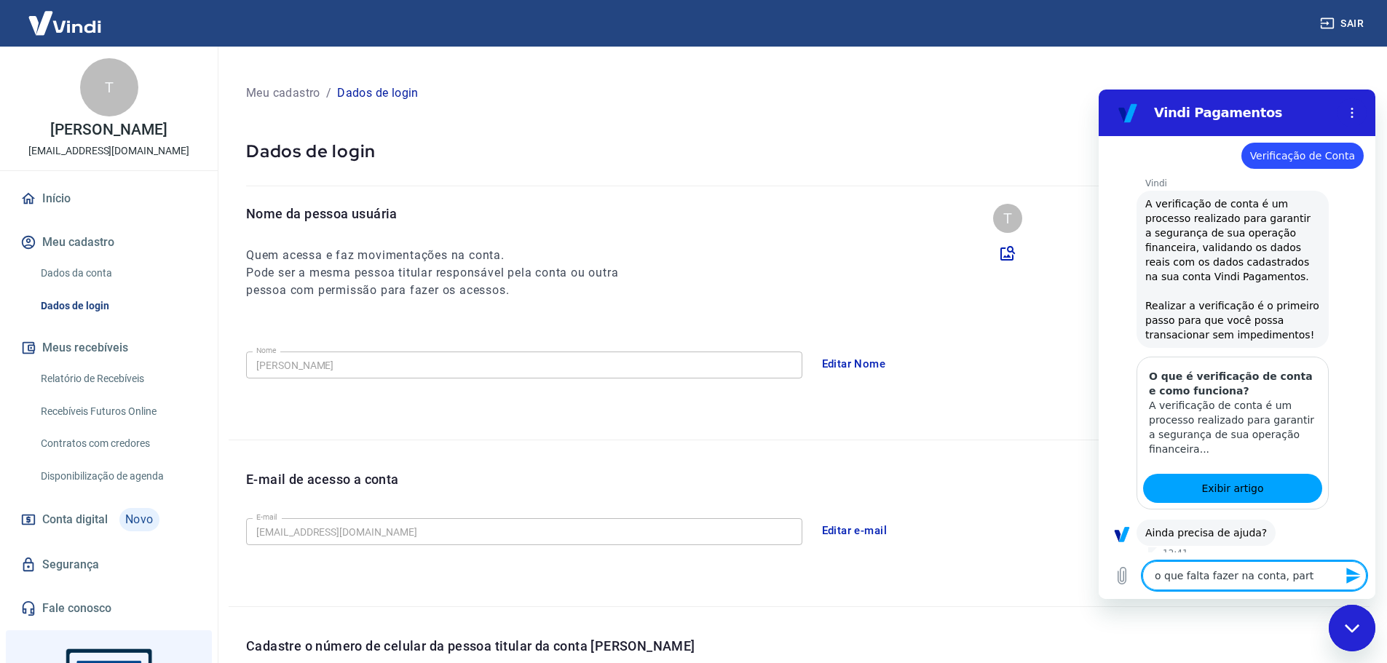
type textarea "o que falta fazer na conta, parte"
type textarea "x"
type textarea "o que falta fazer na conta, parte"
type textarea "x"
type textarea "o que falta fazer na conta, parte t"
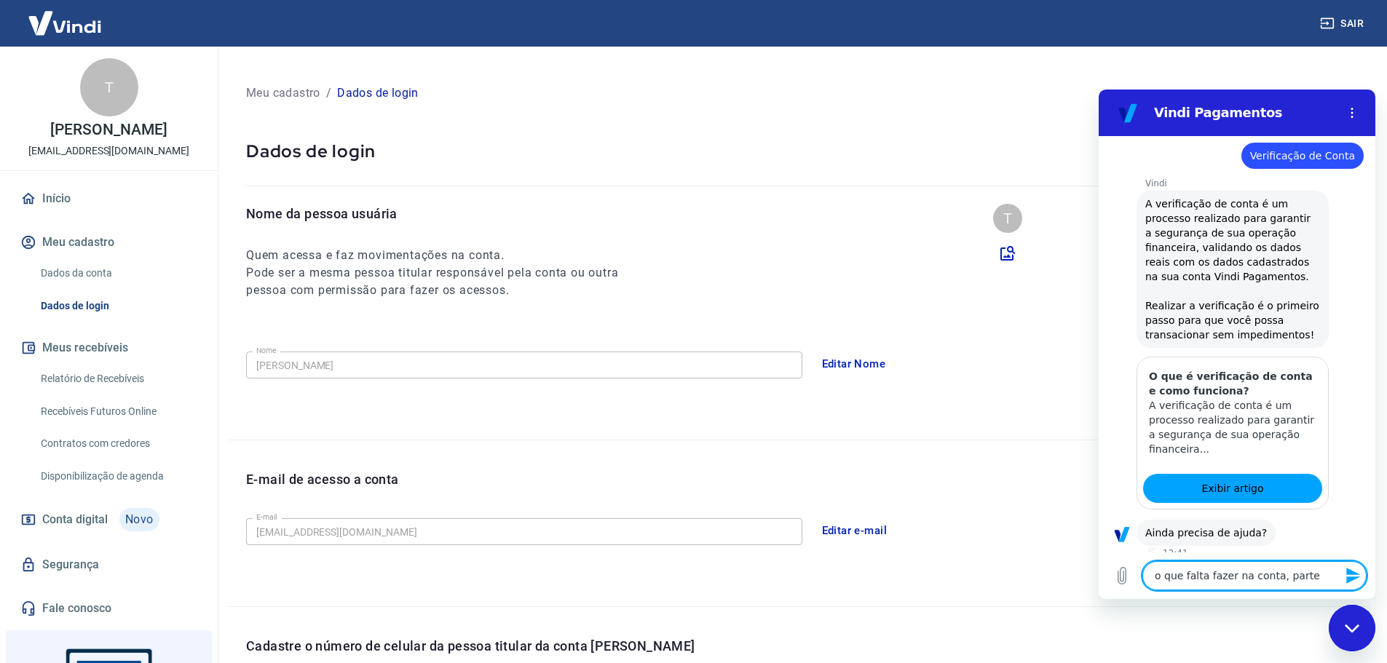
type textarea "x"
type textarea "o que falta fazer na conta, parte te"
type textarea "x"
type textarea "o que falta fazer na conta, parte tec"
type textarea "x"
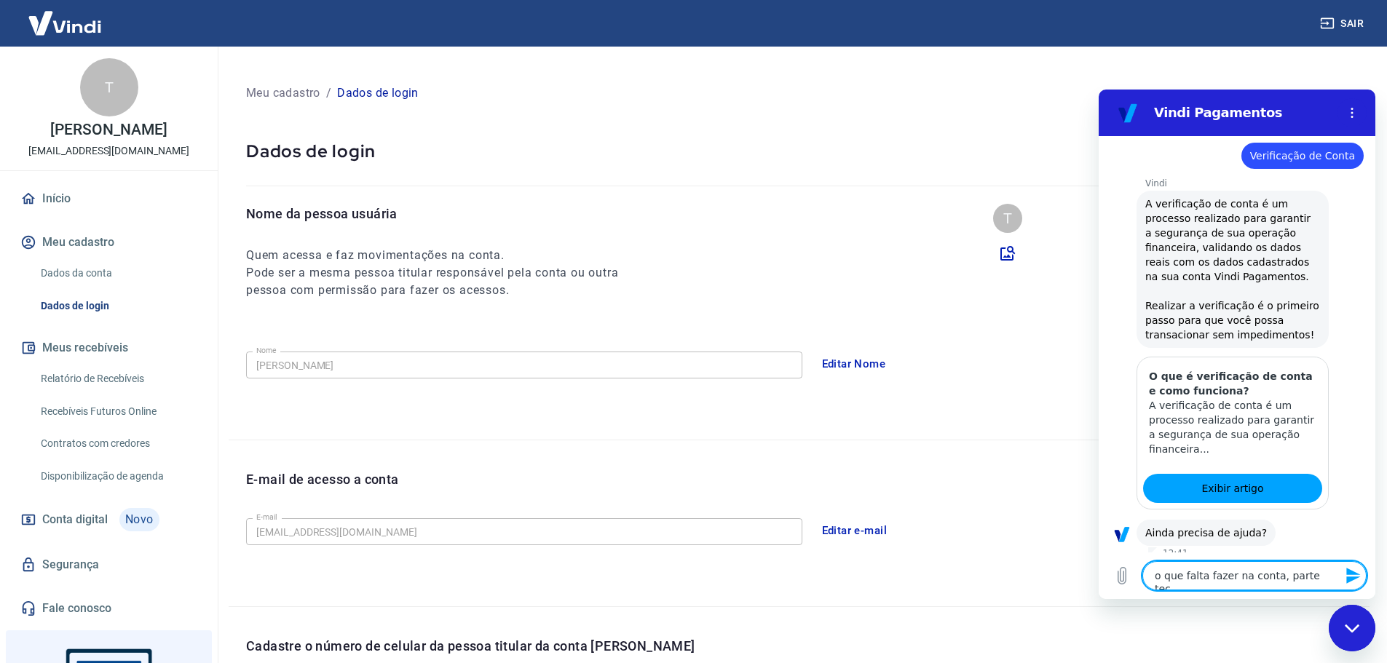
type textarea "o que falta fazer na conta, parte tecn"
type textarea "x"
type textarea "o que falta fazer na conta, parte tecni"
type textarea "x"
type textarea "o que falta fazer na conta, parte tecnic"
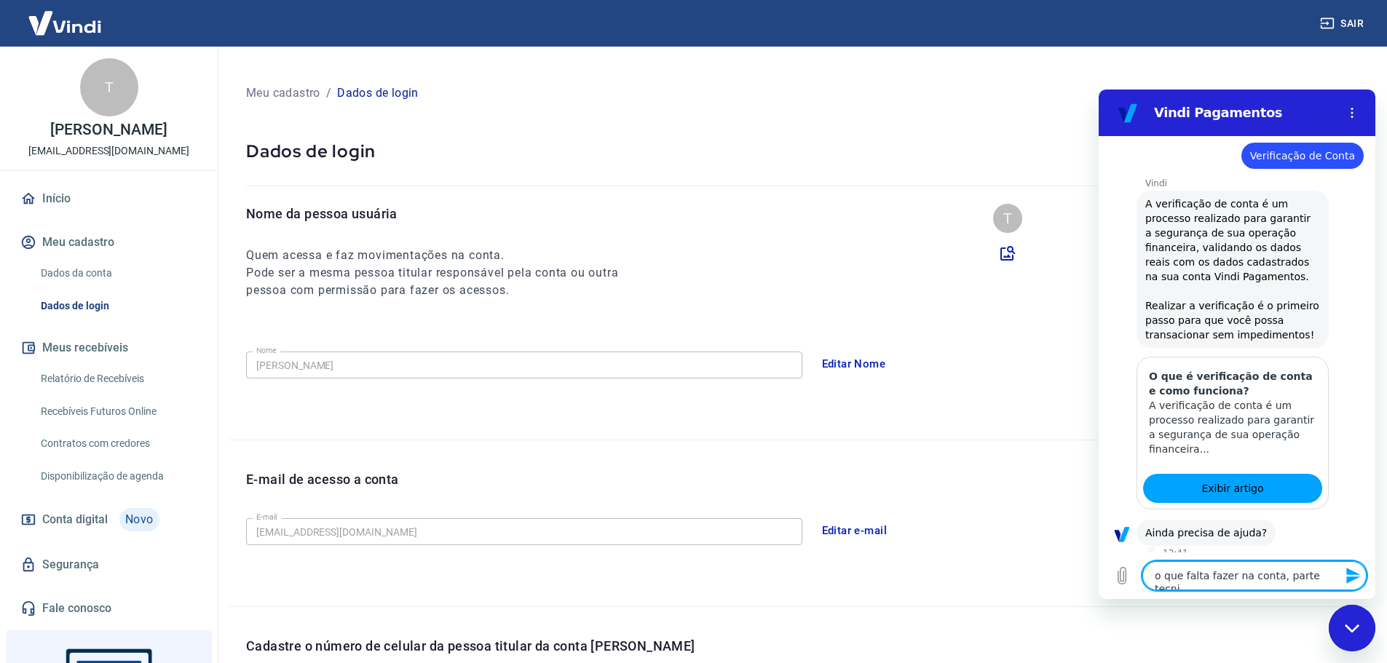
type textarea "x"
type textarea "o que falta fazer na conta, parte tecnica"
type textarea "x"
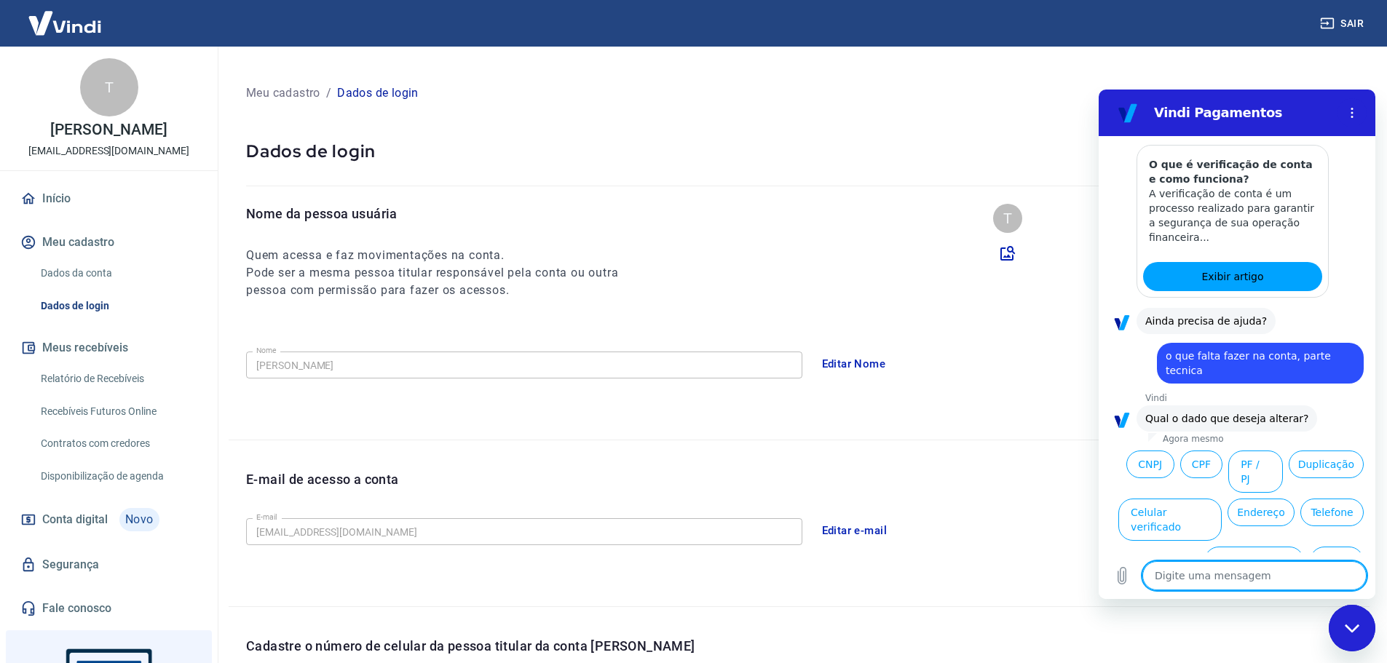
scroll to position [716, 0]
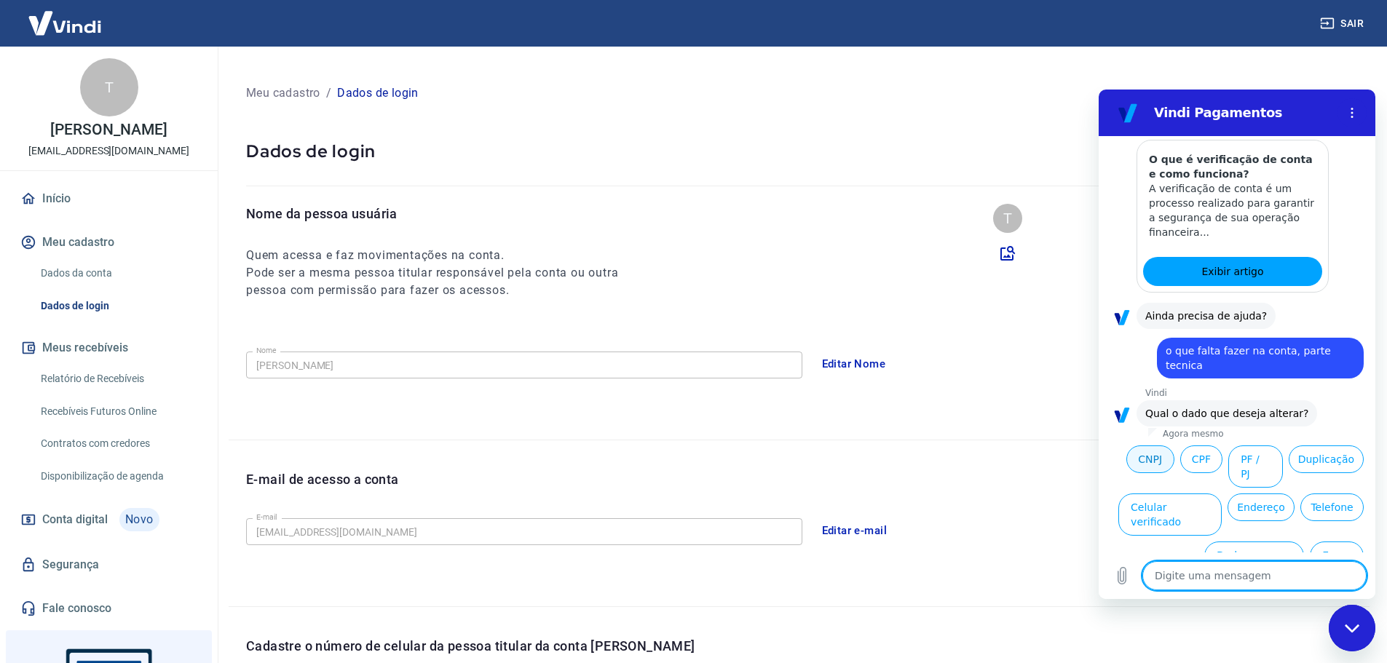
click at [1175, 446] on button "CNPJ" at bounding box center [1150, 460] width 48 height 28
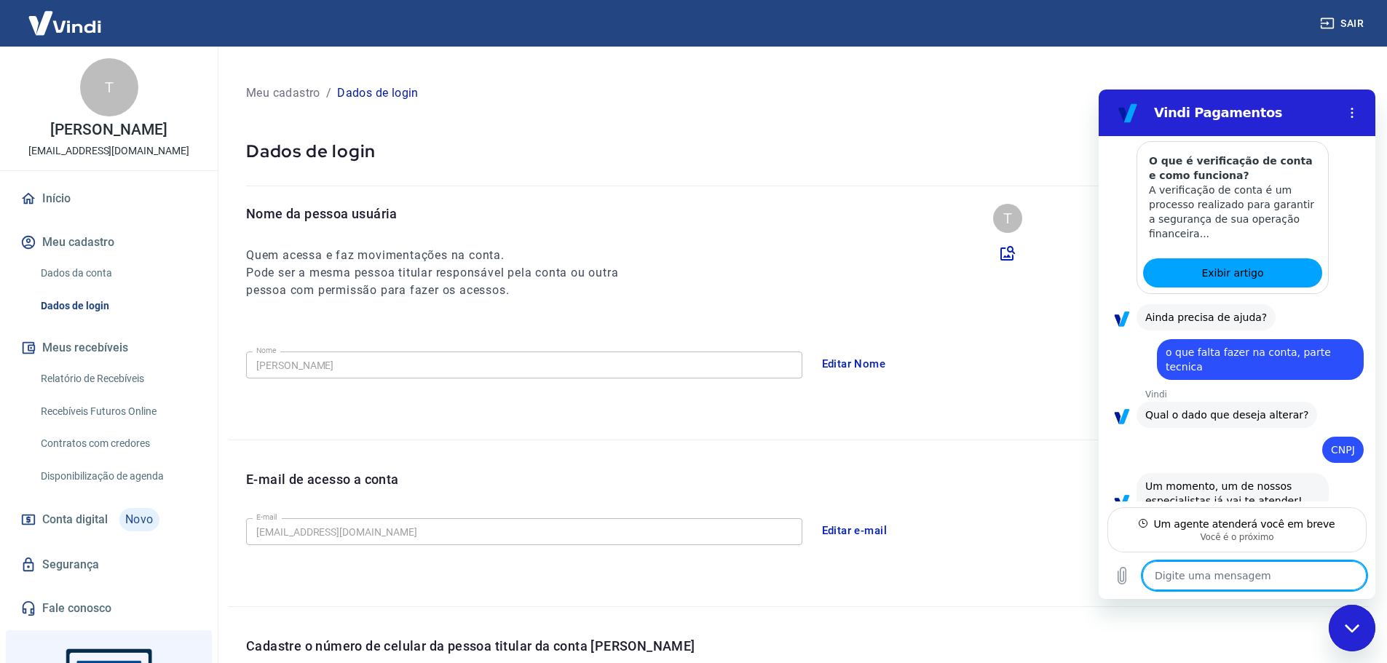
scroll to position [713, 0]
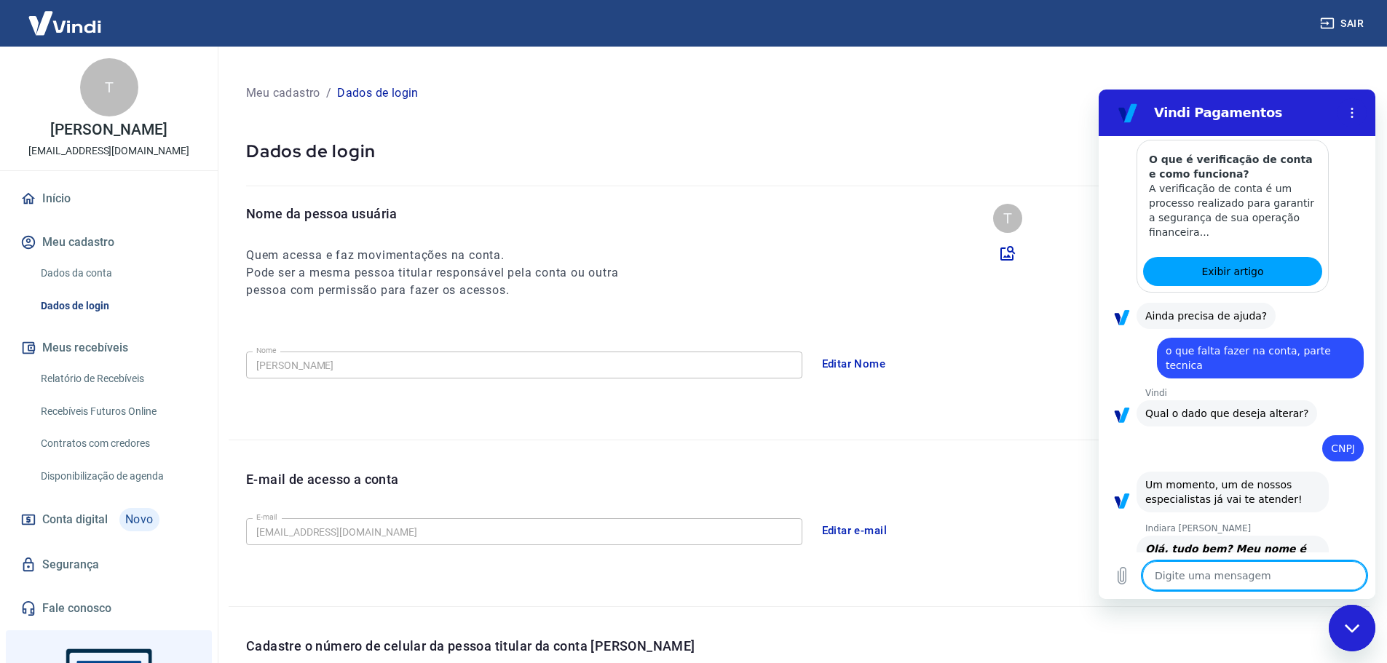
type textarea "x"
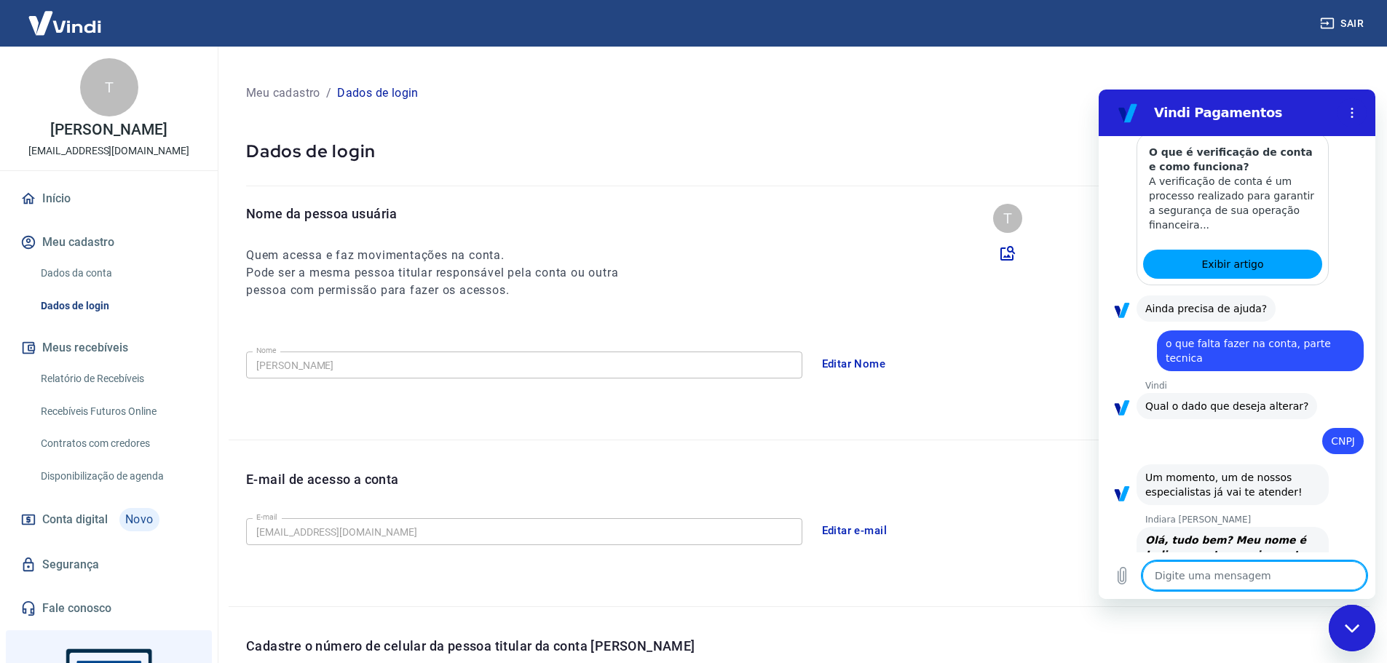
scroll to position [726, 0]
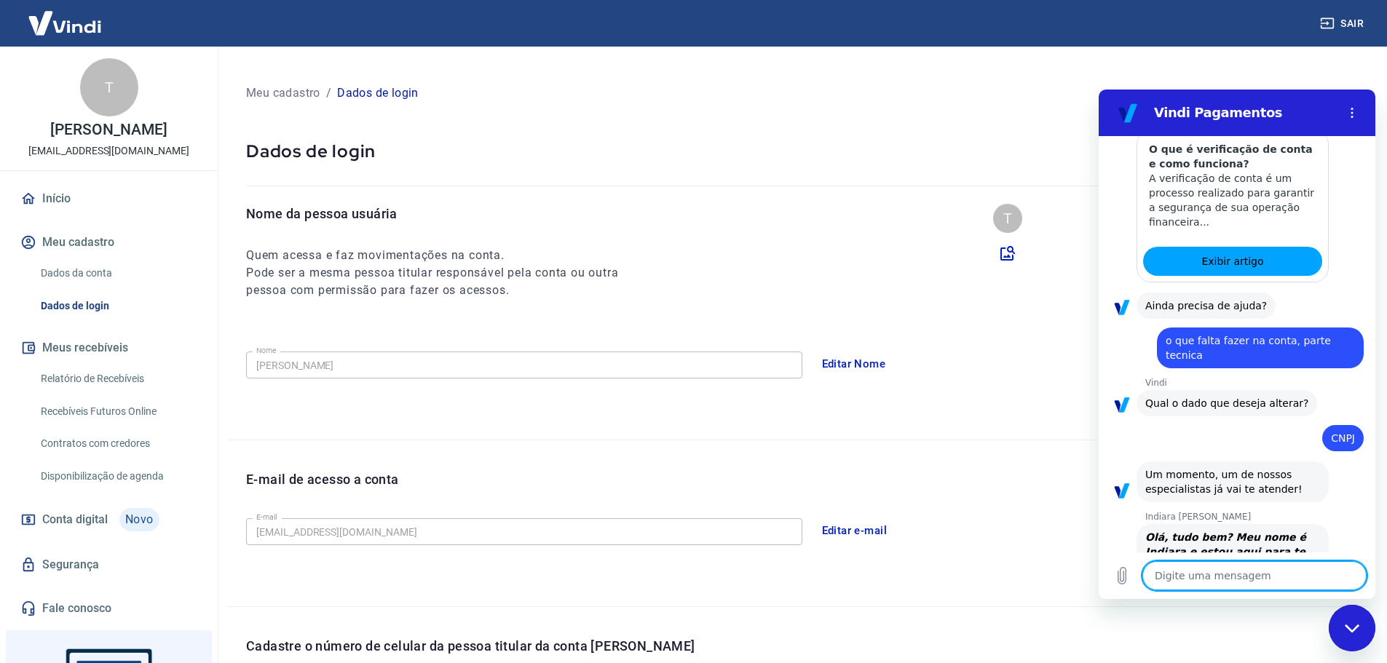
type textarea "m"
type textarea "x"
type textarea "me"
type textarea "x"
type textarea "meu"
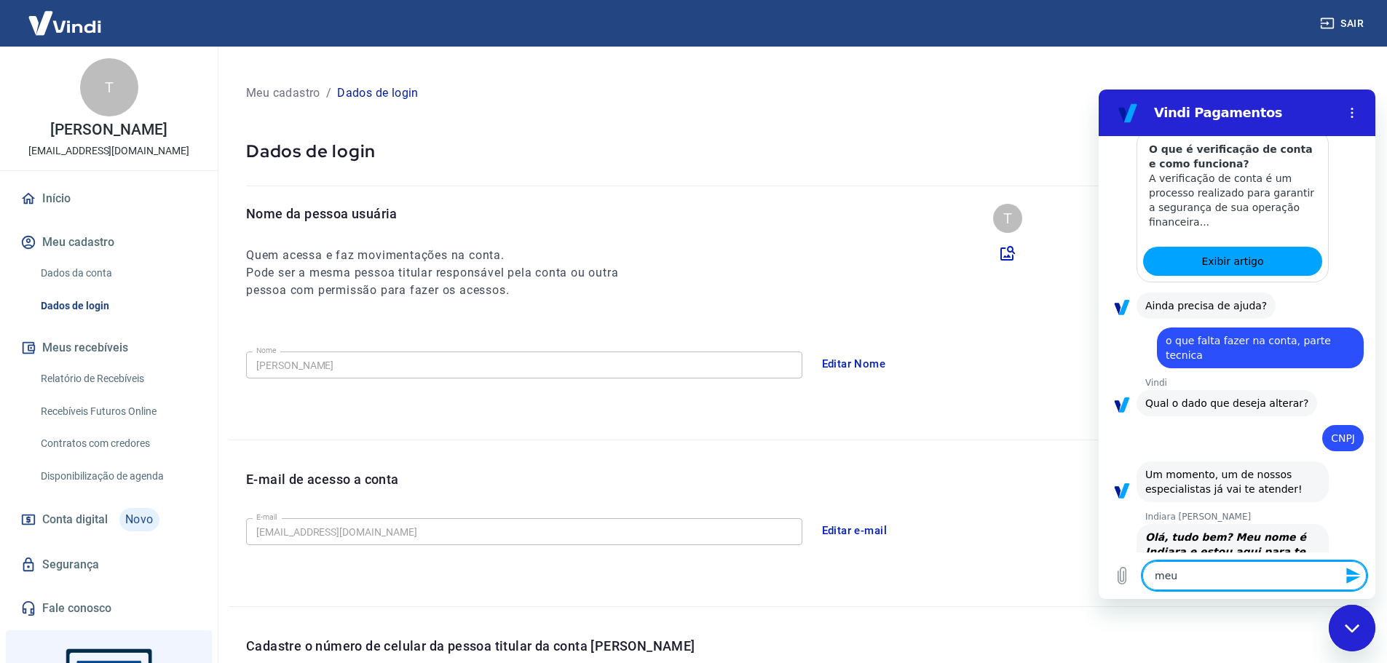
type textarea "x"
type textarea "meu"
type textarea "x"
type textarea "meu n"
type textarea "x"
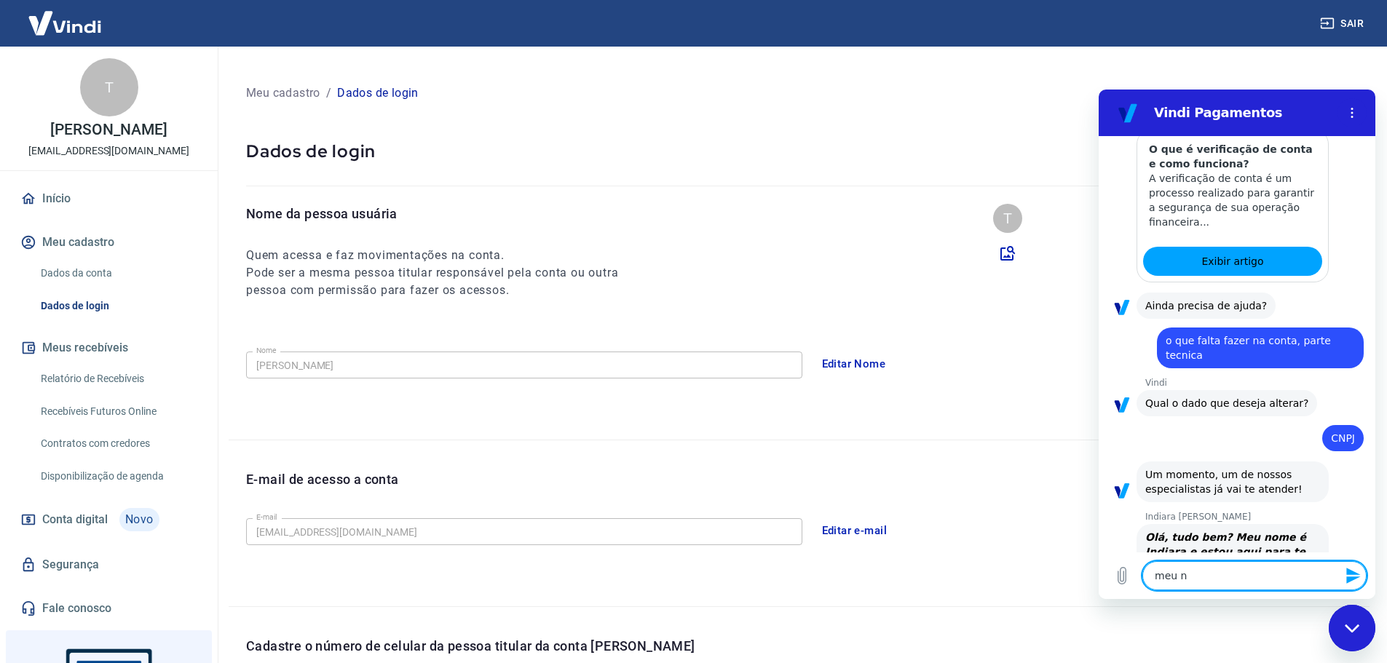
type textarea "meu no"
type textarea "x"
type textarea "meu nom"
type textarea "x"
type textarea "meu nome"
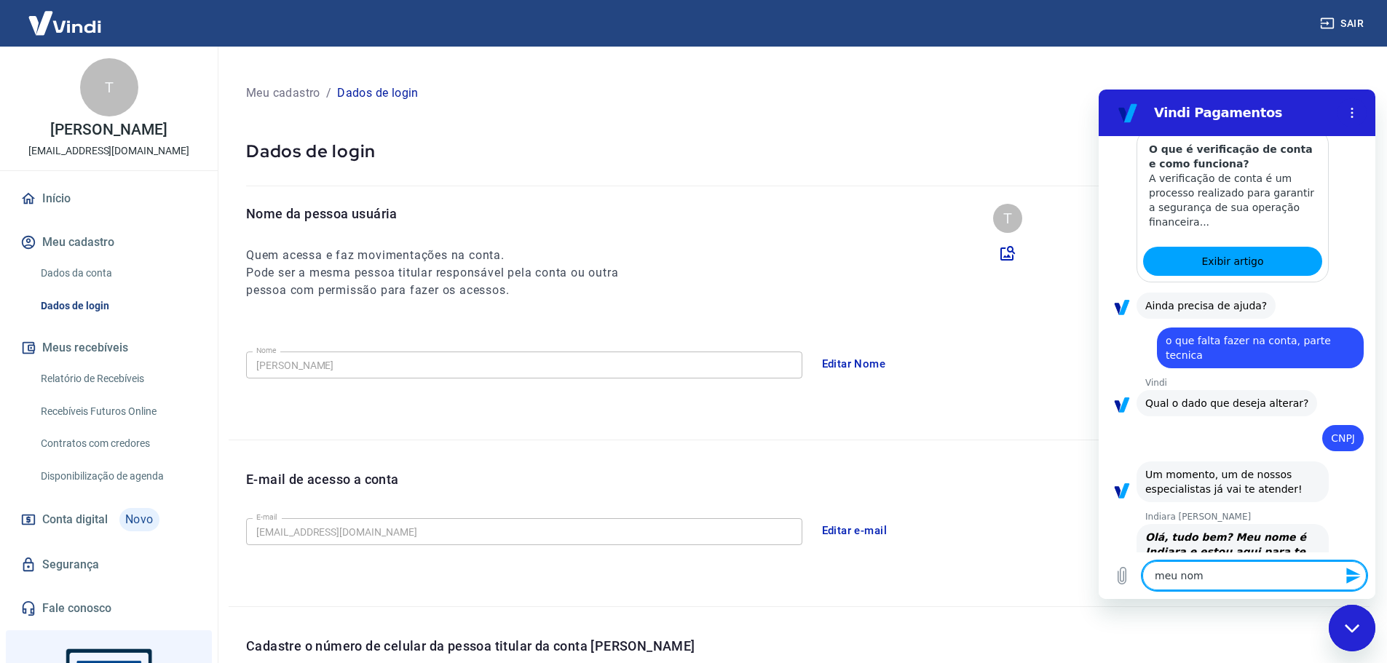
type textarea "x"
type textarea "meu nome"
type textarea "x"
type textarea "meu nome é"
type textarea "x"
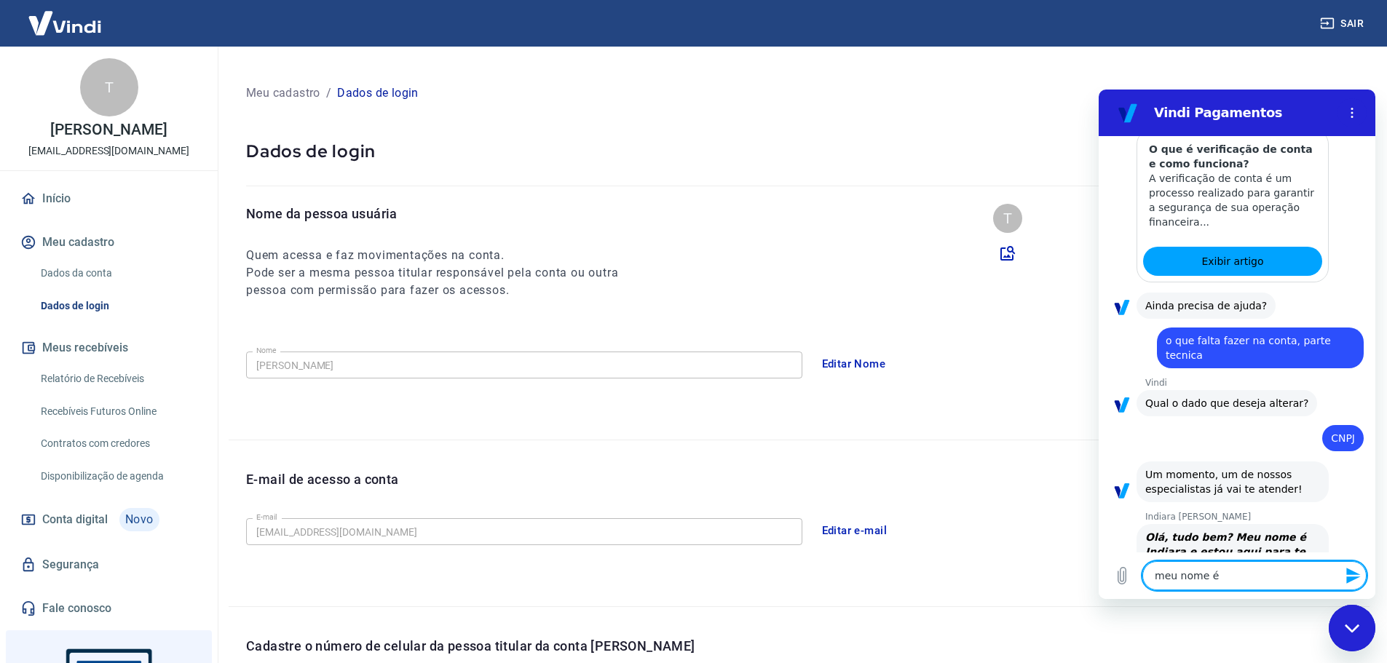
type textarea "meu nome é"
type textarea "x"
type textarea "meu nome é G"
type textarea "x"
type textarea "meu nome é Gi"
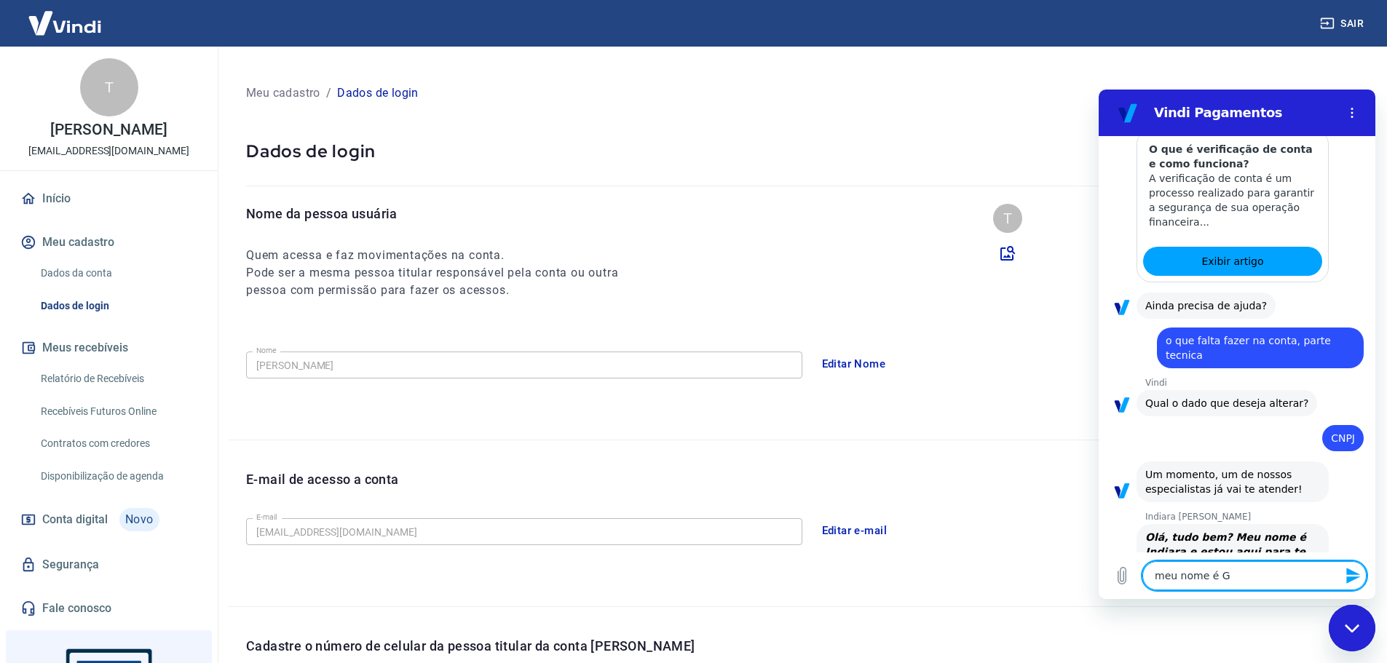
type textarea "x"
type textarea "meu nome é Gio"
type textarea "x"
type textarea "meu nome é Giov"
type textarea "x"
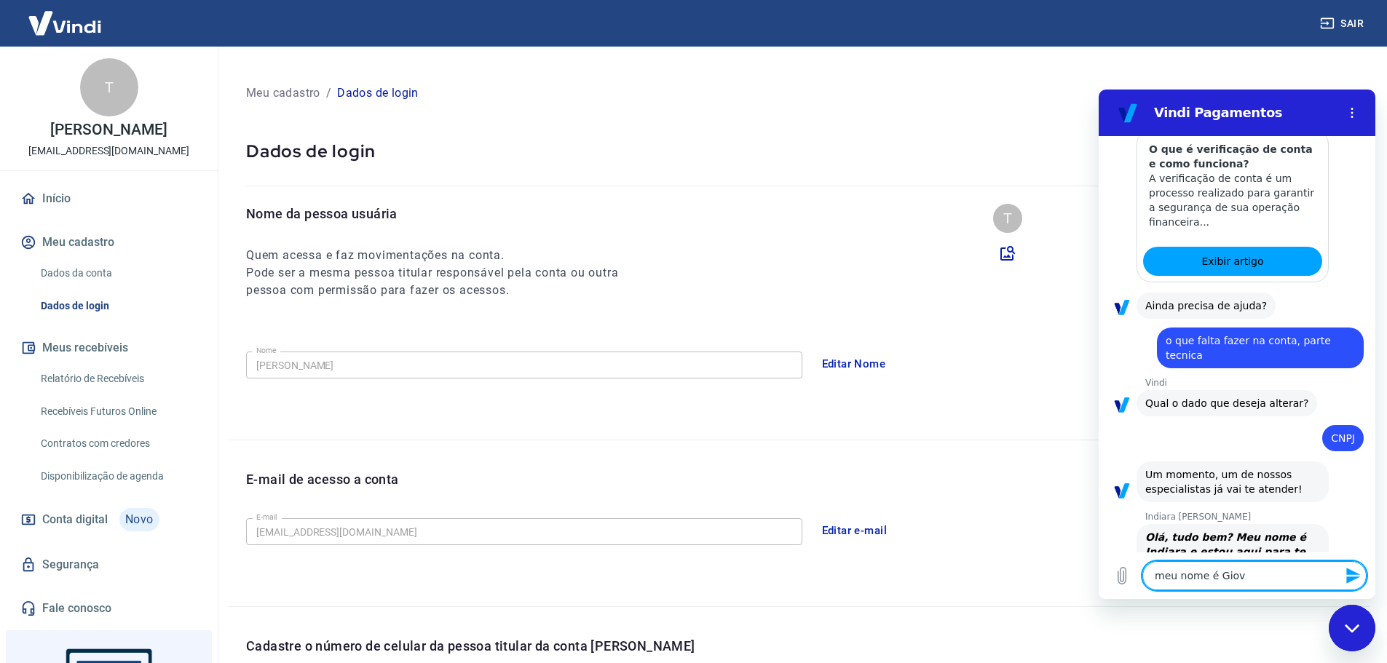
type textarea "meu nome é Giova"
type textarea "x"
type textarea "meu nome é Giovan"
type textarea "x"
type textarea "meu nome é Giovana"
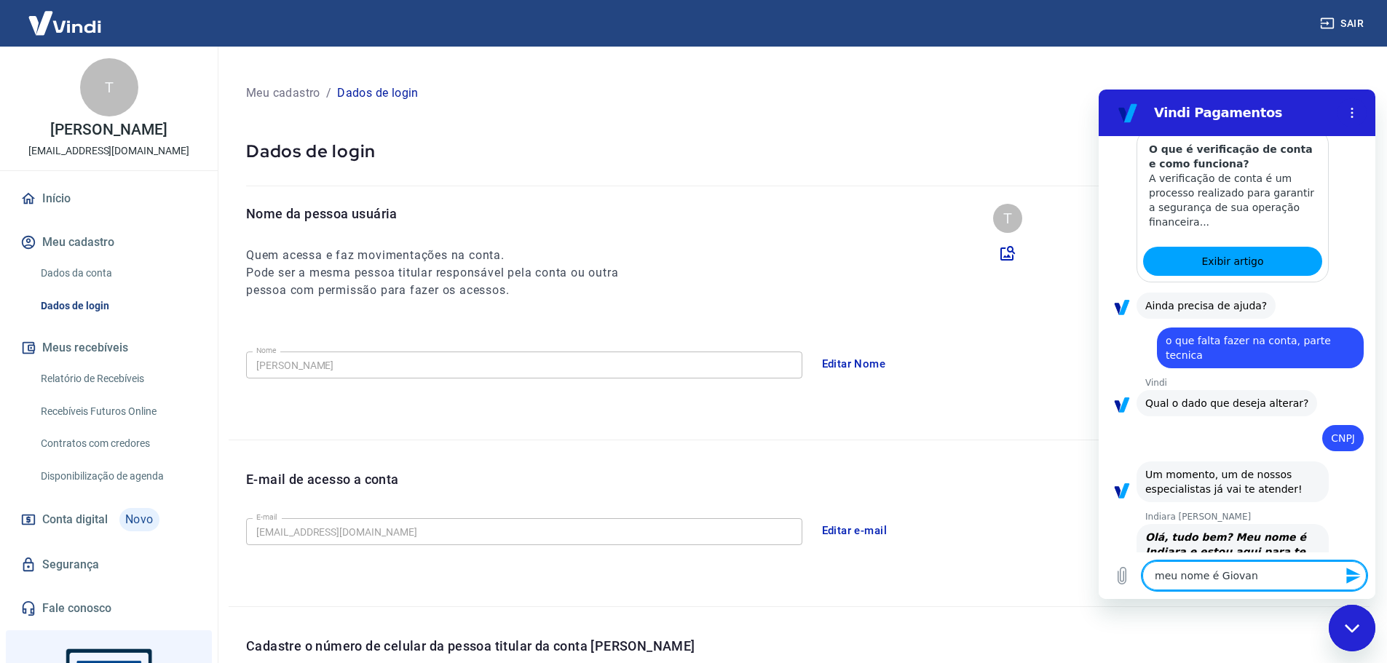
type textarea "x"
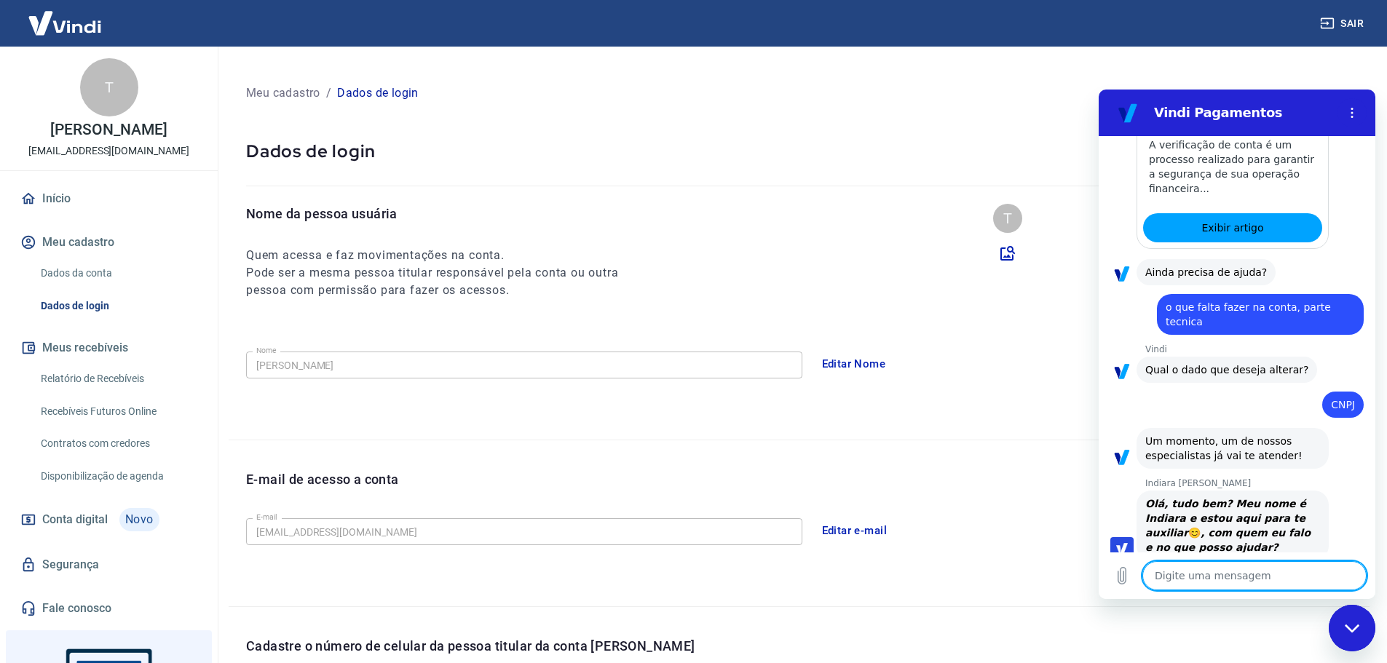
type textarea "v"
type textarea "x"
type textarea "vo"
type textarea "x"
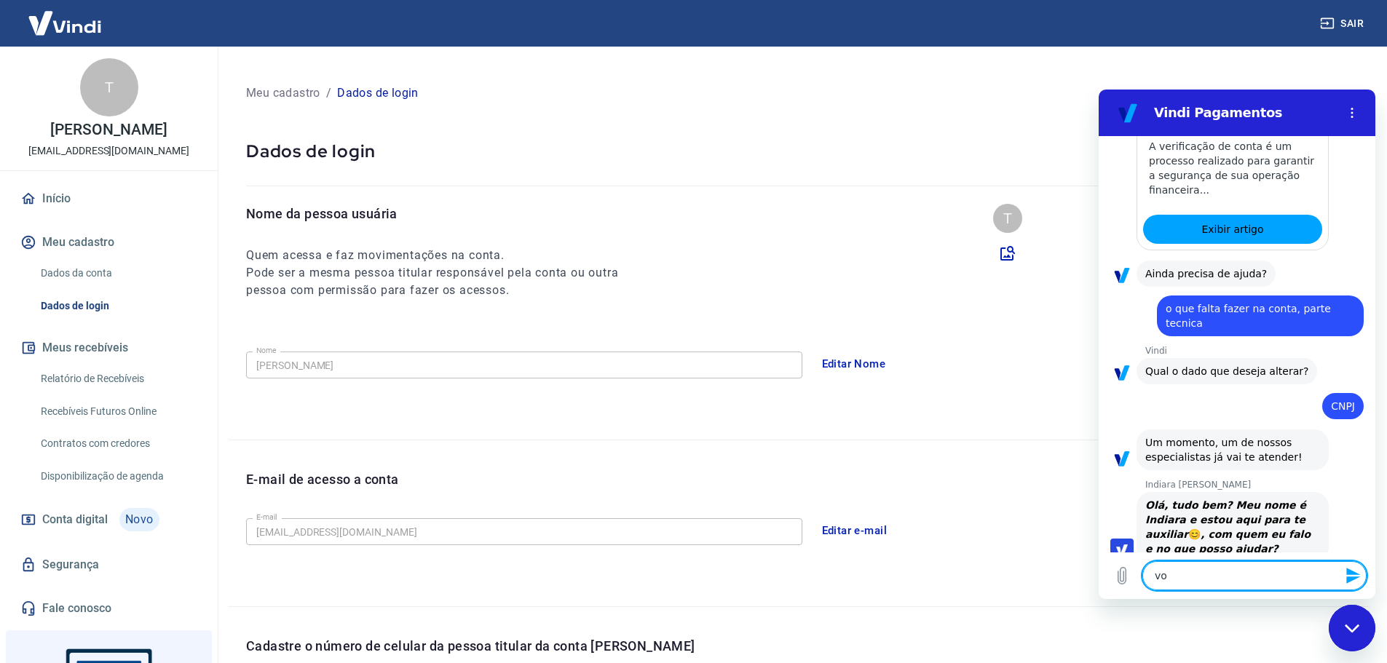
scroll to position [761, 0]
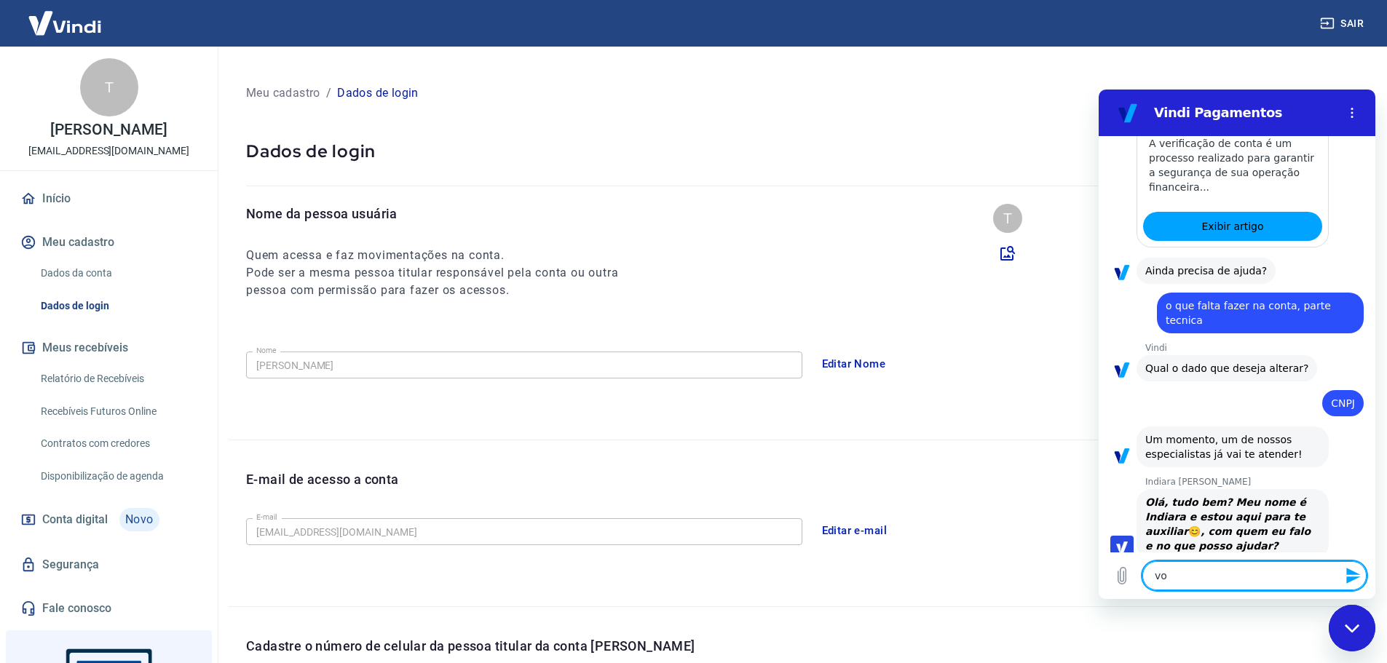
type textarea "von"
type textarea "x"
type textarea "vonc"
type textarea "x"
type textarea "voncu"
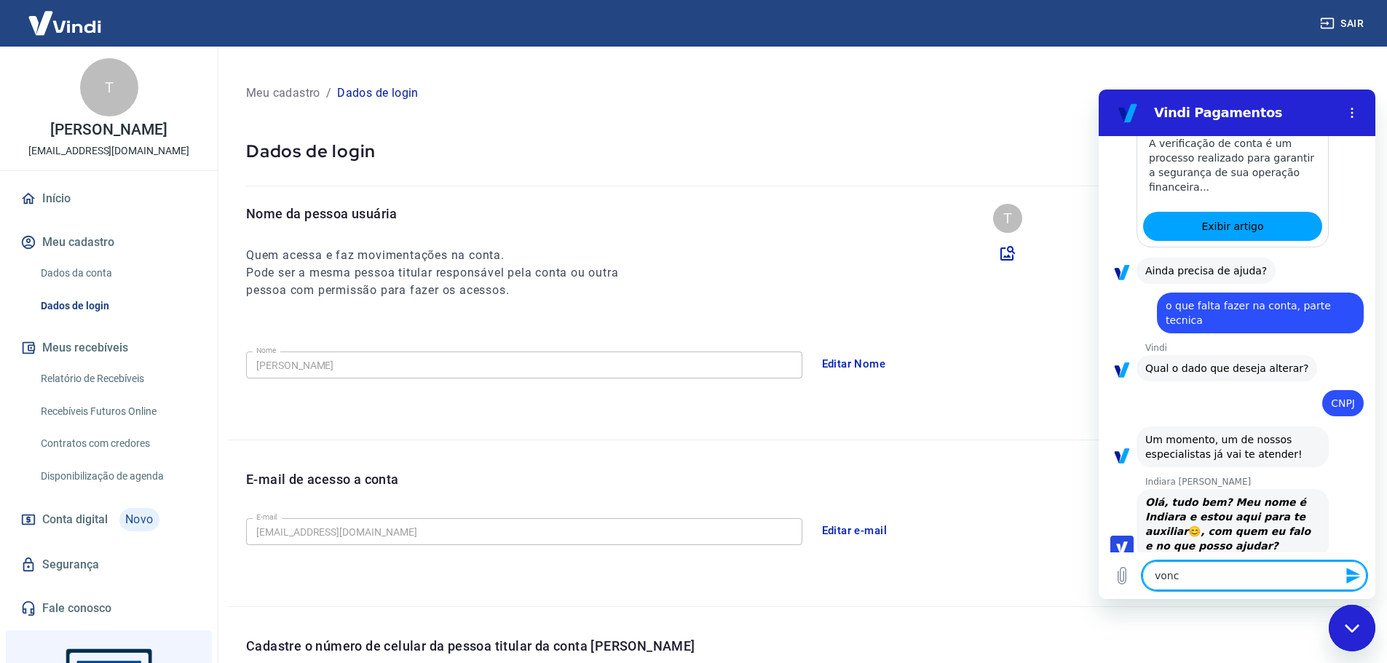
type textarea "x"
type textarea "voncul"
type textarea "x"
type textarea "voncula"
type textarea "x"
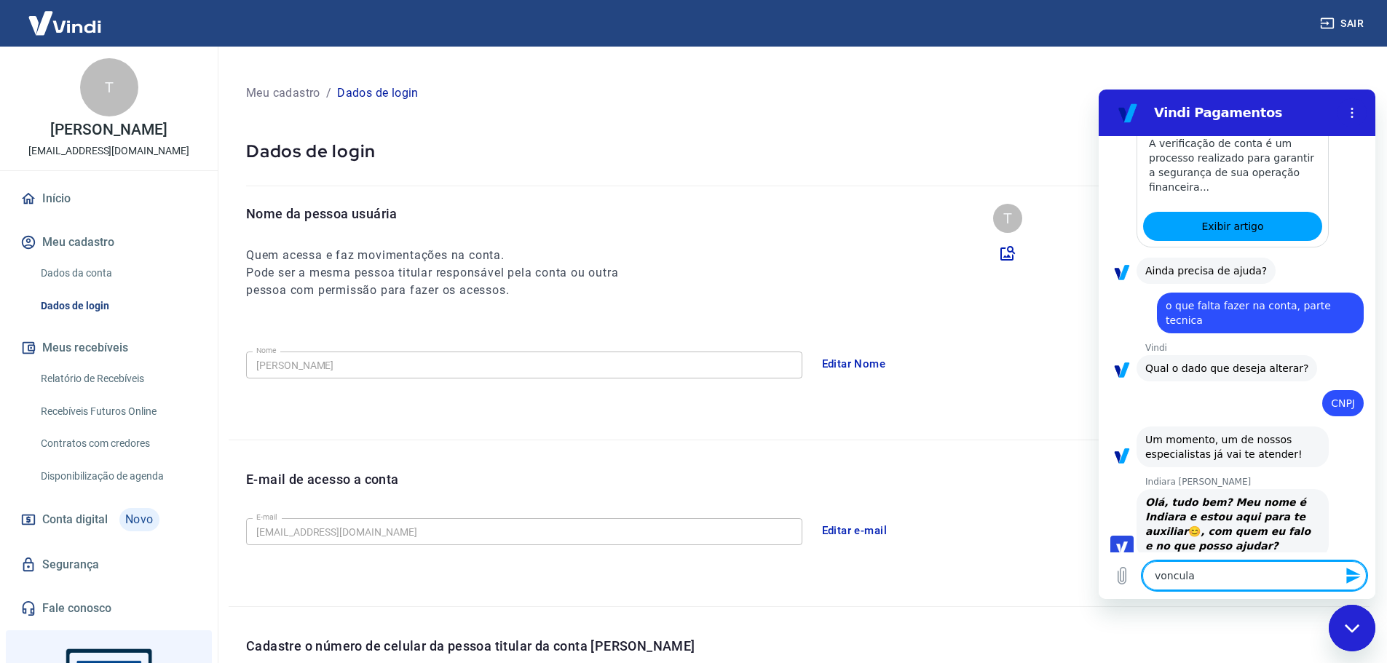
type textarea "vonculam"
type textarea "x"
type textarea "vonculamo"
type textarea "x"
type textarea "vonculamos"
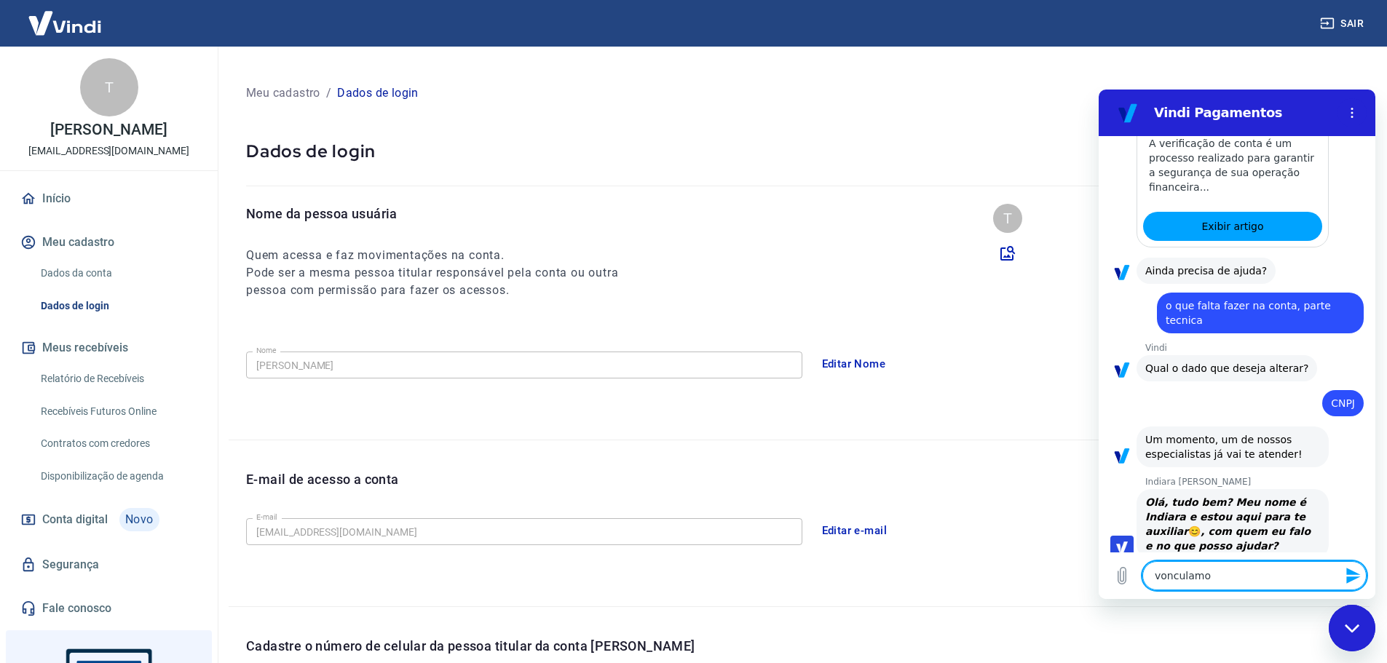
type textarea "x"
type textarea "vonculamos"
type textarea "x"
type textarea "vonculamos o"
type textarea "x"
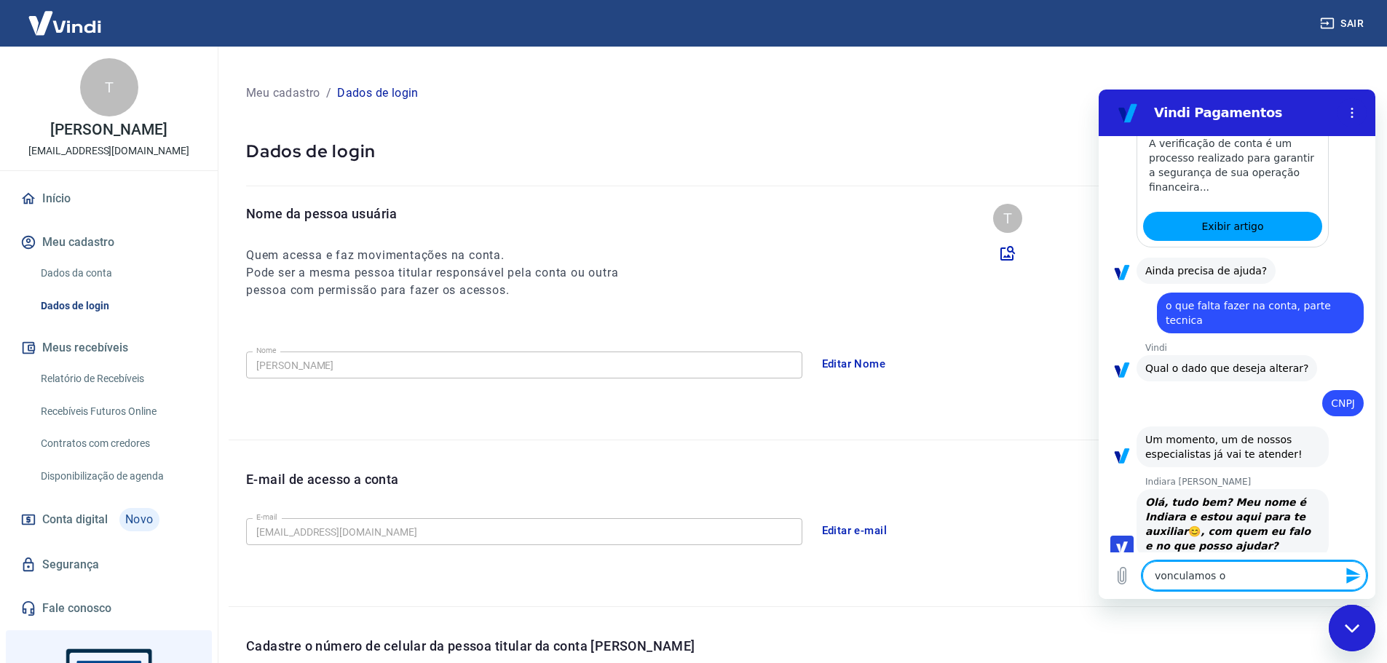
type textarea "vonculamos o"
type textarea "x"
type textarea "vonculamos o b"
type textarea "x"
type textarea "vonculamos o ba"
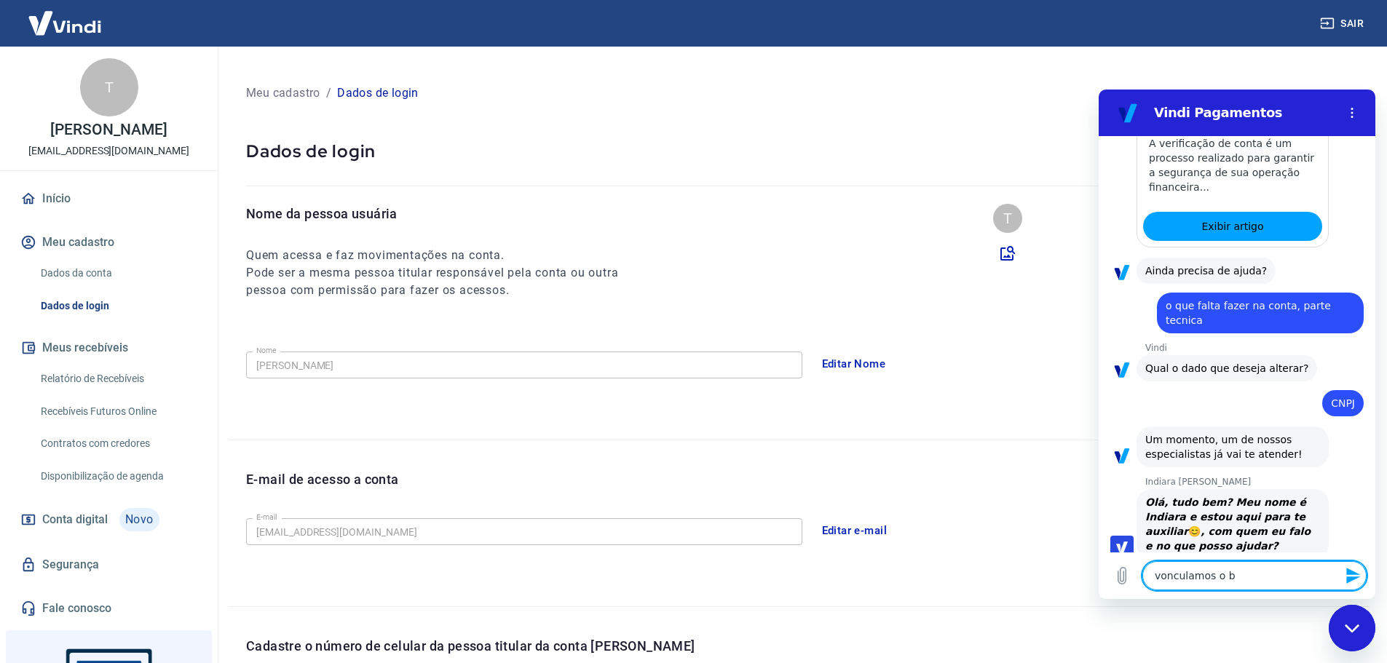
type textarea "x"
type textarea "vonculamos o ban"
type textarea "x"
type textarea "vonculamos o banc"
type textarea "x"
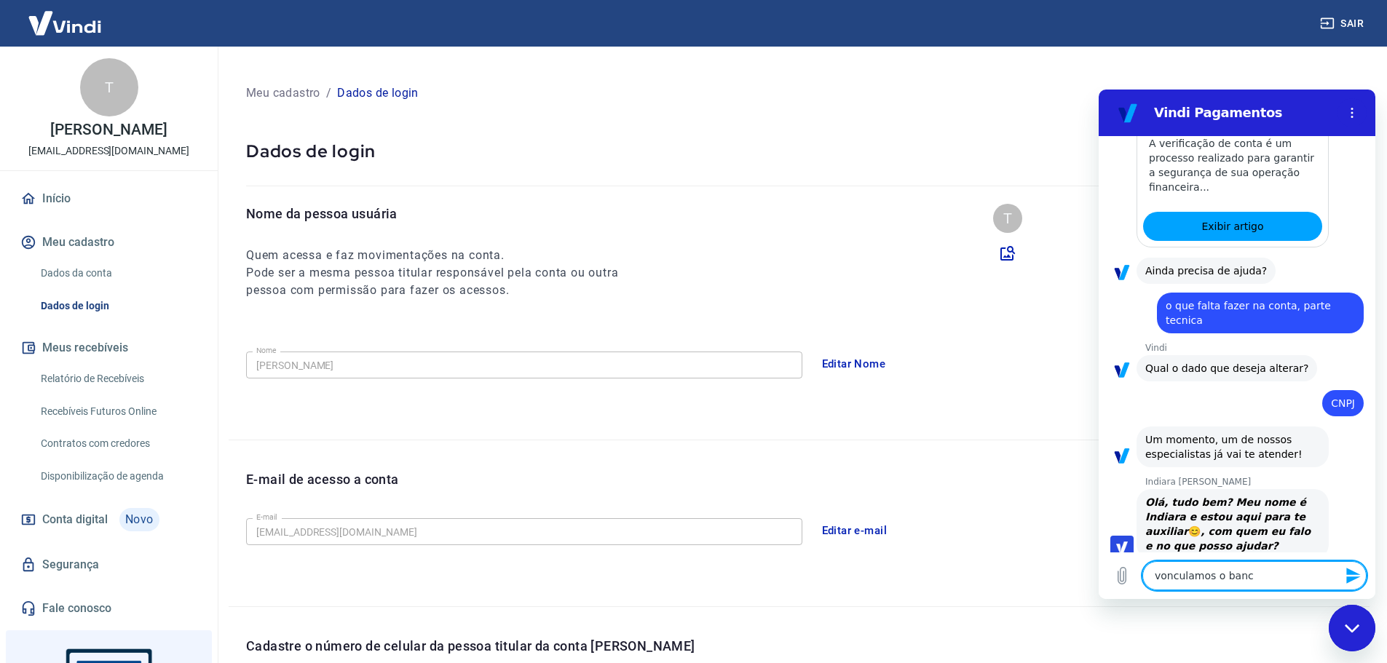
type textarea "vonculamos o banco"
type textarea "x"
type textarea "vonculamos o banco"
type textarea "x"
type textarea "vonculamos o banco v"
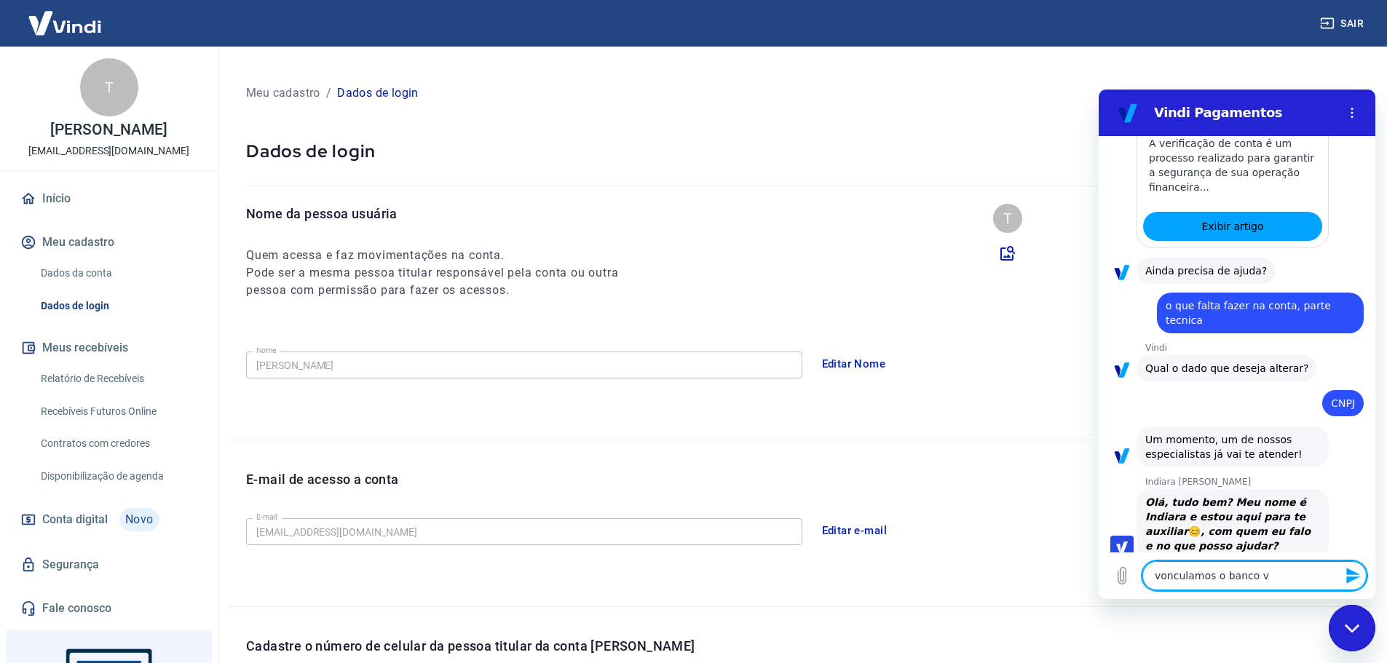
type textarea "x"
type textarea "vonculamos o banco vi"
type textarea "x"
type textarea "vonculamos o banco vin"
type textarea "x"
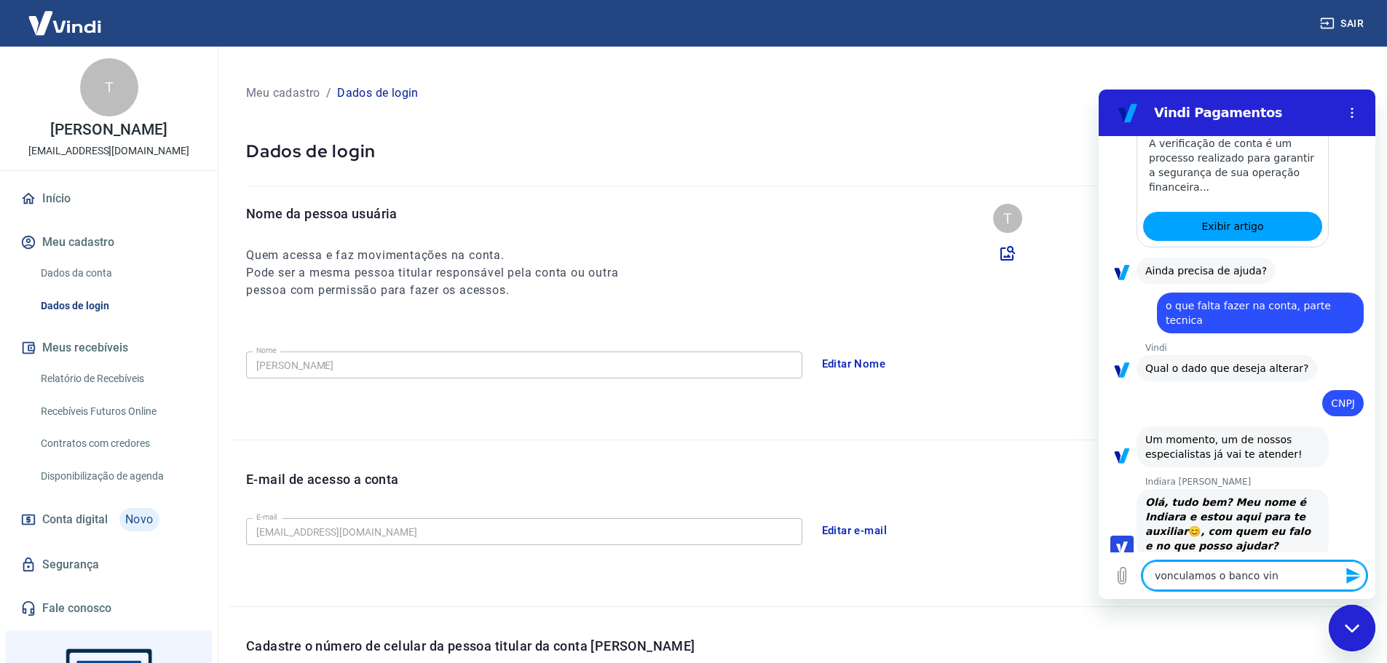
type textarea "vonculamos o banco vind"
type textarea "x"
type textarea "vonculamos o banco vindi"
type textarea "x"
type textarea "vonculamos o banco vindi"
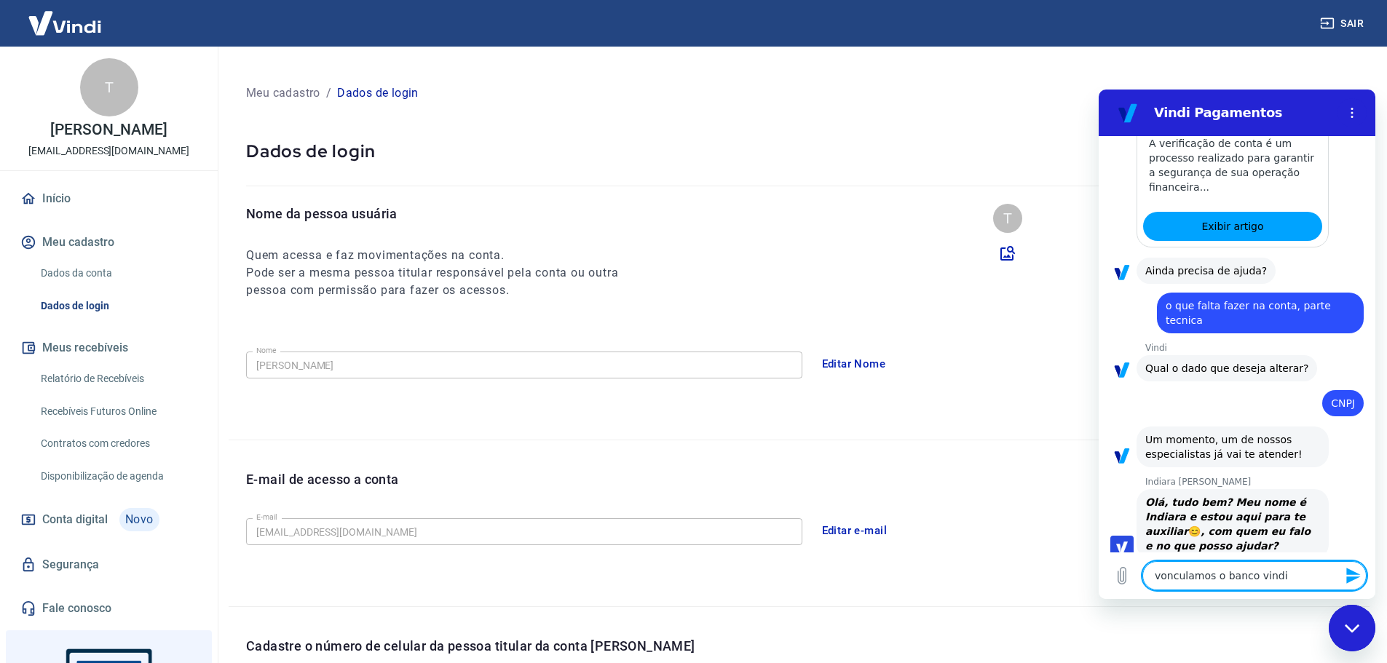
type textarea "x"
type textarea "vonculamos o banco vindi na"
type textarea "x"
type textarea "vonculamos o banco vindi na n"
type textarea "x"
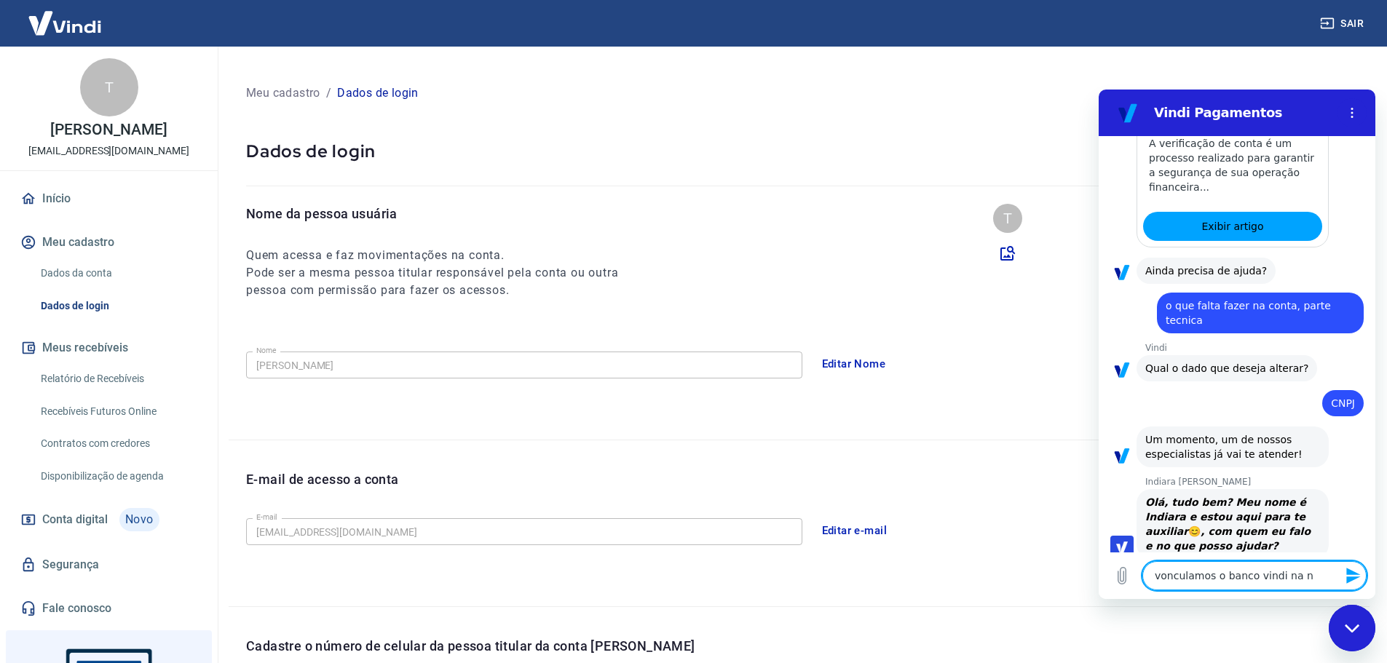
type textarea "vonculamos o banco vindi na no"
type textarea "x"
type textarea "vonculamos o banco vindi na nos"
type textarea "x"
type textarea "vonculamos o banco vindi na noss"
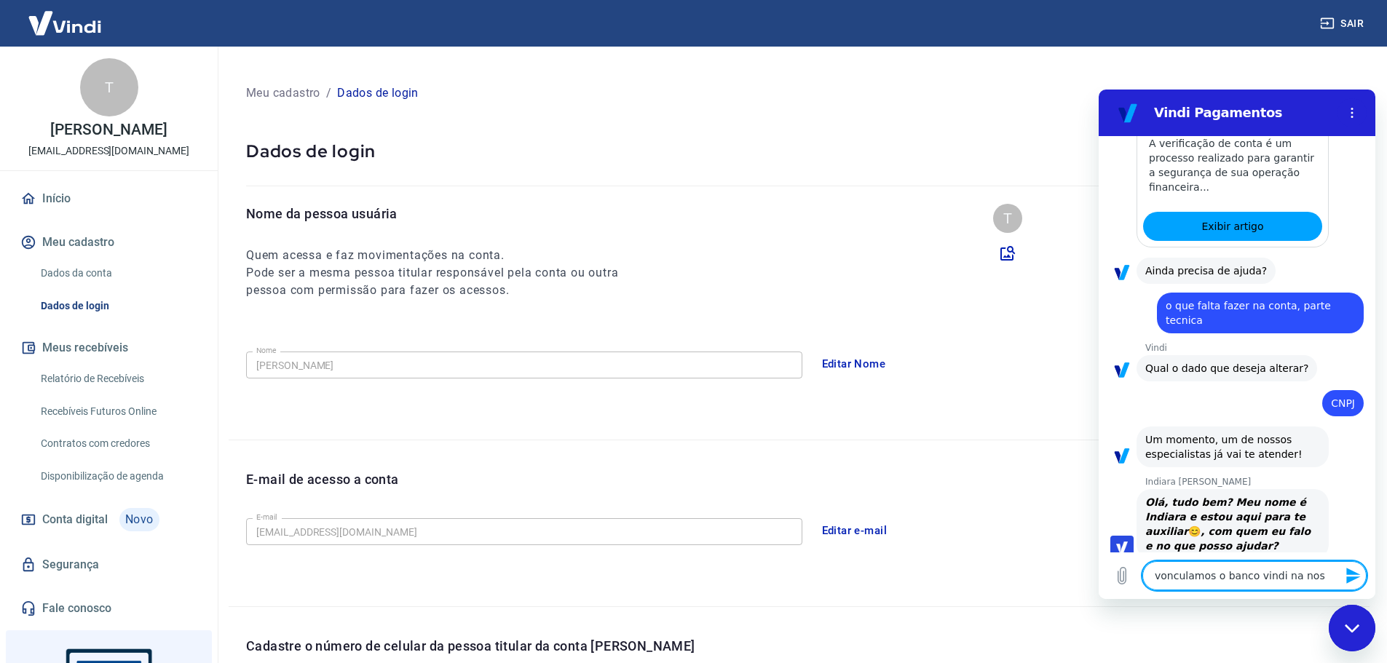
type textarea "x"
type textarea "vonculamos o banco vindi na nossa"
type textarea "x"
type textarea "vonculamos o banco vindi na nossa"
type textarea "x"
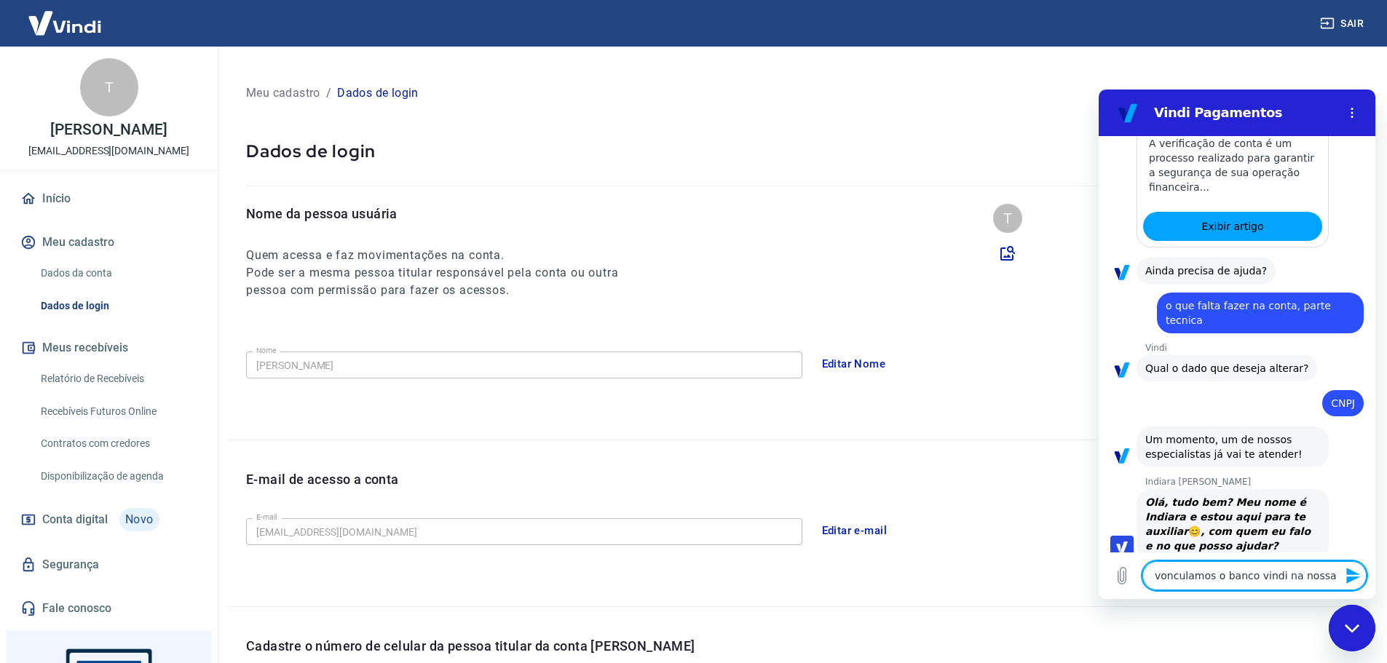
type textarea "vonculamos o banco vindi na nossa p"
type textarea "x"
type textarea "vonculamos o banco vindi na nossa pl"
type textarea "x"
type textarea "vonculamos o banco vindi na nossa pla"
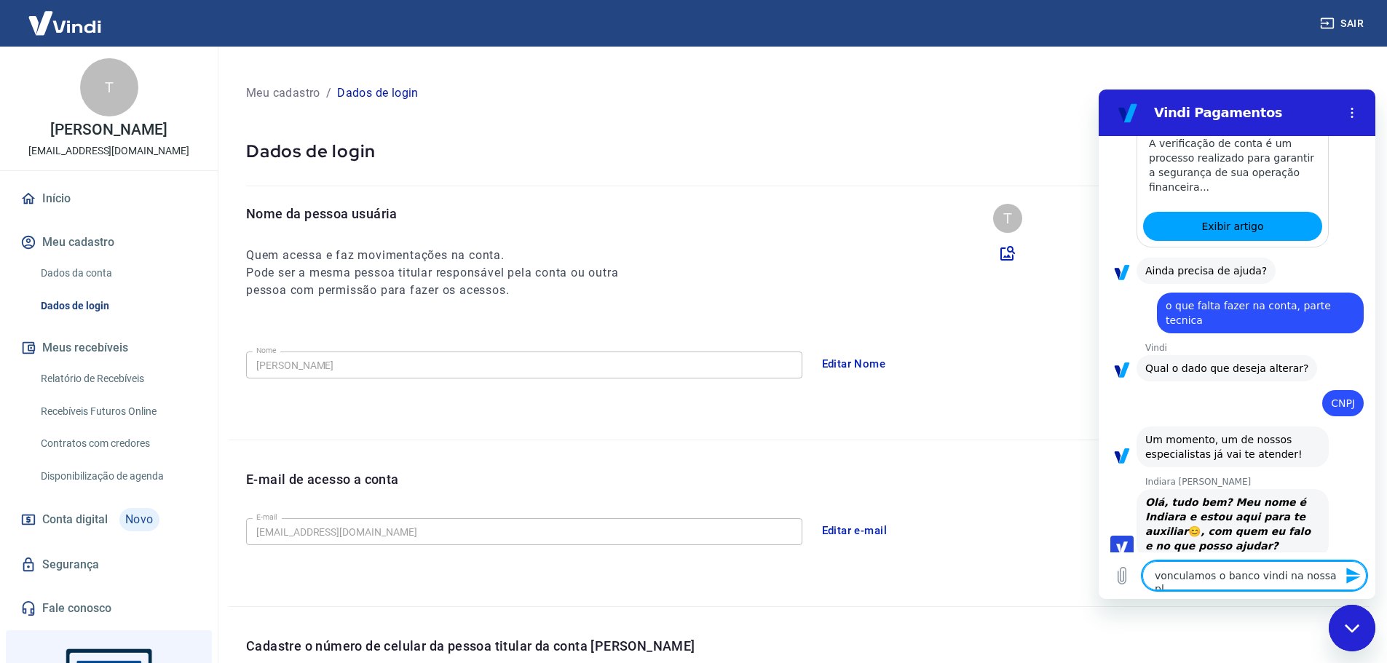
type textarea "x"
type textarea "vonculamos o banco vindi na nossa plat"
type textarea "x"
type textarea "vonculamos o banco vindi na nossa plata"
type textarea "x"
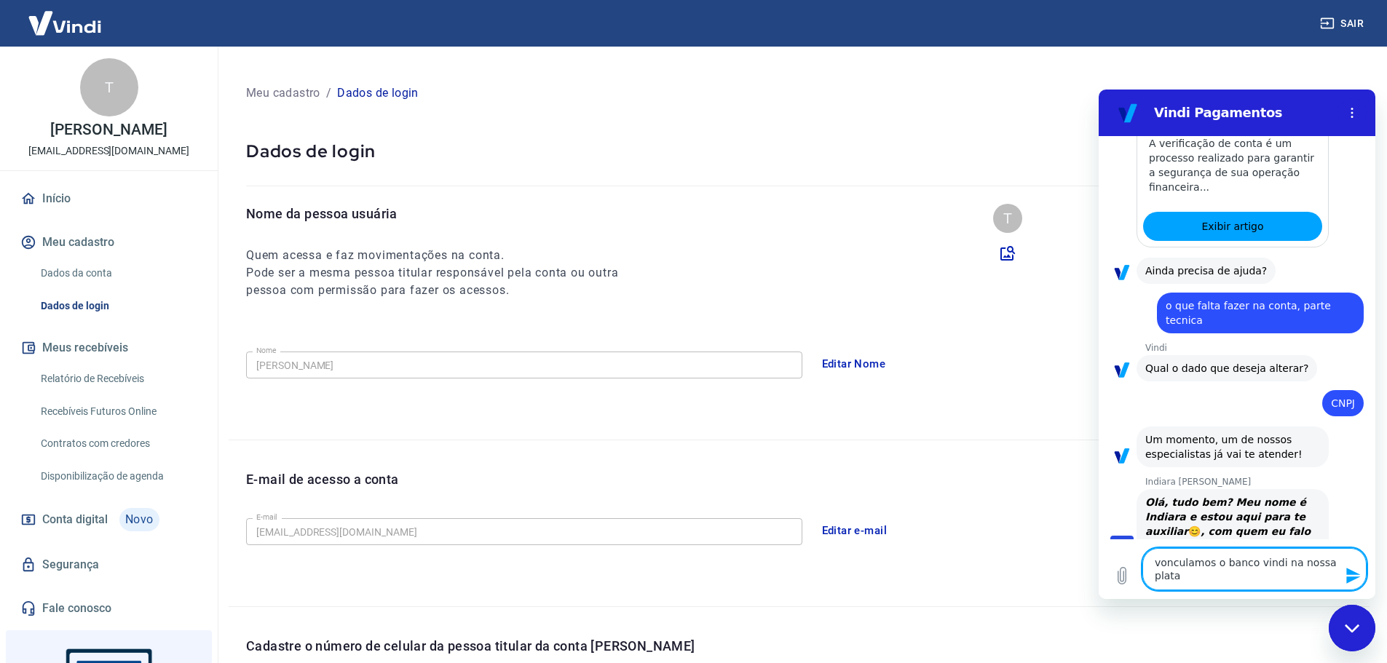
type textarea "vonculamos o banco vindi na nossa plataf"
type textarea "x"
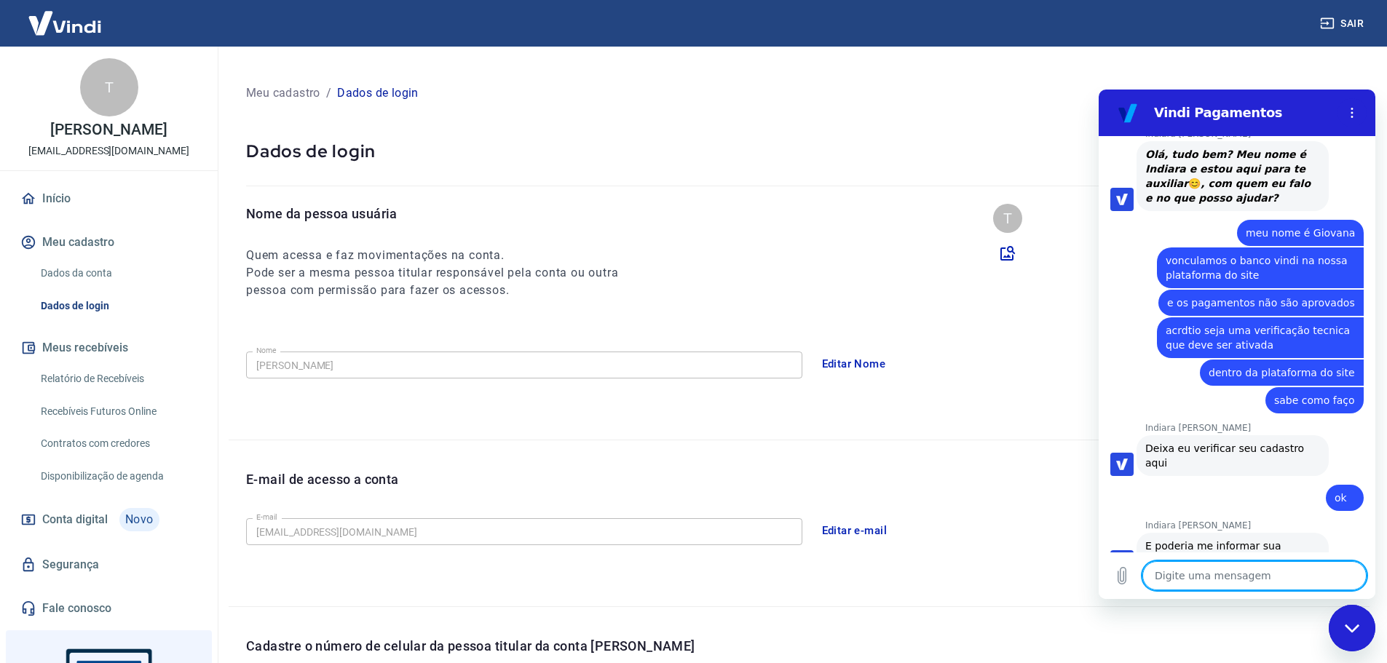
scroll to position [1215, 0]
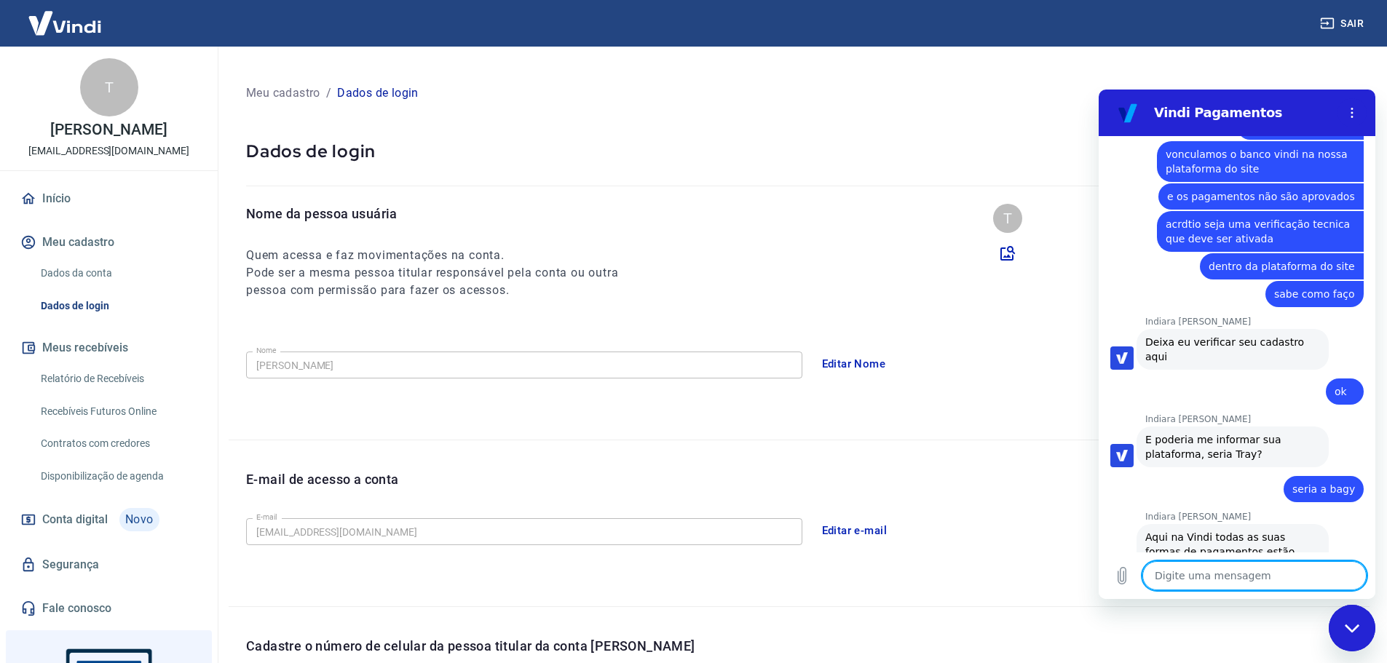
click at [1217, 584] on textarea at bounding box center [1254, 575] width 224 height 29
click at [1223, 582] on textarea at bounding box center [1254, 575] width 224 height 29
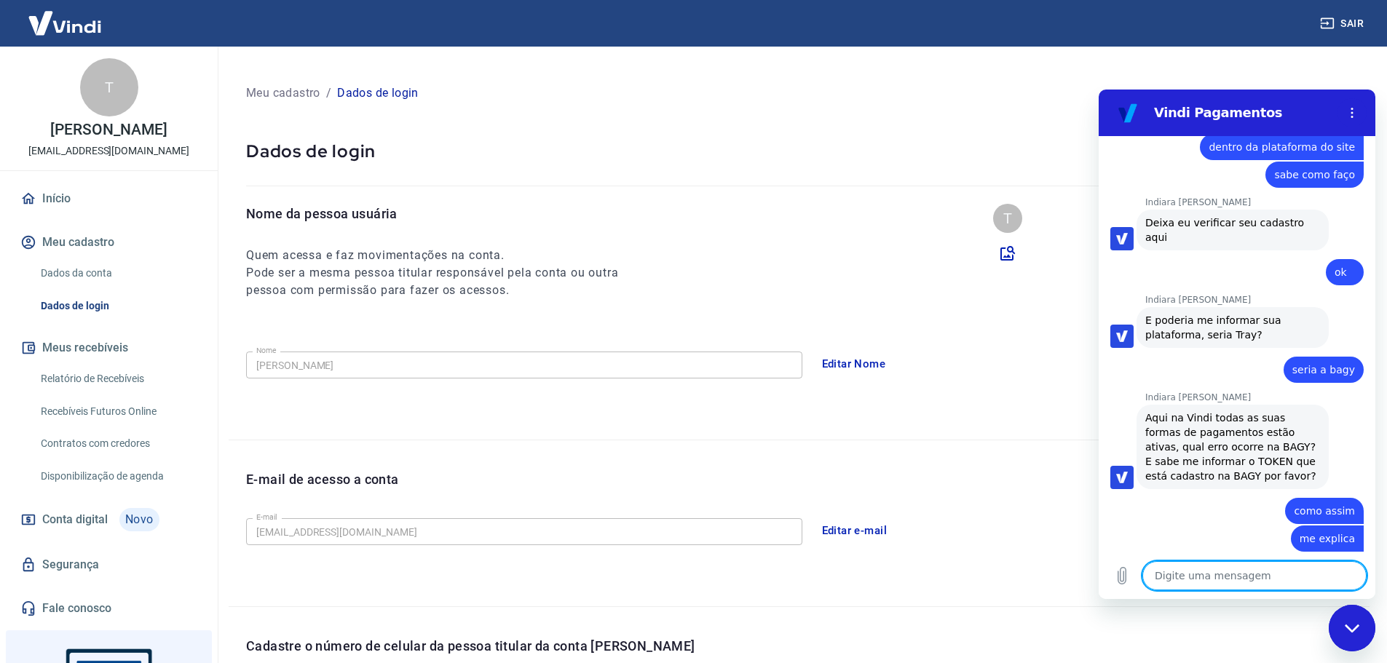
scroll to position [1470, 0]
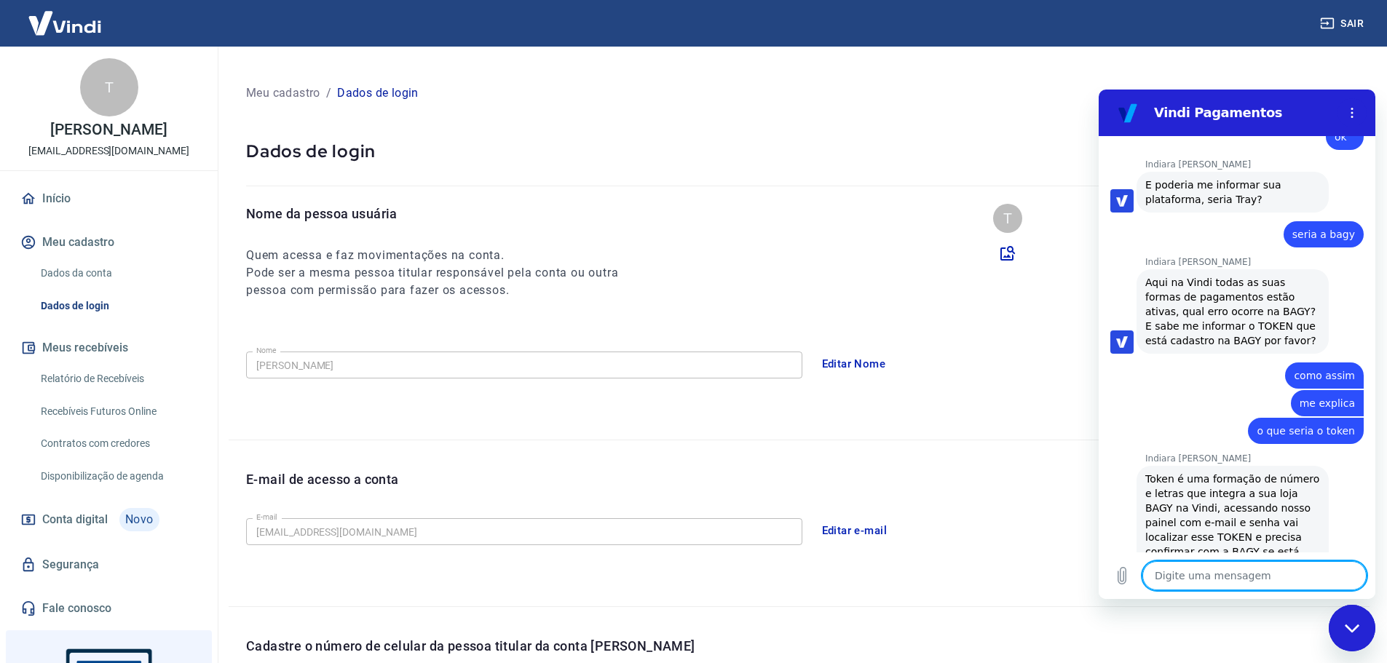
click at [1221, 575] on textarea at bounding box center [1254, 575] width 224 height 29
click at [1215, 590] on link "Como ter acesso ao token de integração? – Vindi Pagamentos" at bounding box center [1232, 603] width 174 height 26
click at [1176, 582] on textarea at bounding box center [1254, 575] width 224 height 29
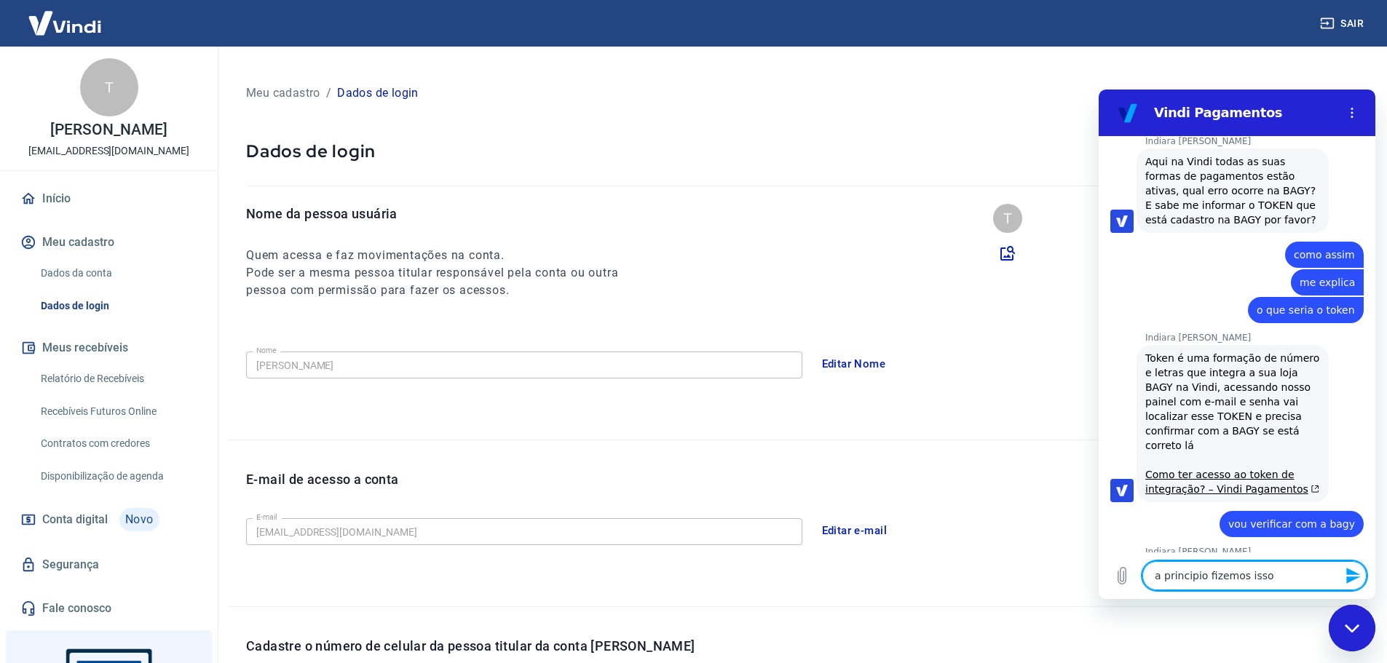
scroll to position [1595, 0]
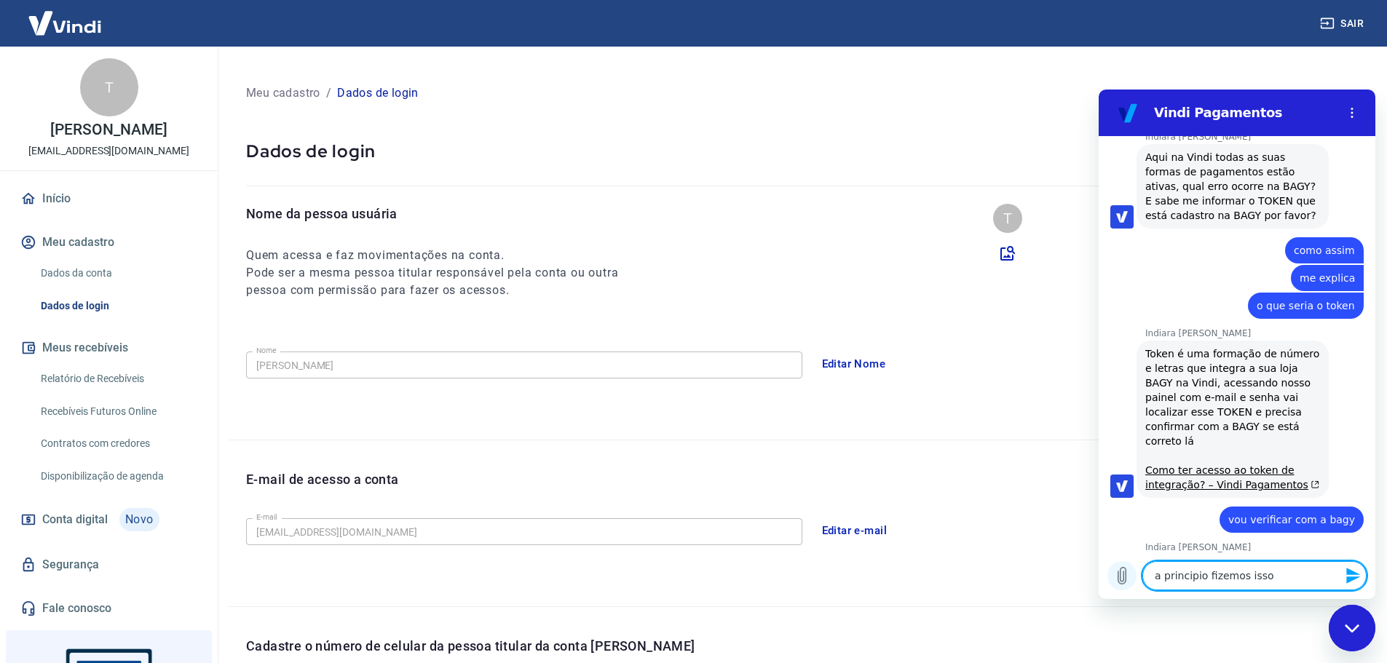
drag, startPoint x: 1272, startPoint y: 578, endPoint x: 1122, endPoint y: 588, distance: 150.3
click at [1122, 588] on div "Digite uma mensagem a principio fizemos isso x" at bounding box center [1237, 576] width 277 height 47
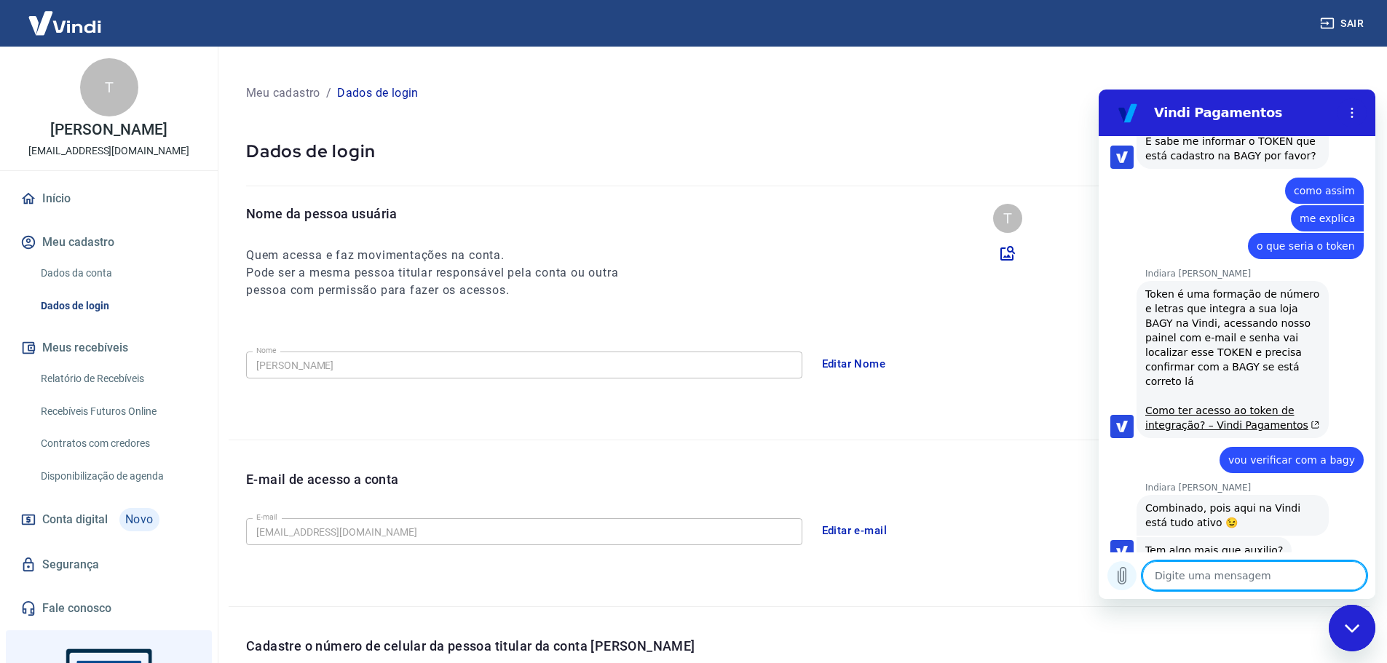
scroll to position [1658, 0]
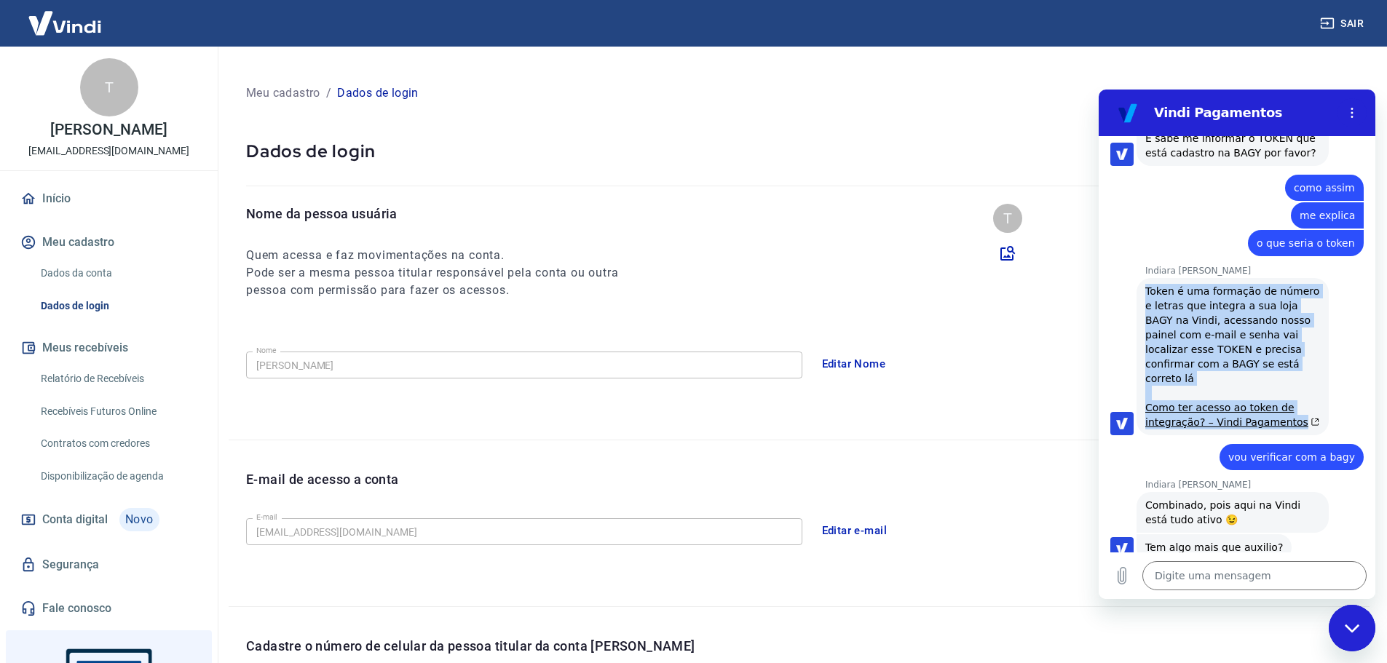
copy div "Token é uma formação de número e letras que integra a sua loja BAGY na Vindi, a…"
drag, startPoint x: 1317, startPoint y: 337, endPoint x: 1147, endPoint y: 210, distance: 212.8
click at [1147, 278] on div "Indiara Carla diz: Token é uma formação de número e letras que integra a sua lo…" at bounding box center [1233, 356] width 192 height 157
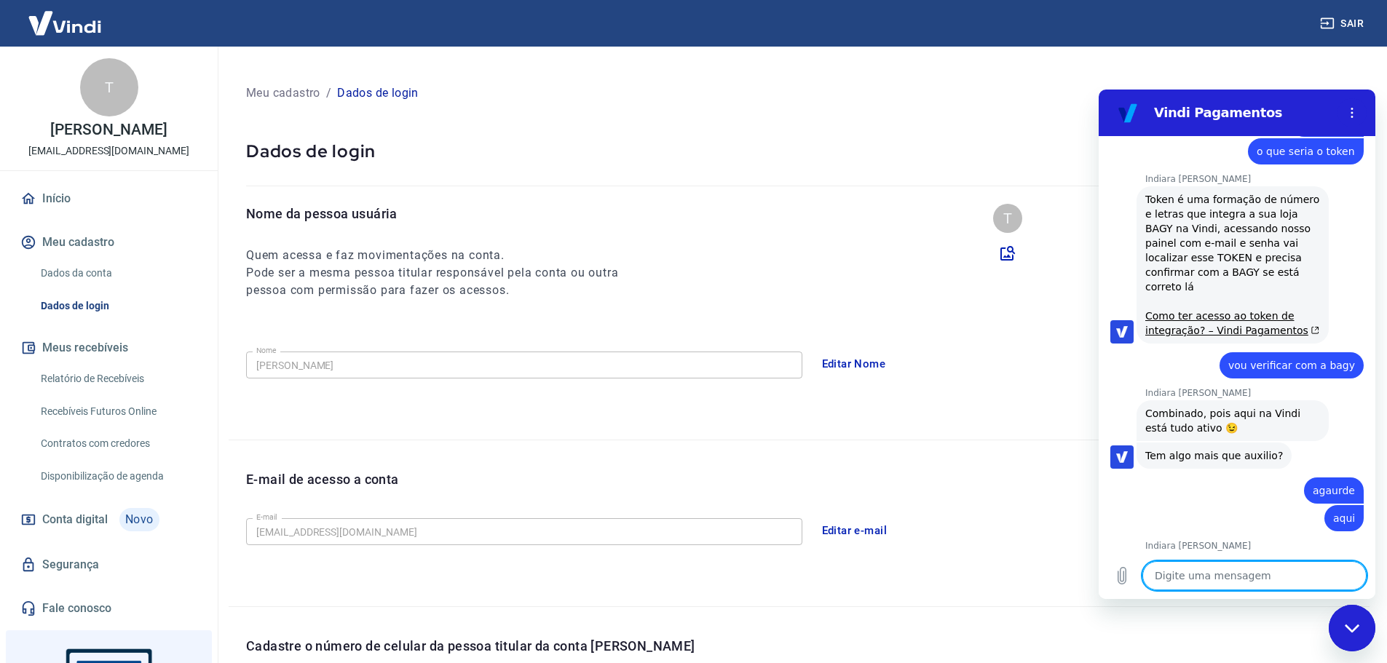
scroll to position [1761, 0]
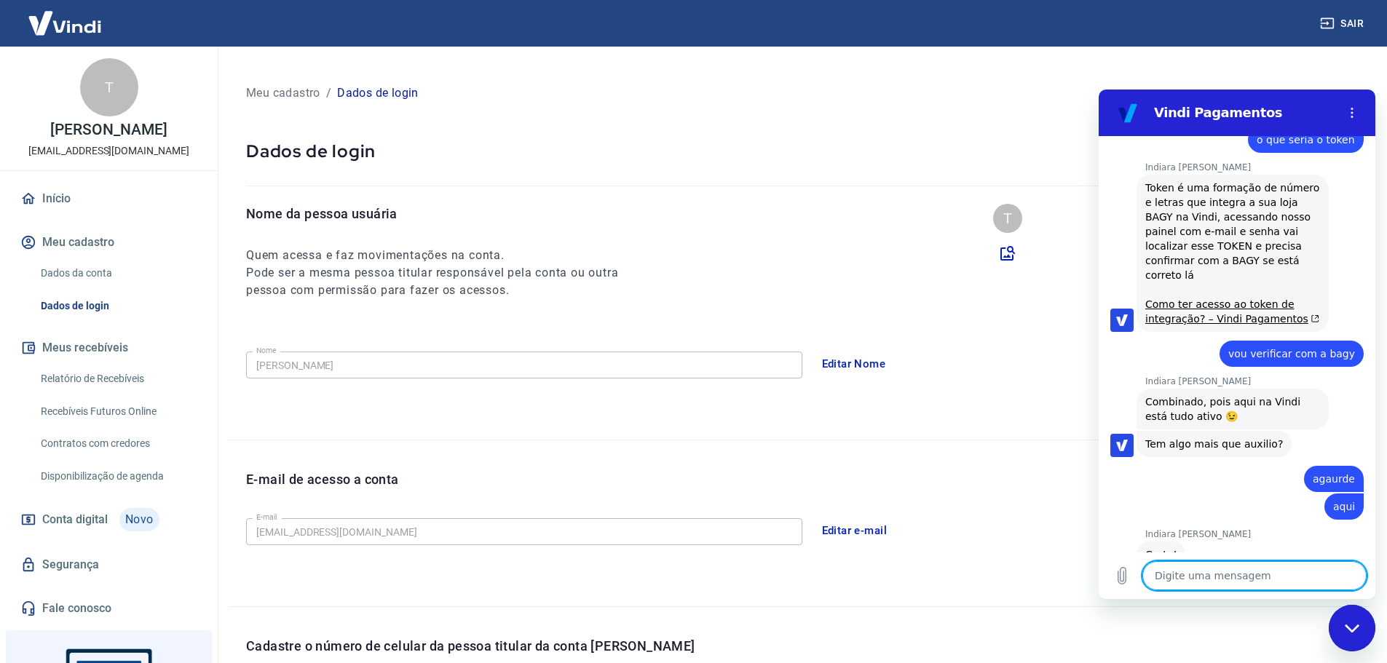
click at [1260, 572] on textarea at bounding box center [1254, 575] width 224 height 29
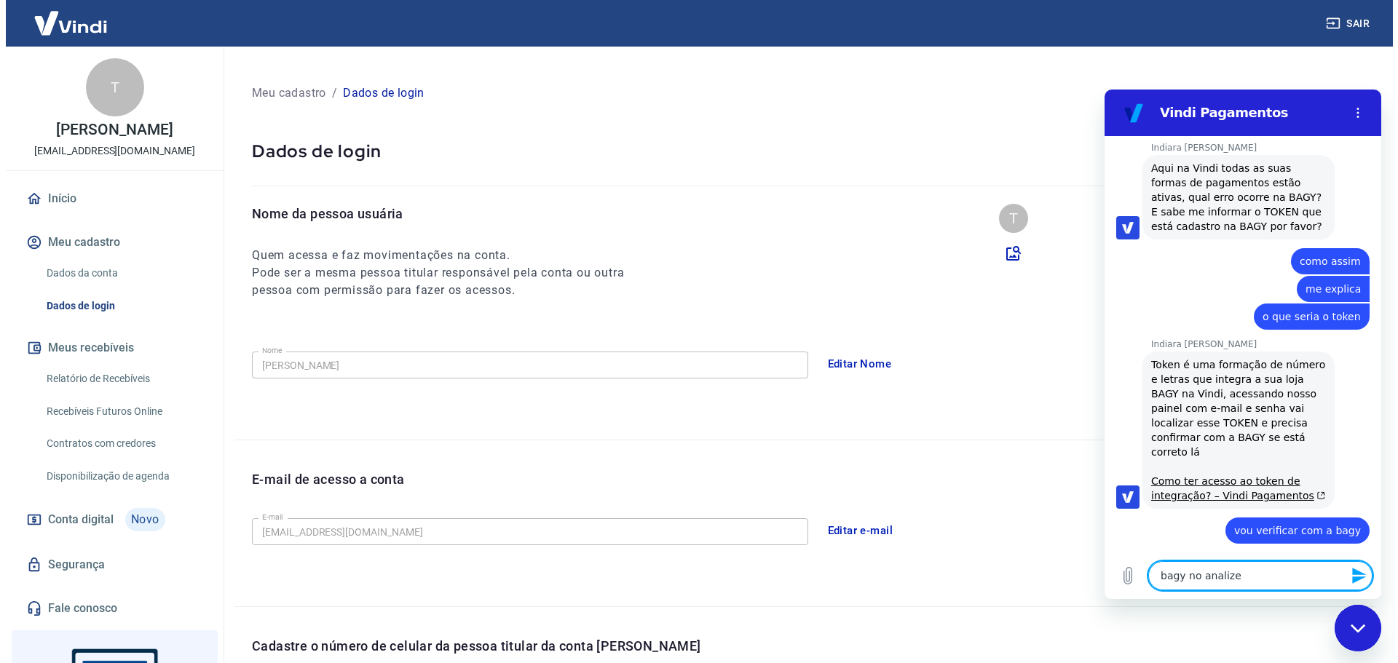
scroll to position [1578, 0]
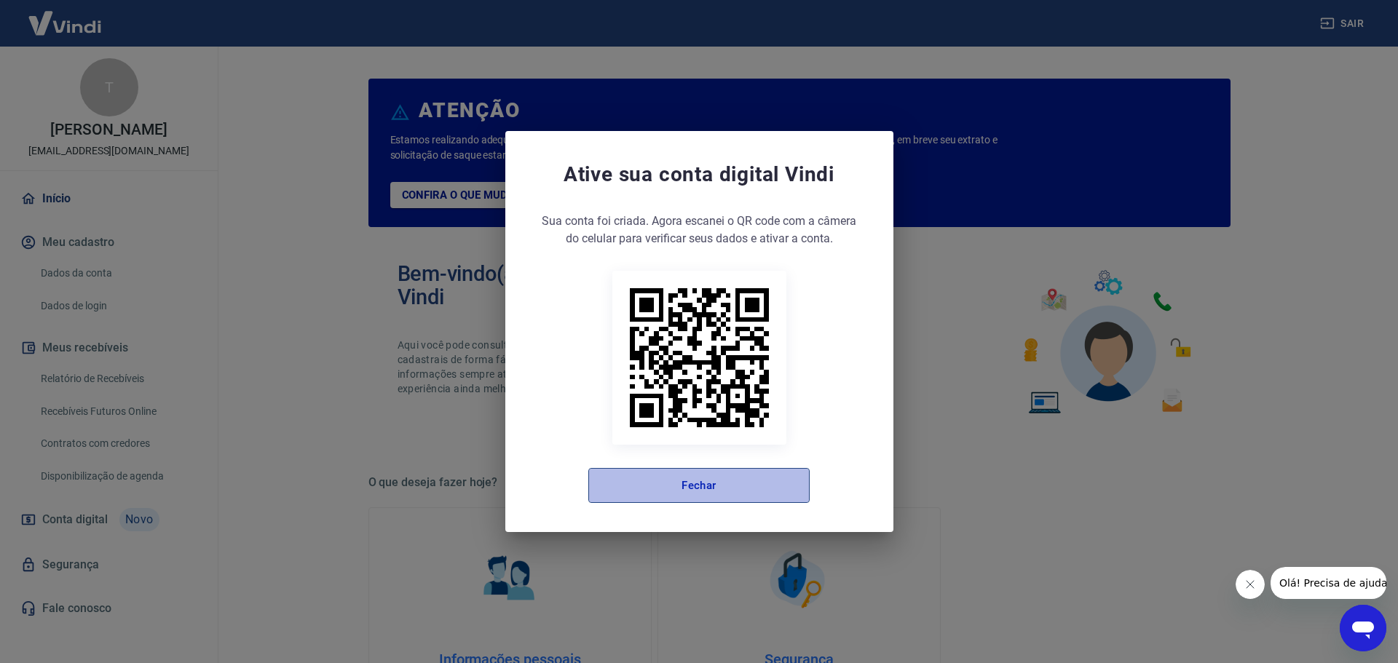
click at [772, 471] on button "Fechar" at bounding box center [698, 485] width 221 height 35
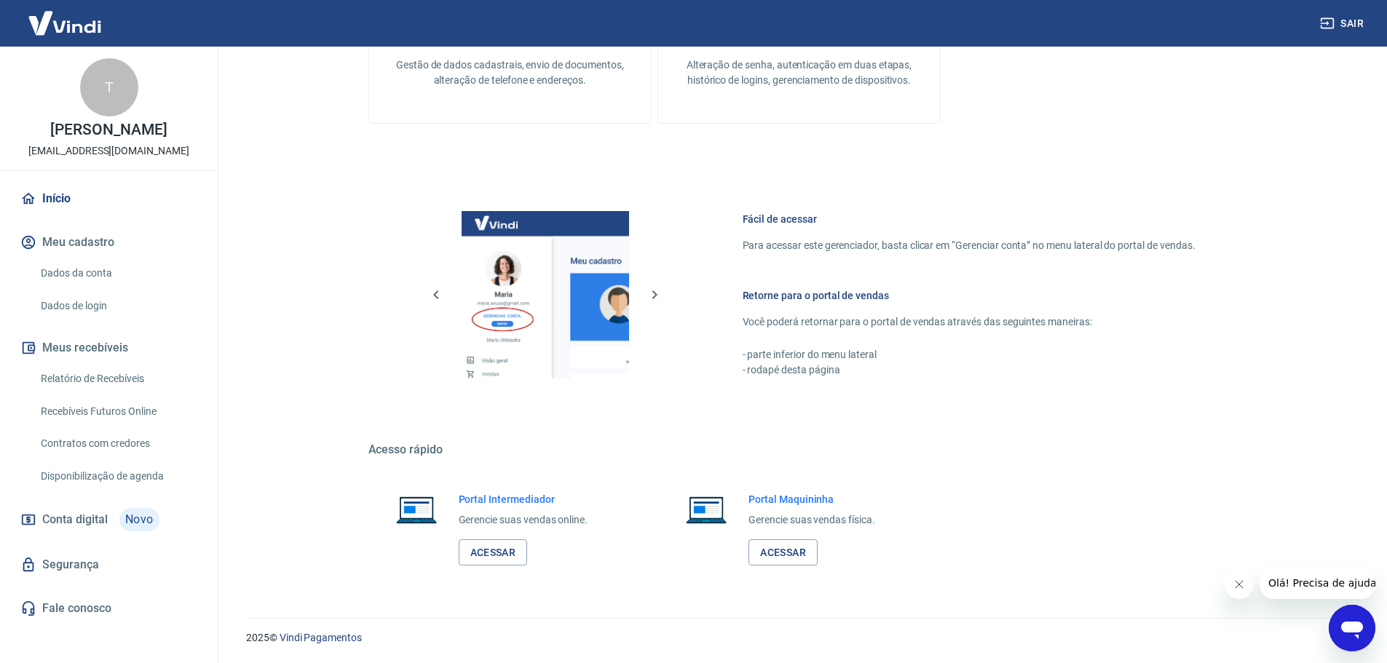
scroll to position [186, 0]
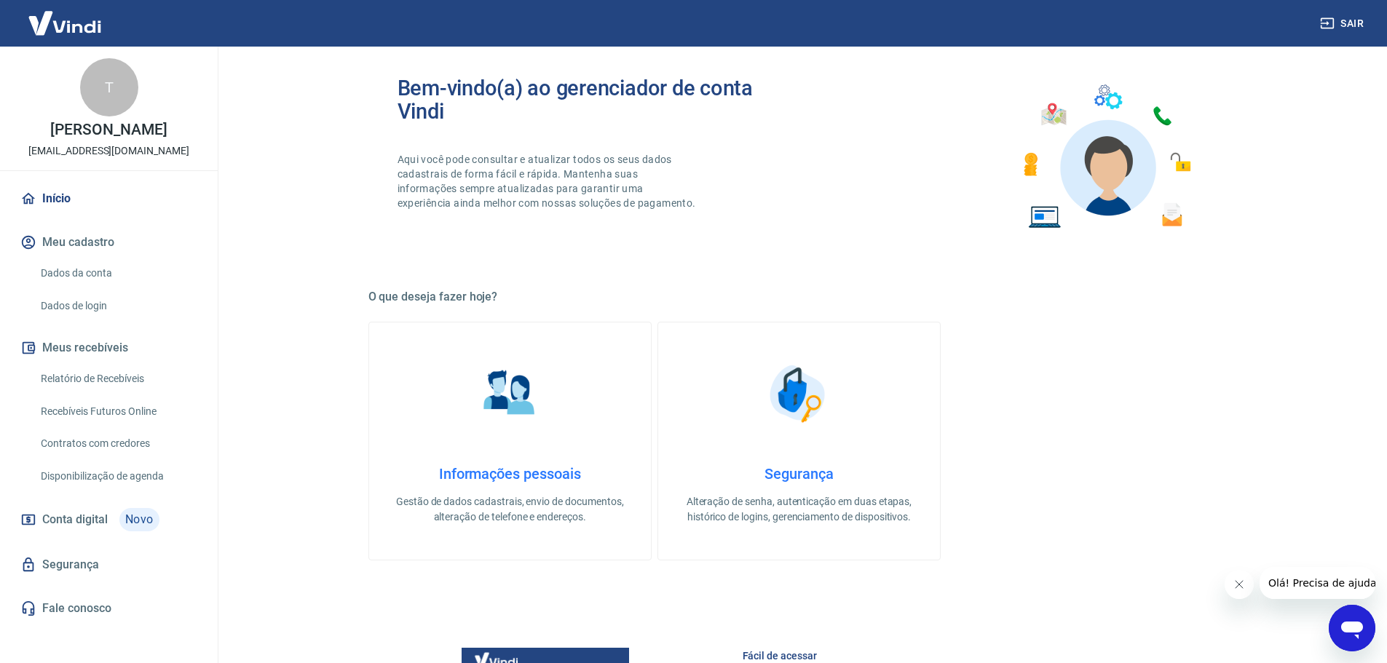
click at [532, 443] on link "Informações pessoais Gestão de dados cadastrais, envio de documentos, alteração…" at bounding box center [509, 441] width 283 height 239
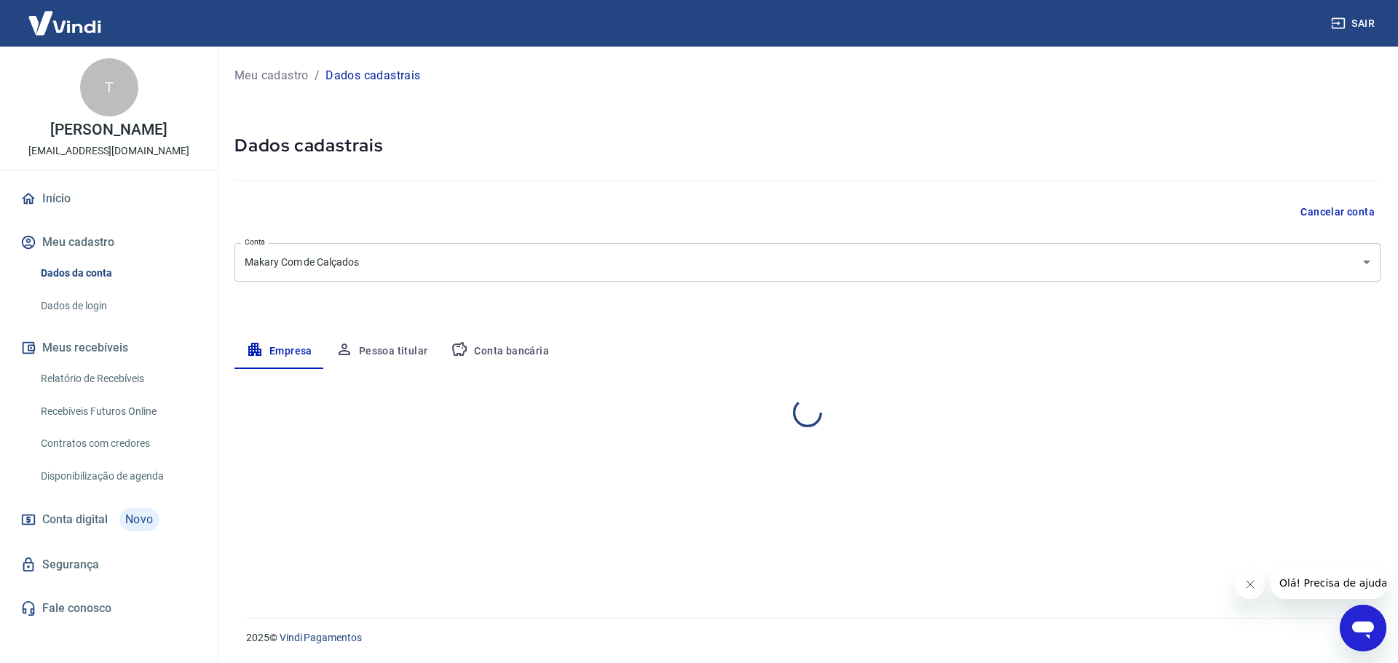
select select "RS"
select select "business"
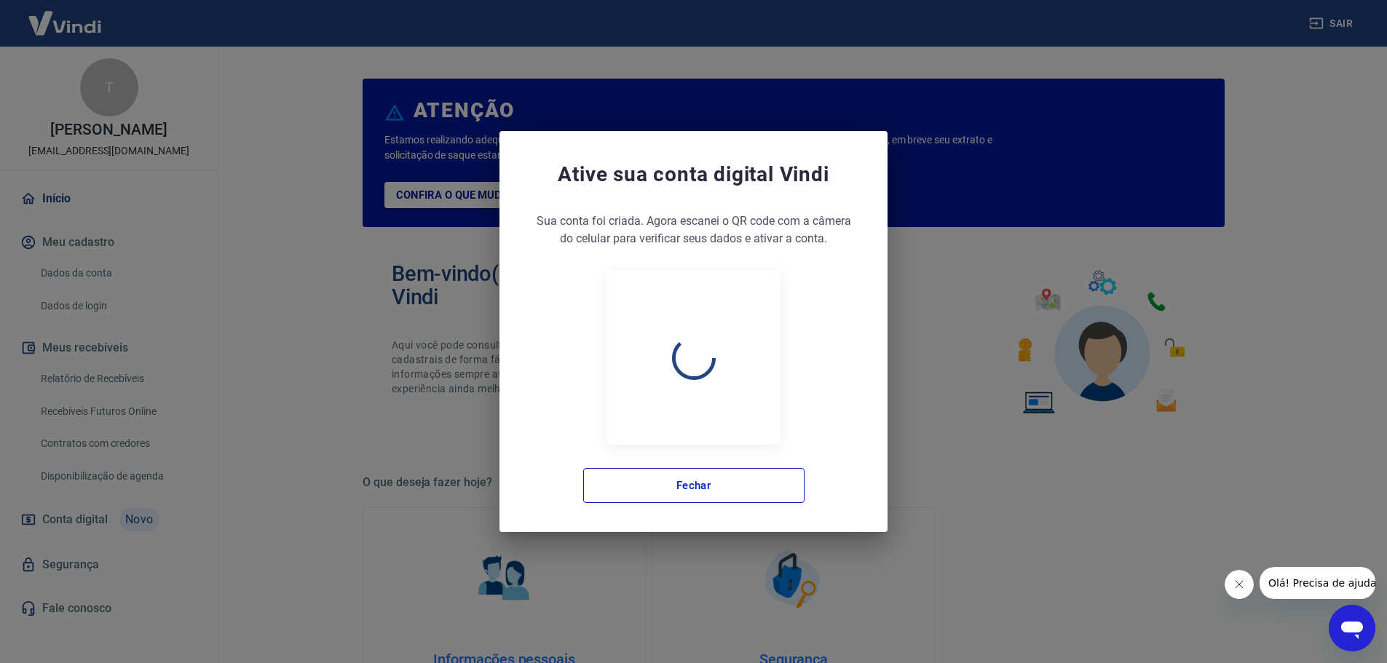
scroll to position [186, 0]
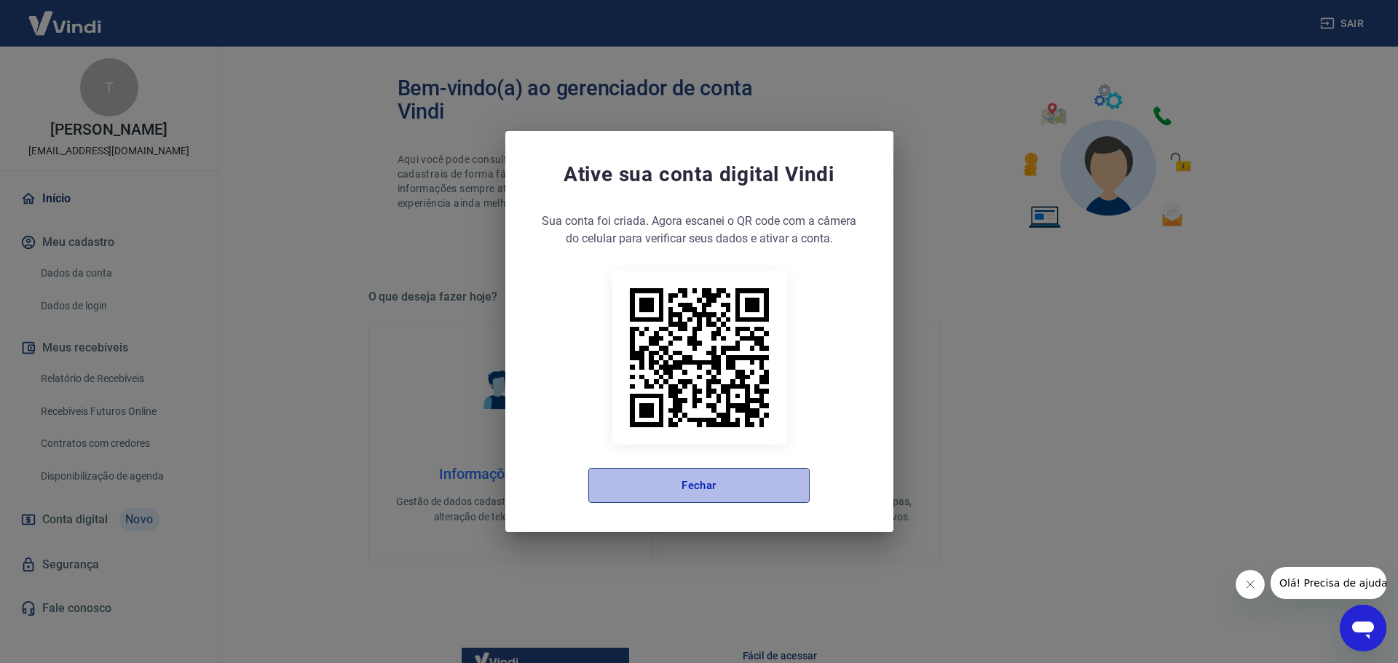
click at [726, 475] on button "Fechar" at bounding box center [698, 485] width 221 height 35
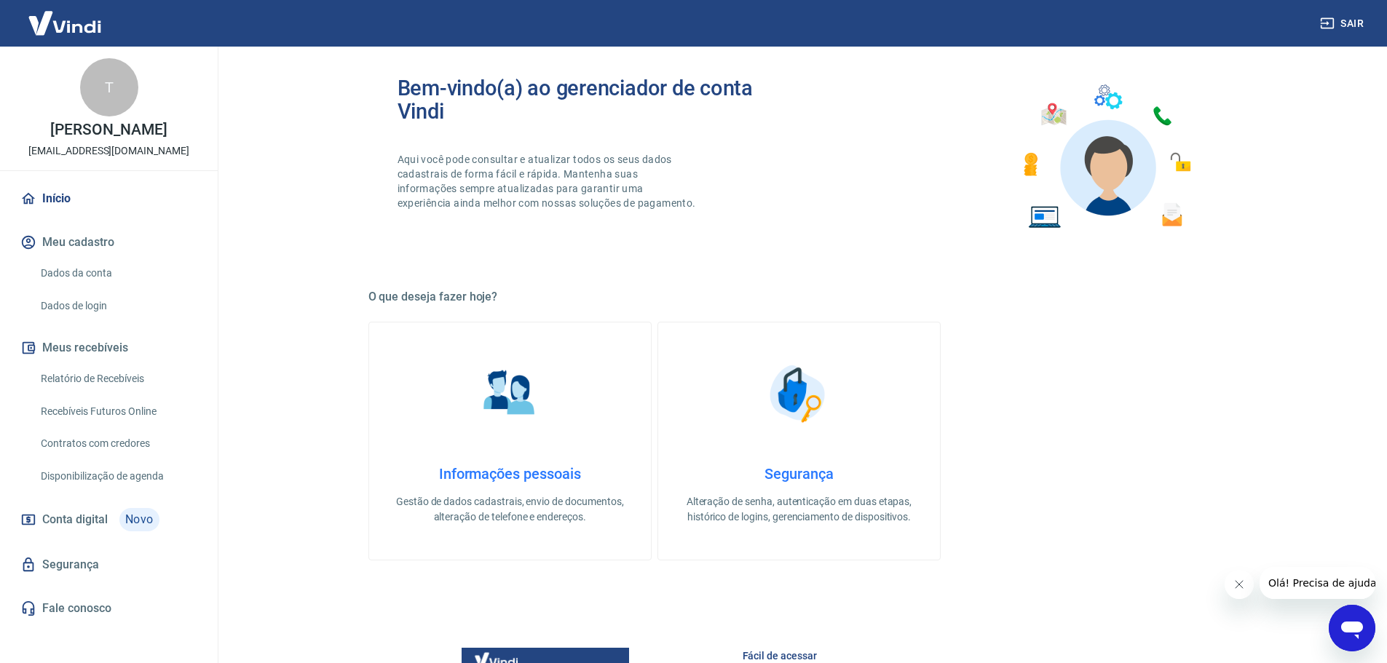
click at [803, 432] on link "Segurança Alteração de senha, autenticação em duas etapas, histórico de logins,…" at bounding box center [799, 441] width 283 height 239
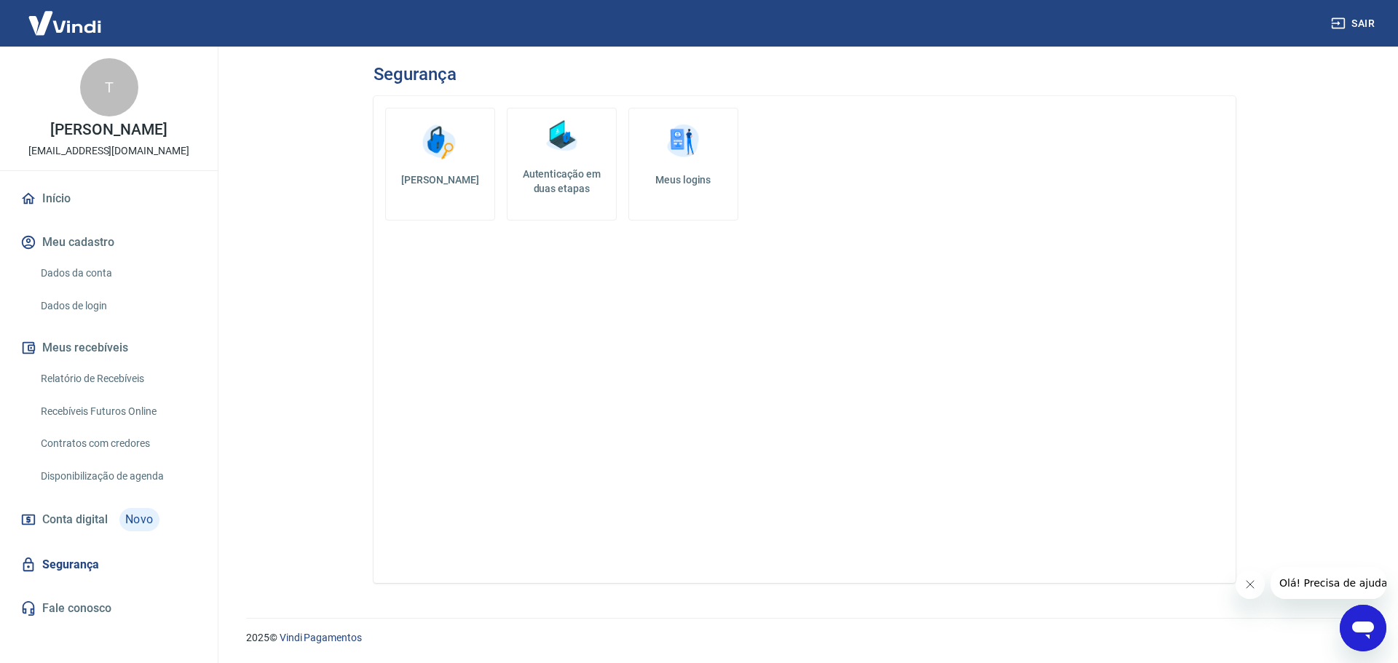
click at [589, 189] on h5 "Autenticação em duas etapas" at bounding box center [561, 181] width 97 height 29
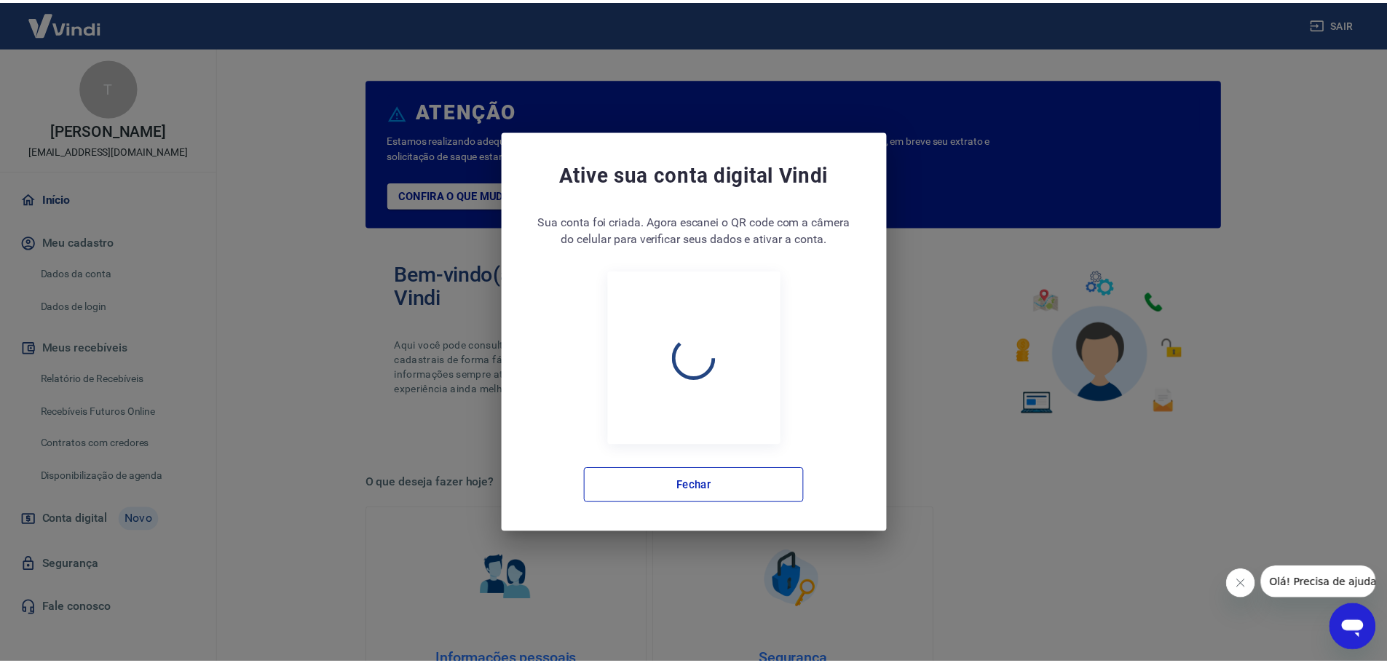
scroll to position [186, 0]
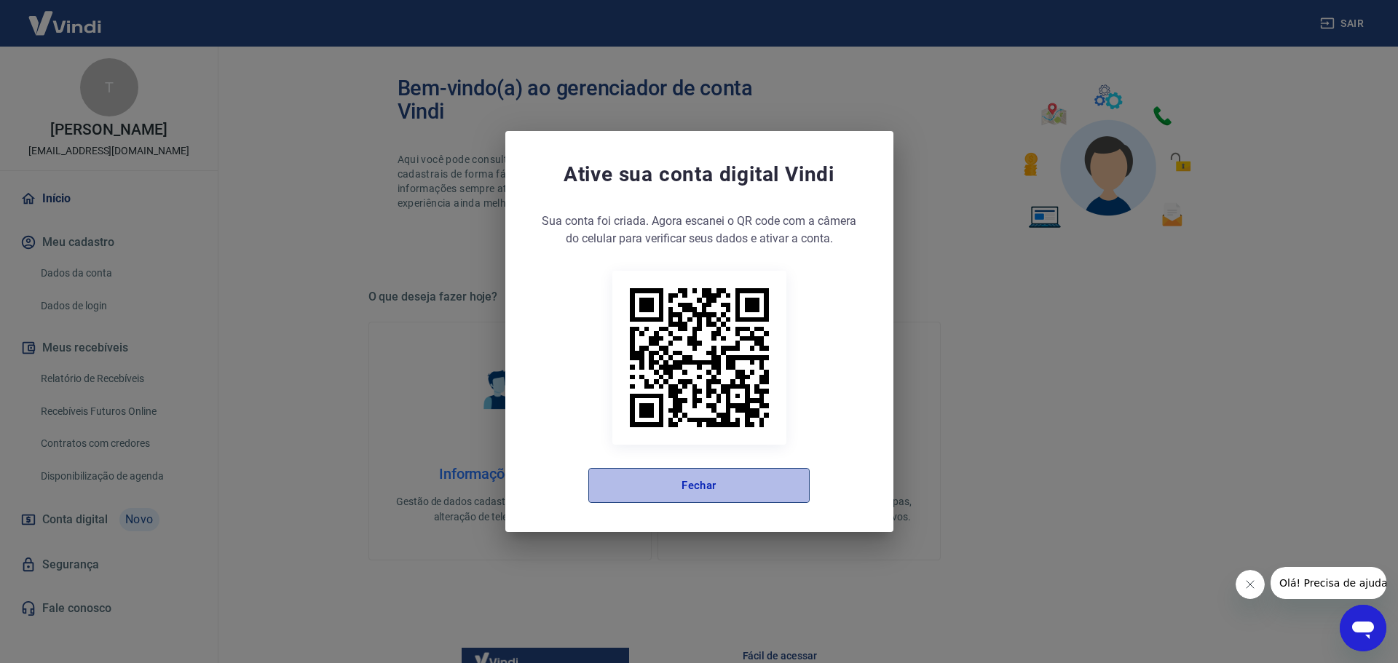
click at [766, 488] on button "Fechar" at bounding box center [698, 485] width 221 height 35
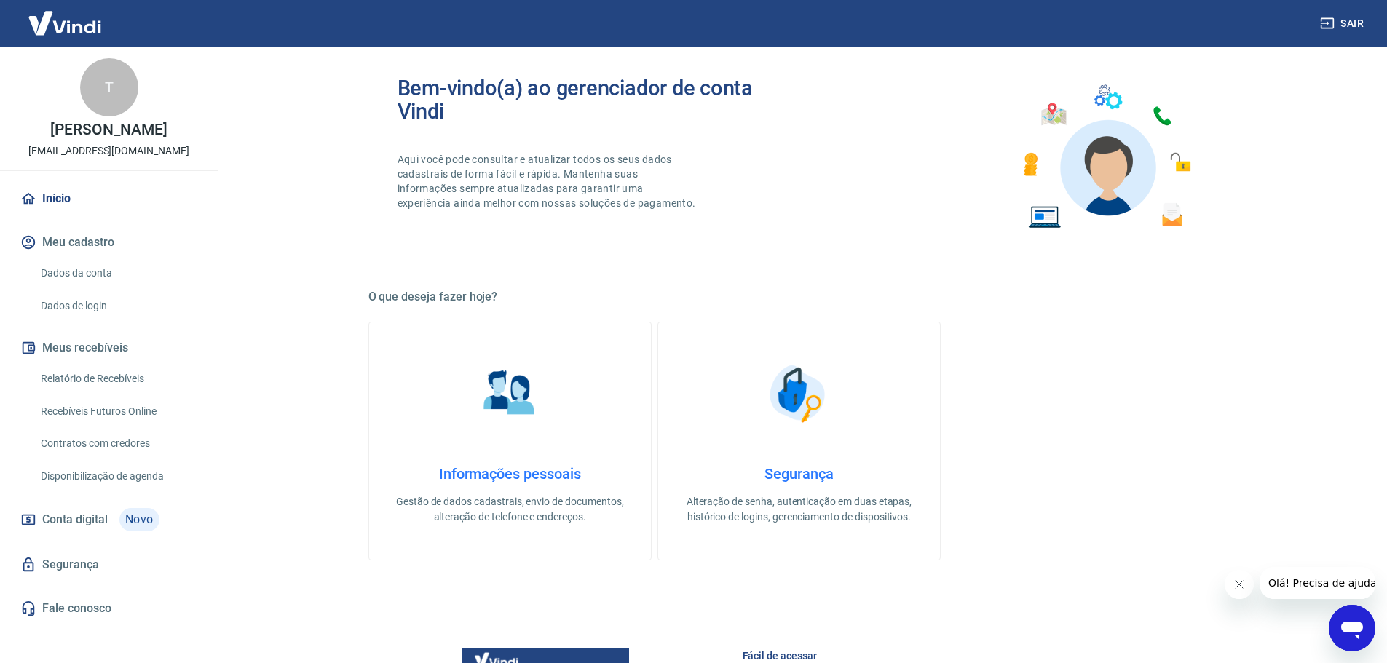
click at [838, 437] on link "Segurança Alteração de senha, autenticação em duas etapas, histórico de logins,…" at bounding box center [799, 441] width 283 height 239
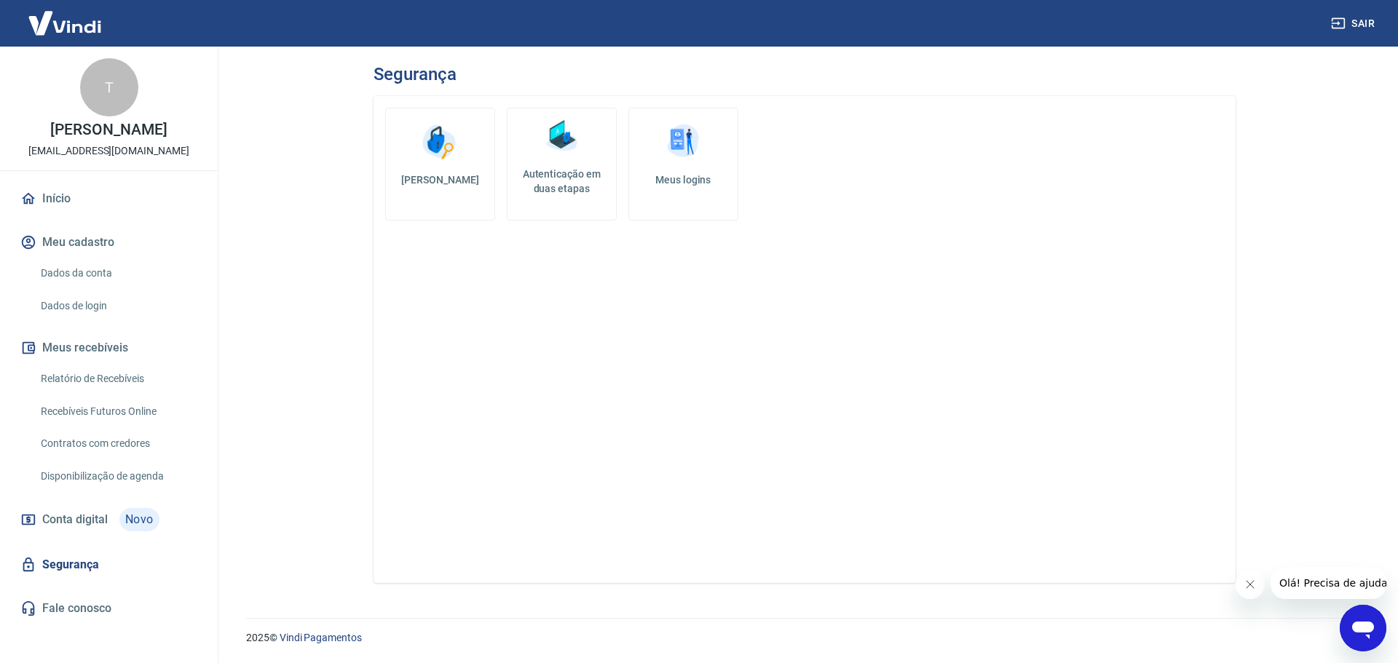
click at [120, 282] on link "Dados da conta" at bounding box center [117, 273] width 165 height 30
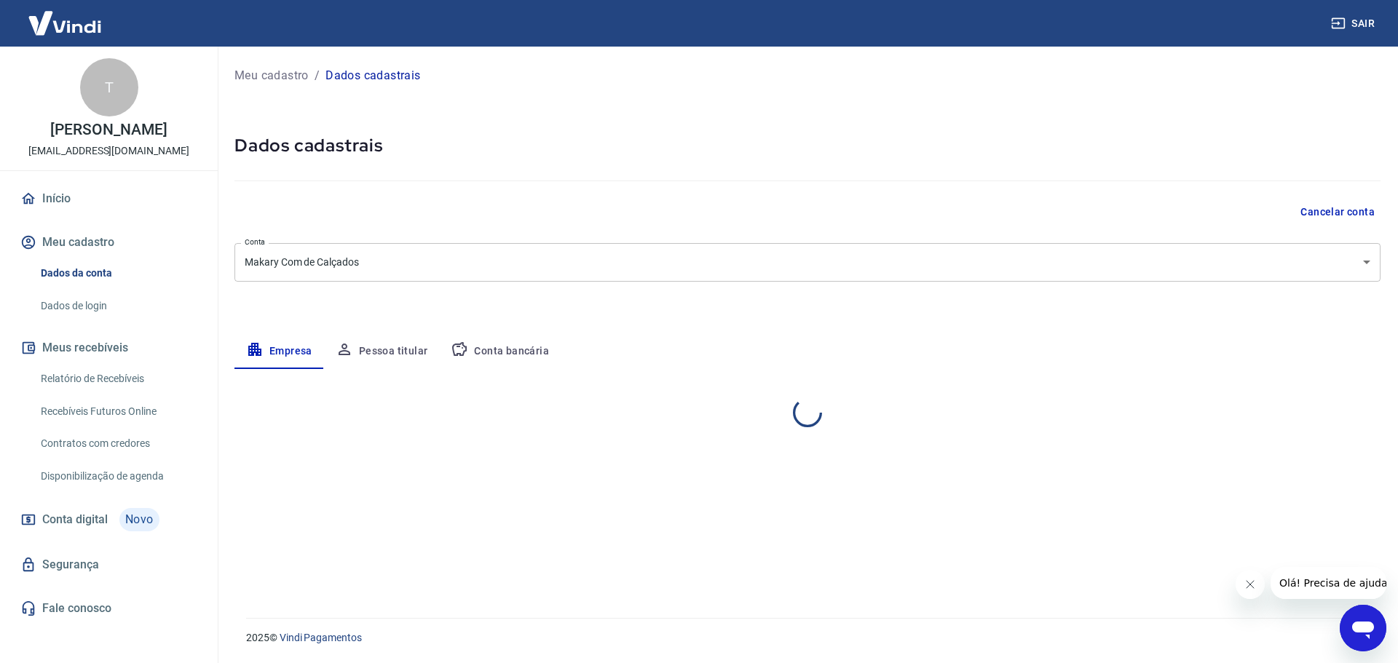
select select "RS"
select select "business"
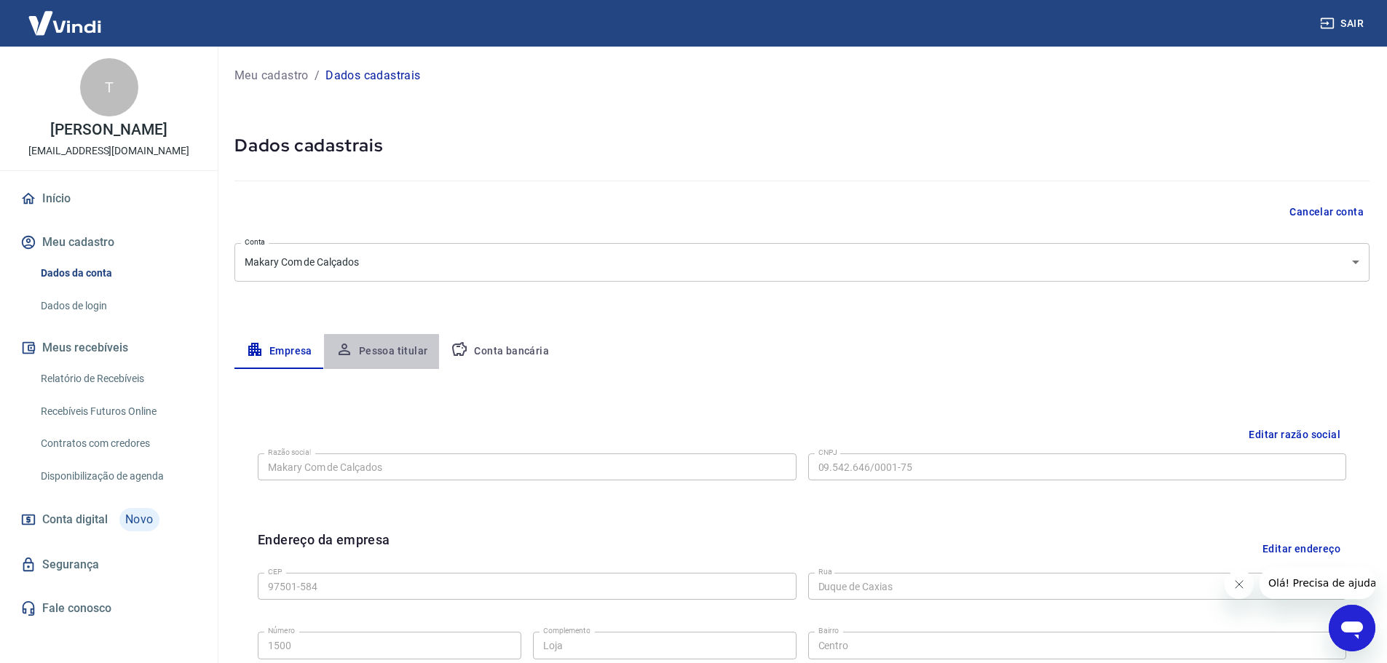
click at [387, 349] on button "Pessoa titular" at bounding box center [382, 351] width 116 height 35
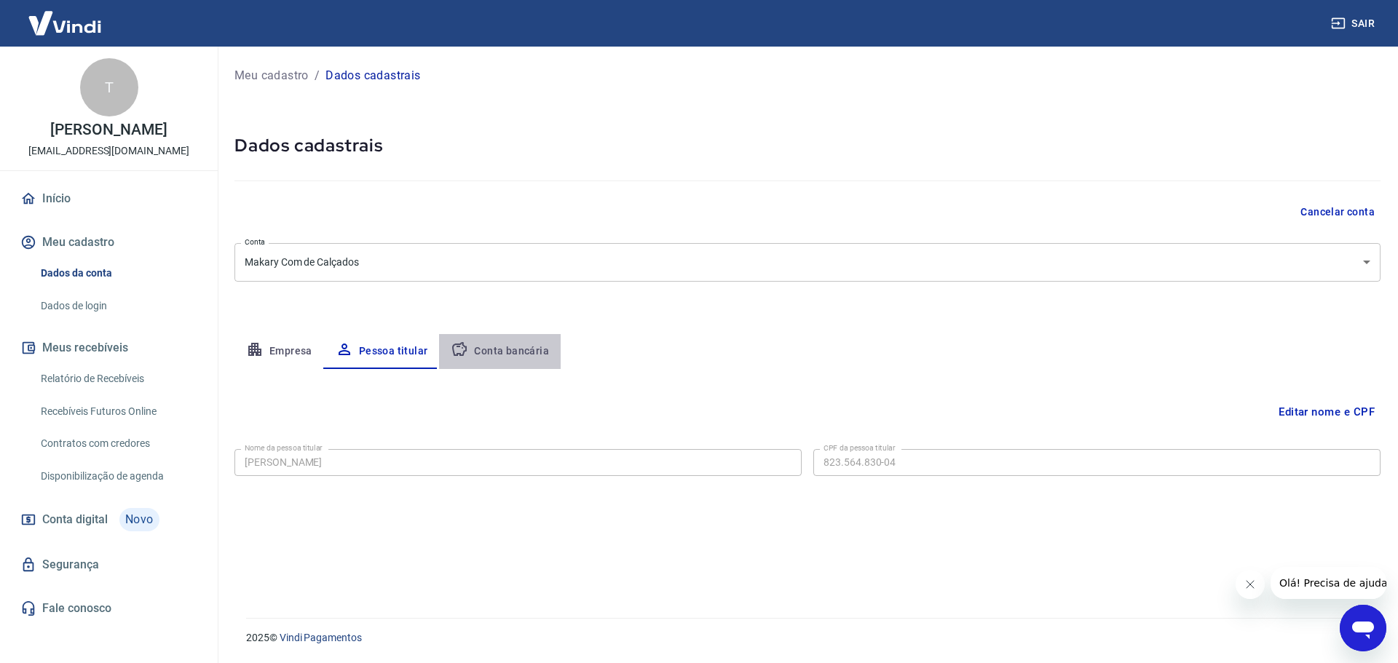
click at [514, 348] on button "Conta bancária" at bounding box center [500, 351] width 122 height 35
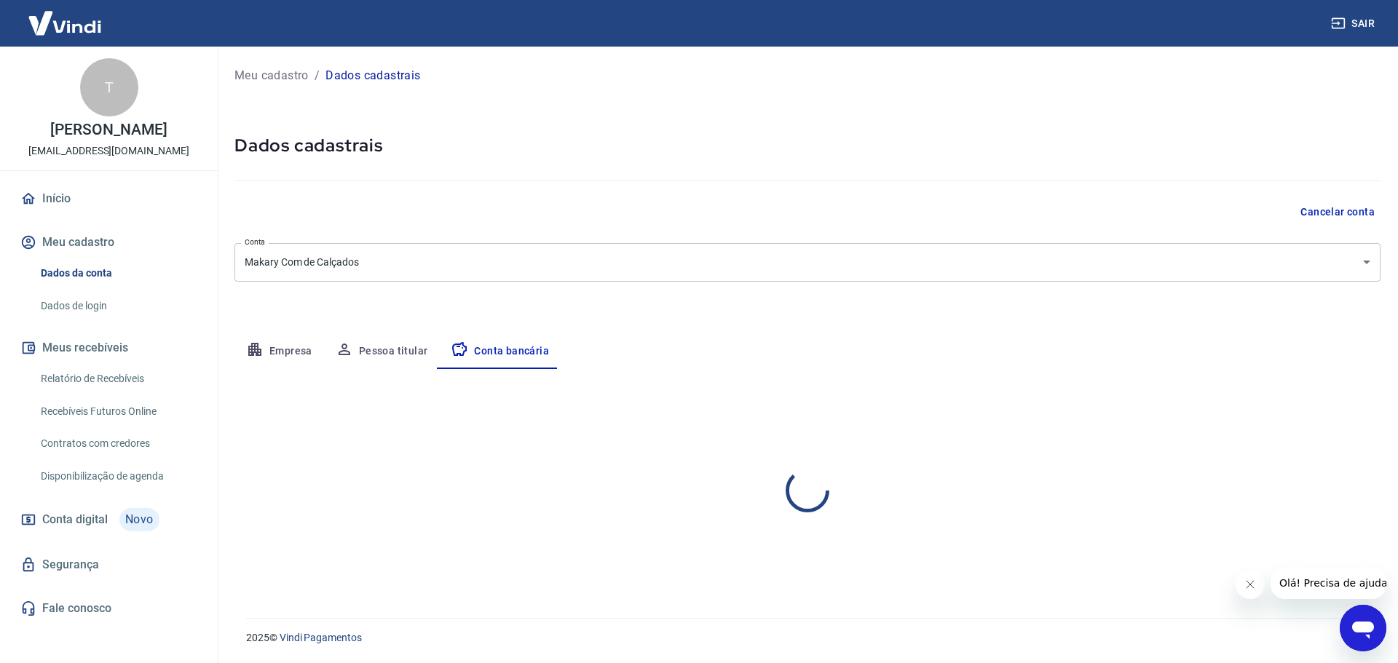
select select "1"
